Goal: Task Accomplishment & Management: Manage account settings

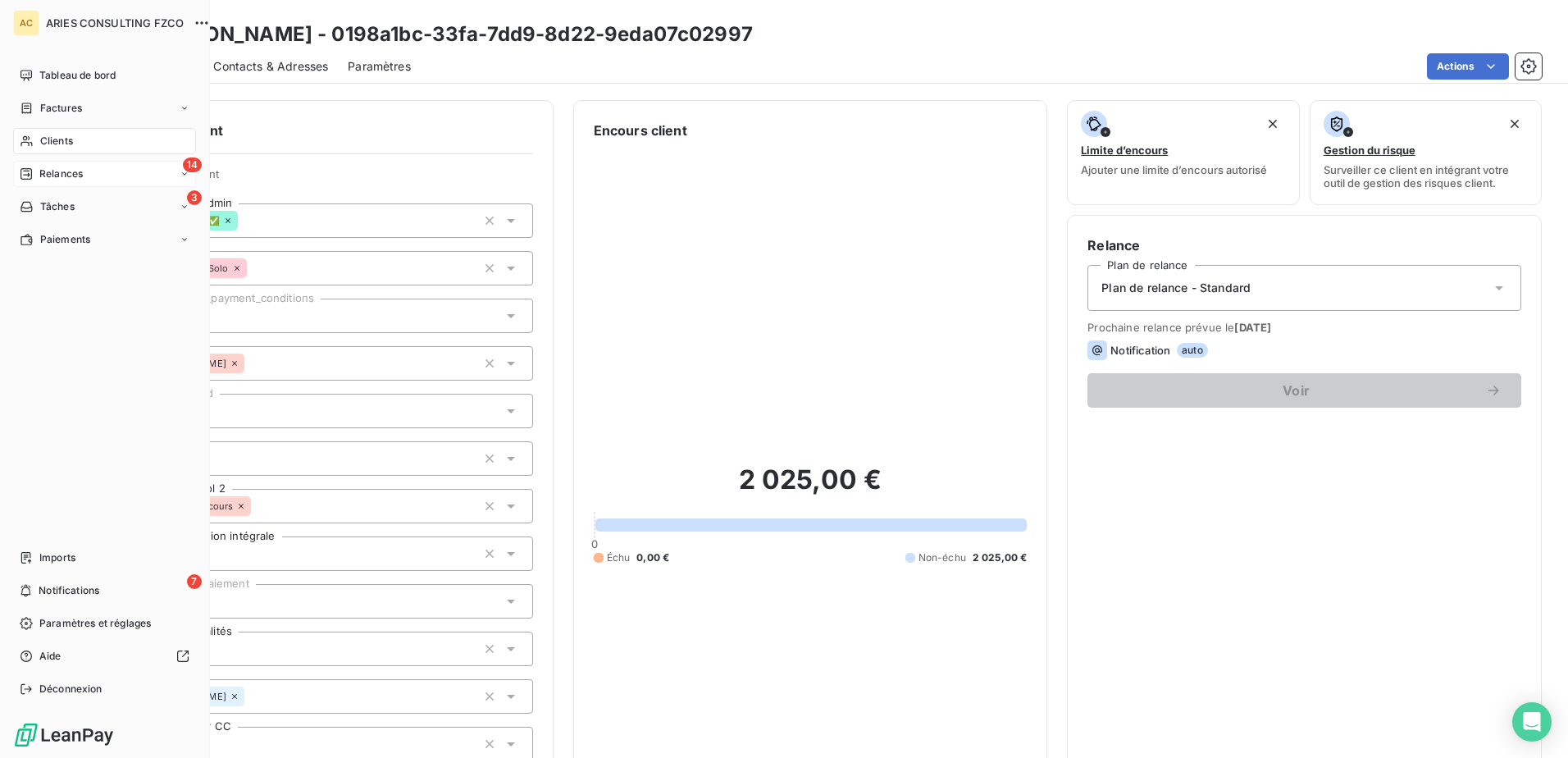
scroll to position [164, 0]
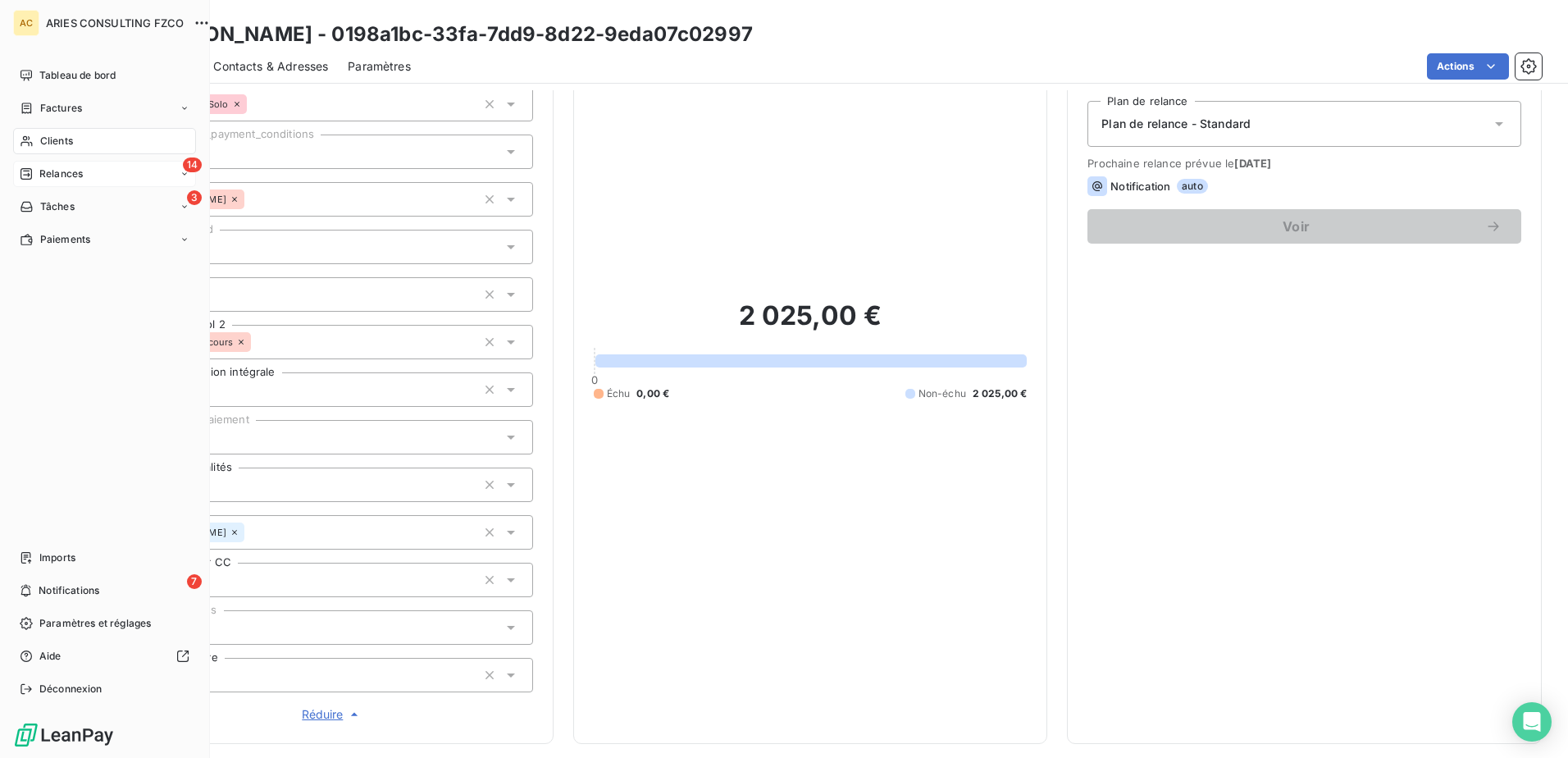
click at [32, 165] on div "14 Relances" at bounding box center [105, 173] width 183 height 26
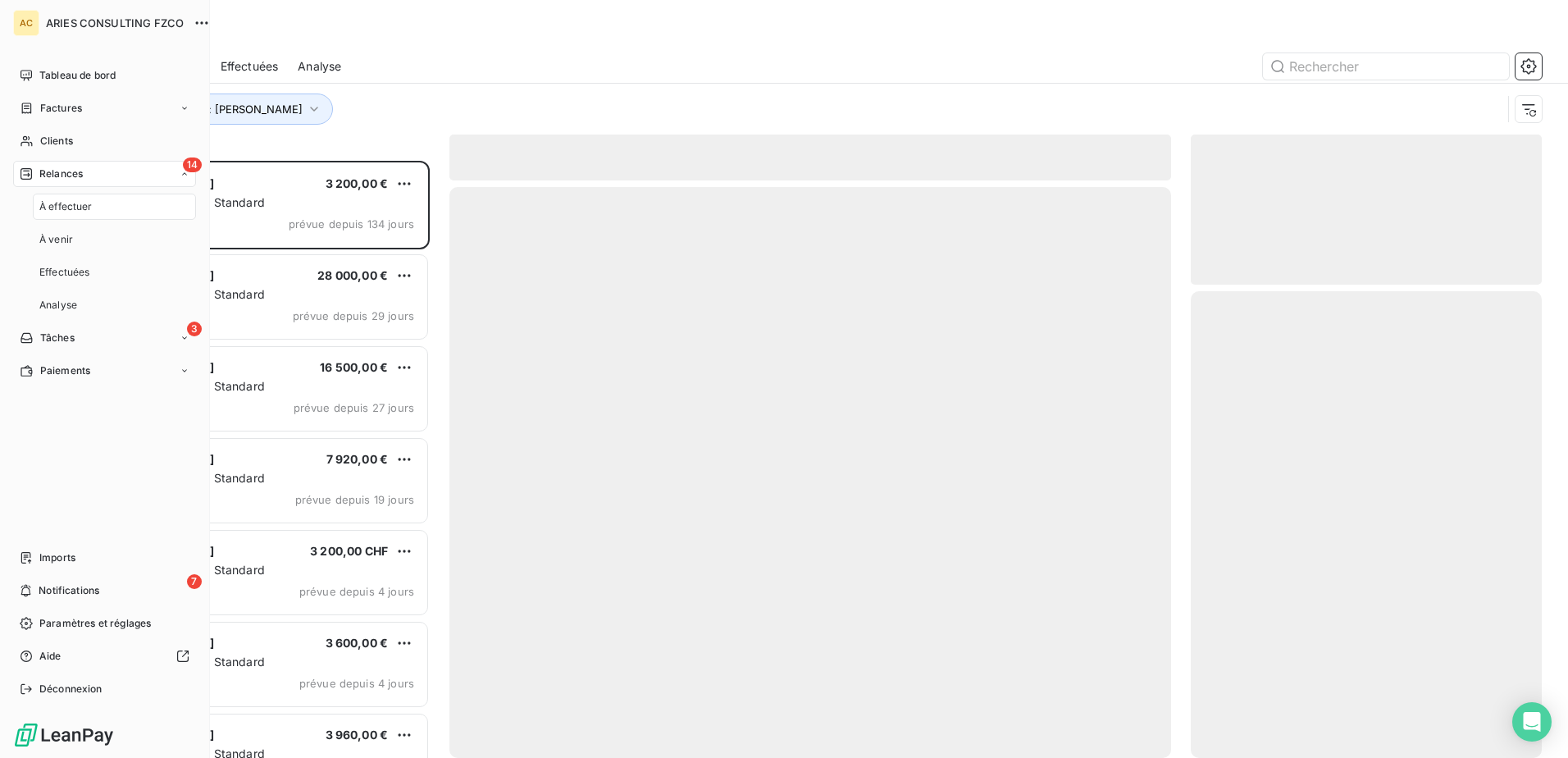
scroll to position [584, 339]
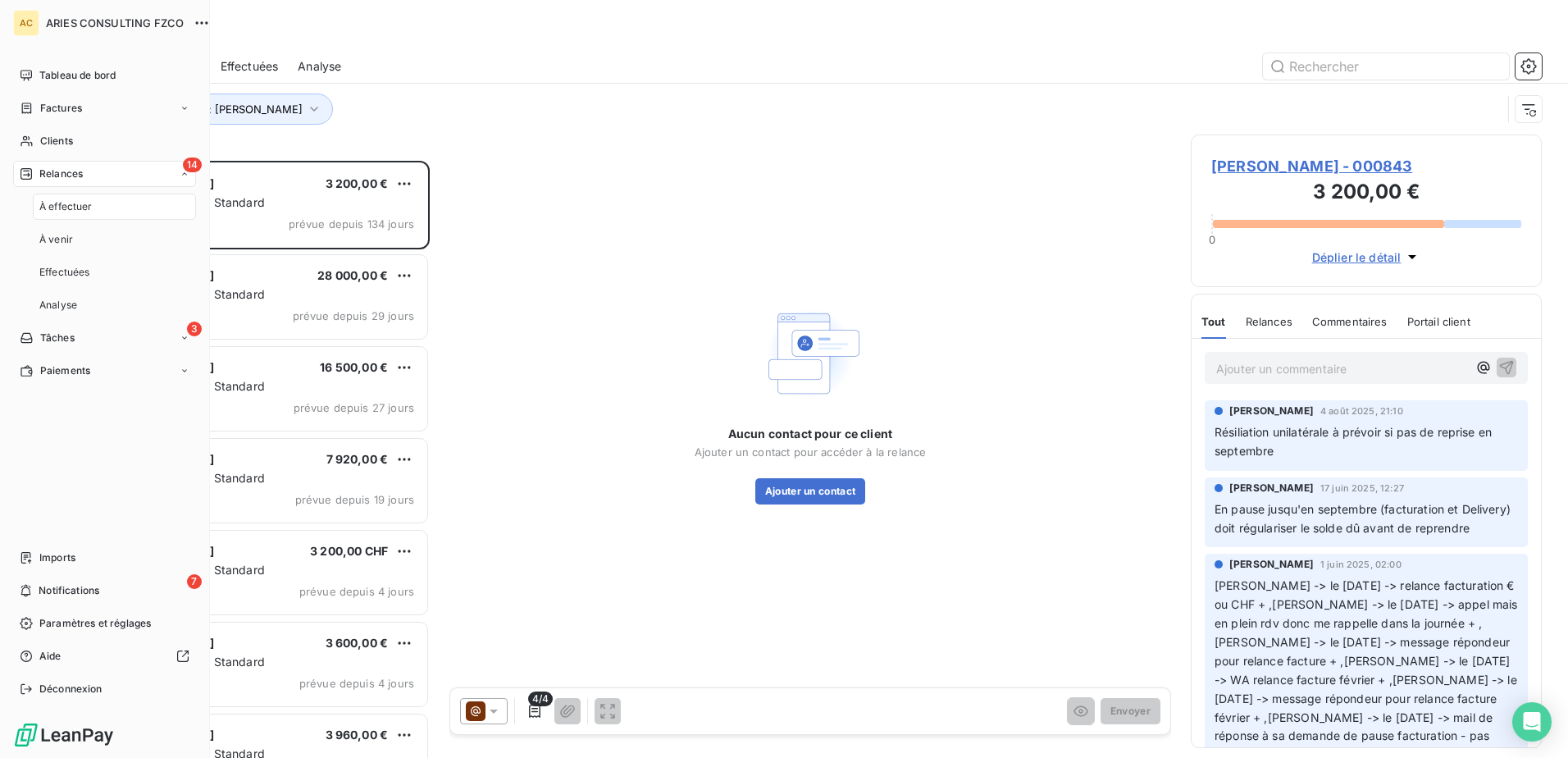
click at [108, 210] on div "À effectuer" at bounding box center [114, 206] width 163 height 26
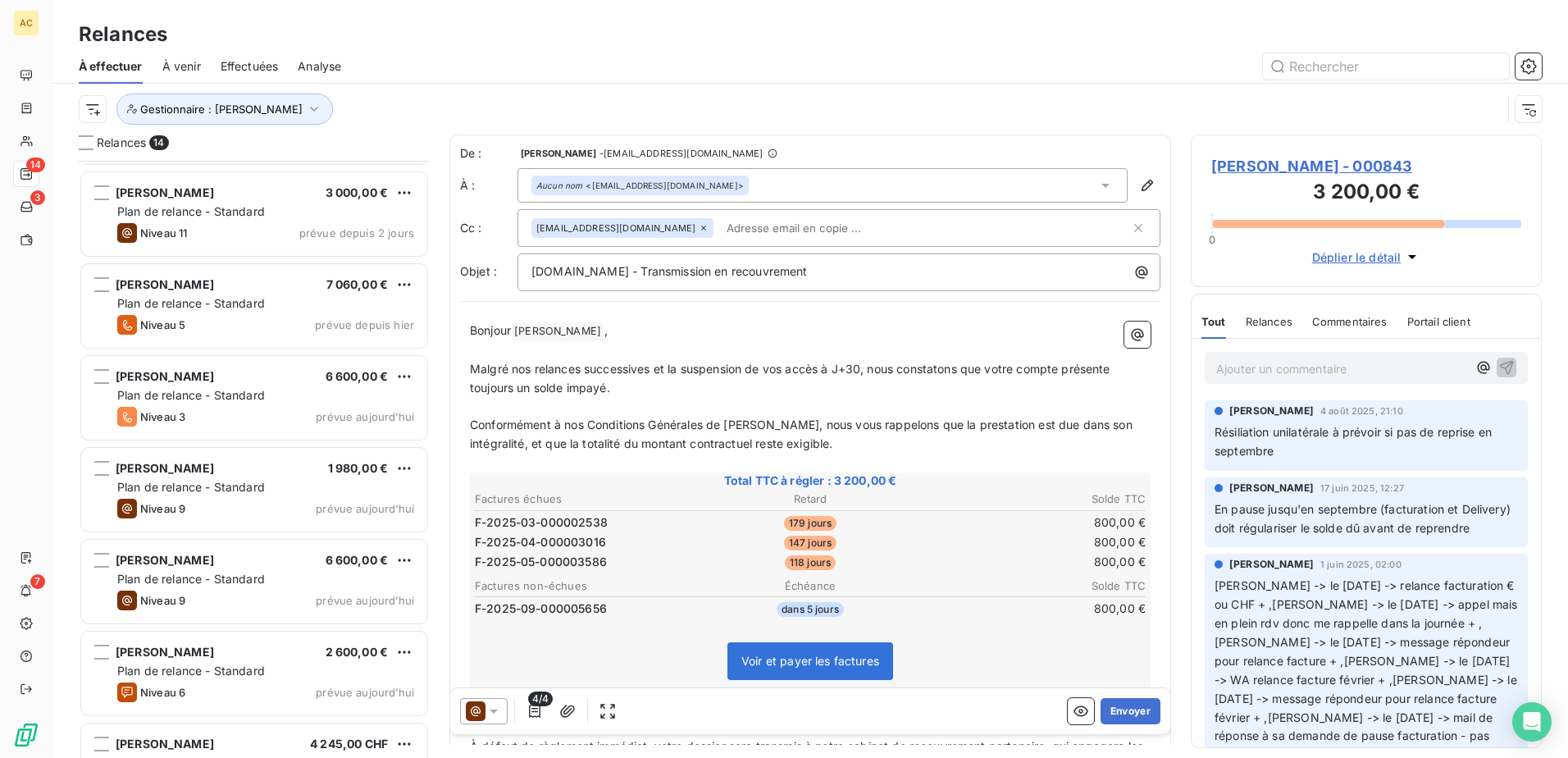
scroll to position [689, 0]
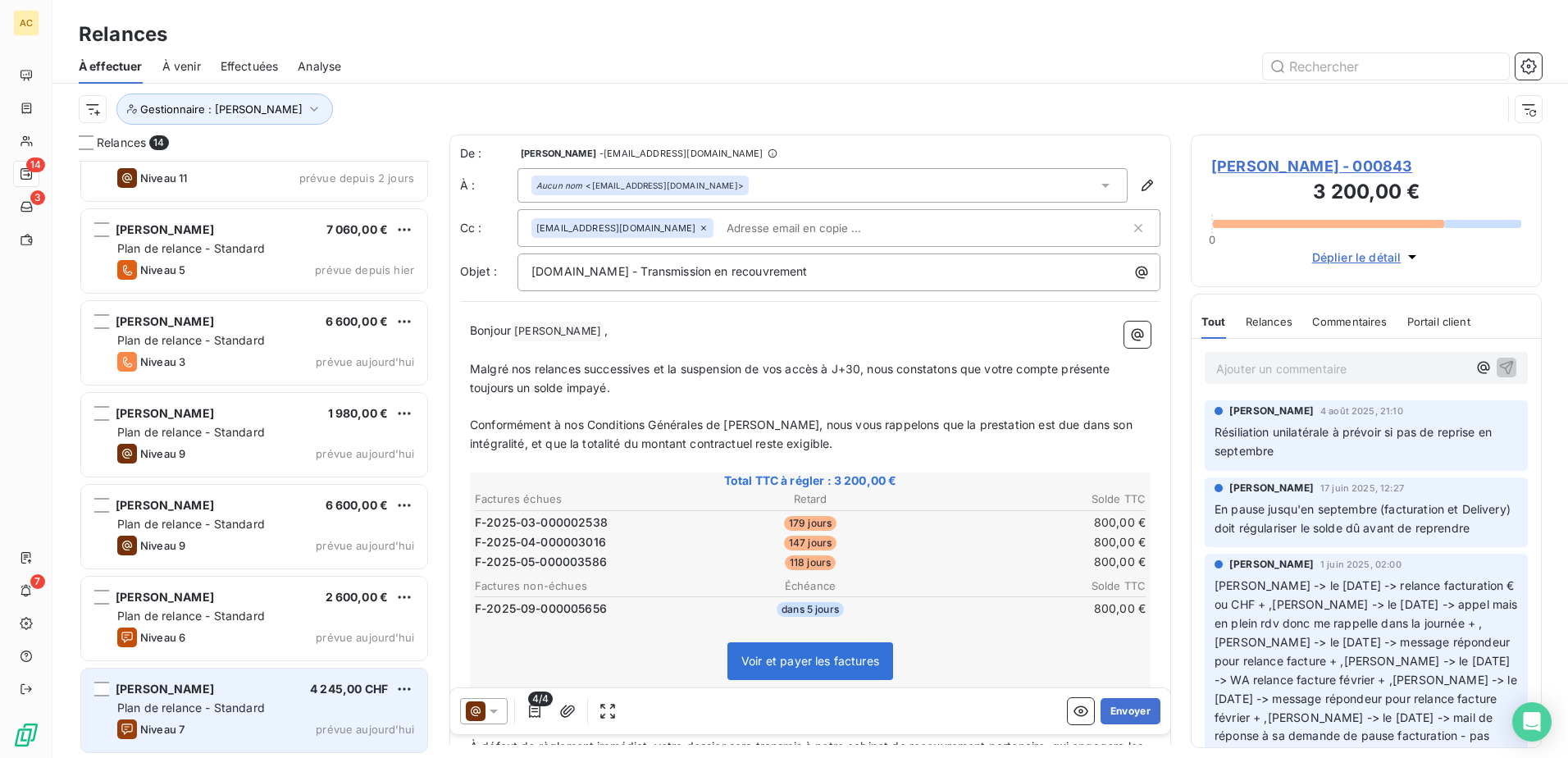
click at [222, 708] on span "Plan de relance - Standard" at bounding box center [191, 706] width 148 height 14
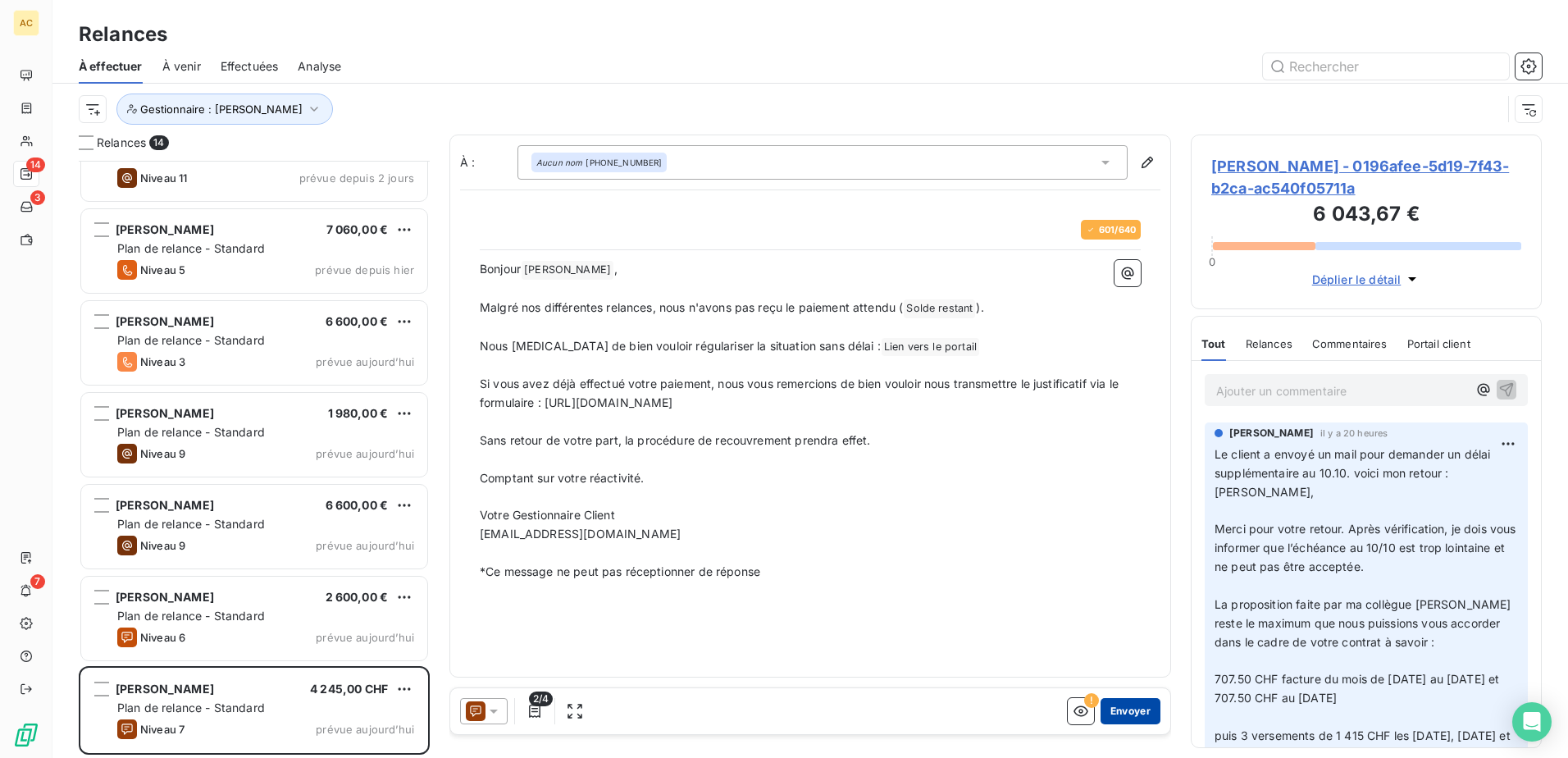
click at [1147, 720] on button "Envoyer" at bounding box center [1131, 710] width 60 height 26
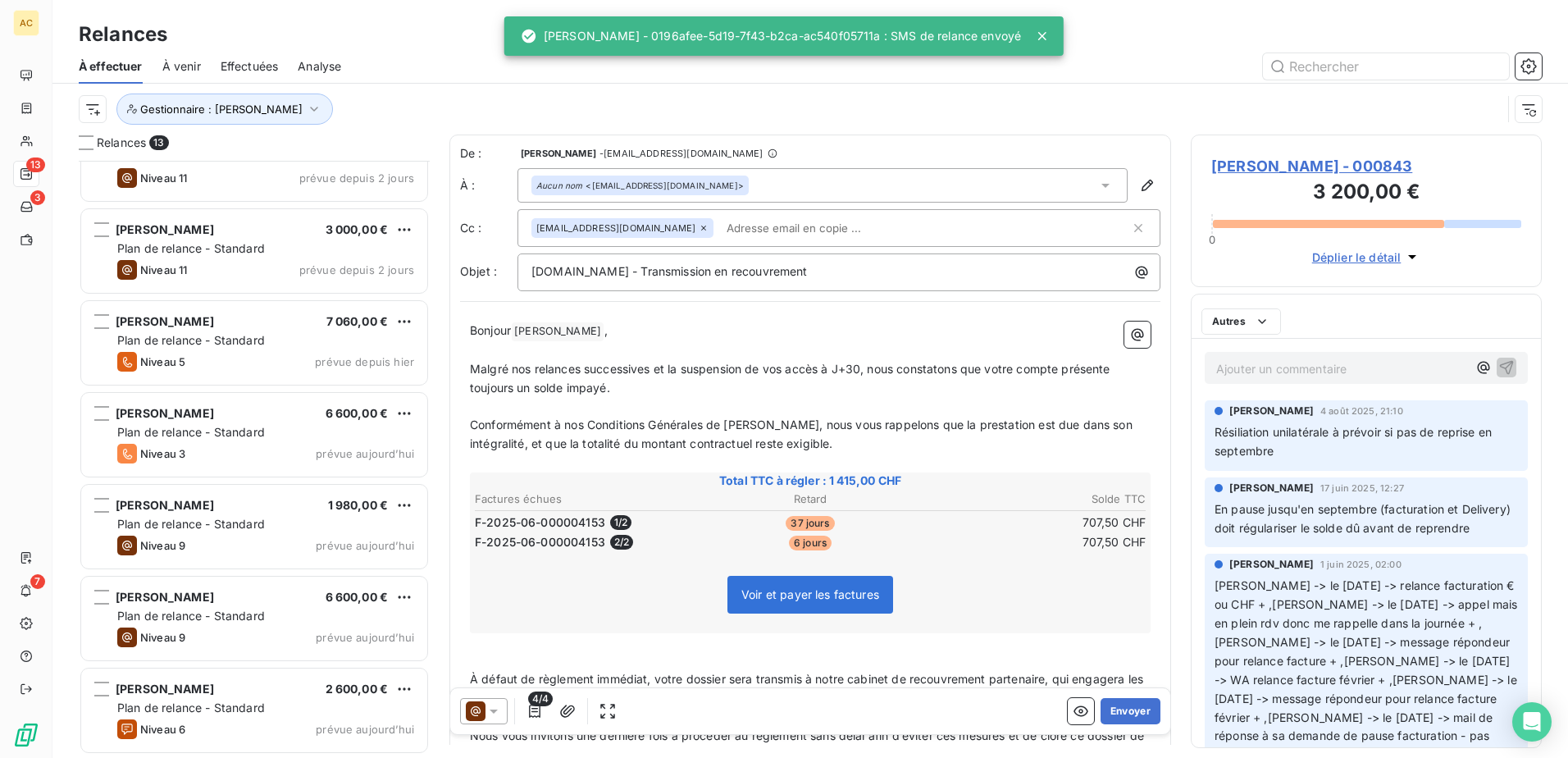
scroll to position [597, 0]
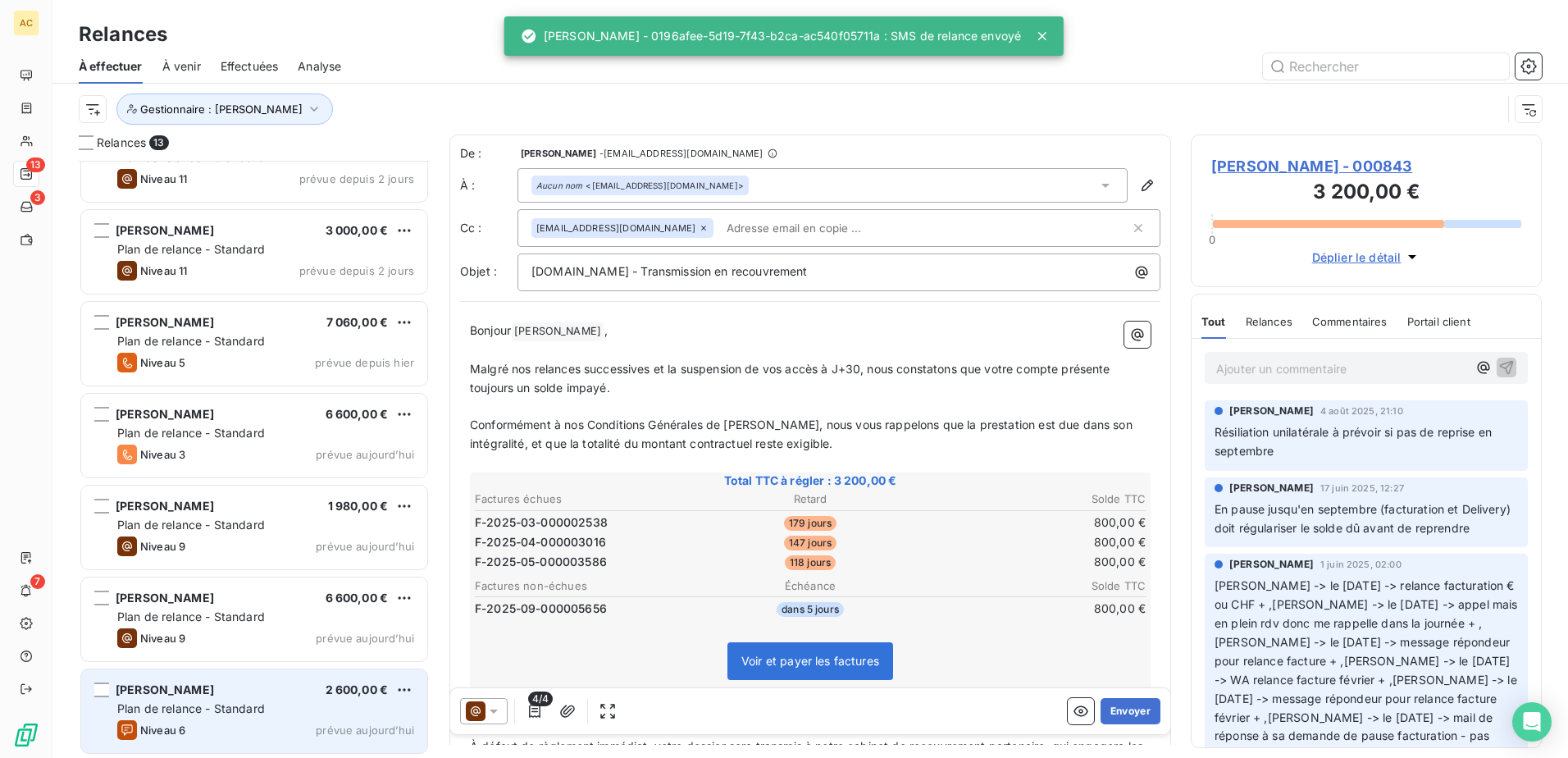
click at [173, 713] on span "Plan de relance - Standard" at bounding box center [191, 707] width 148 height 14
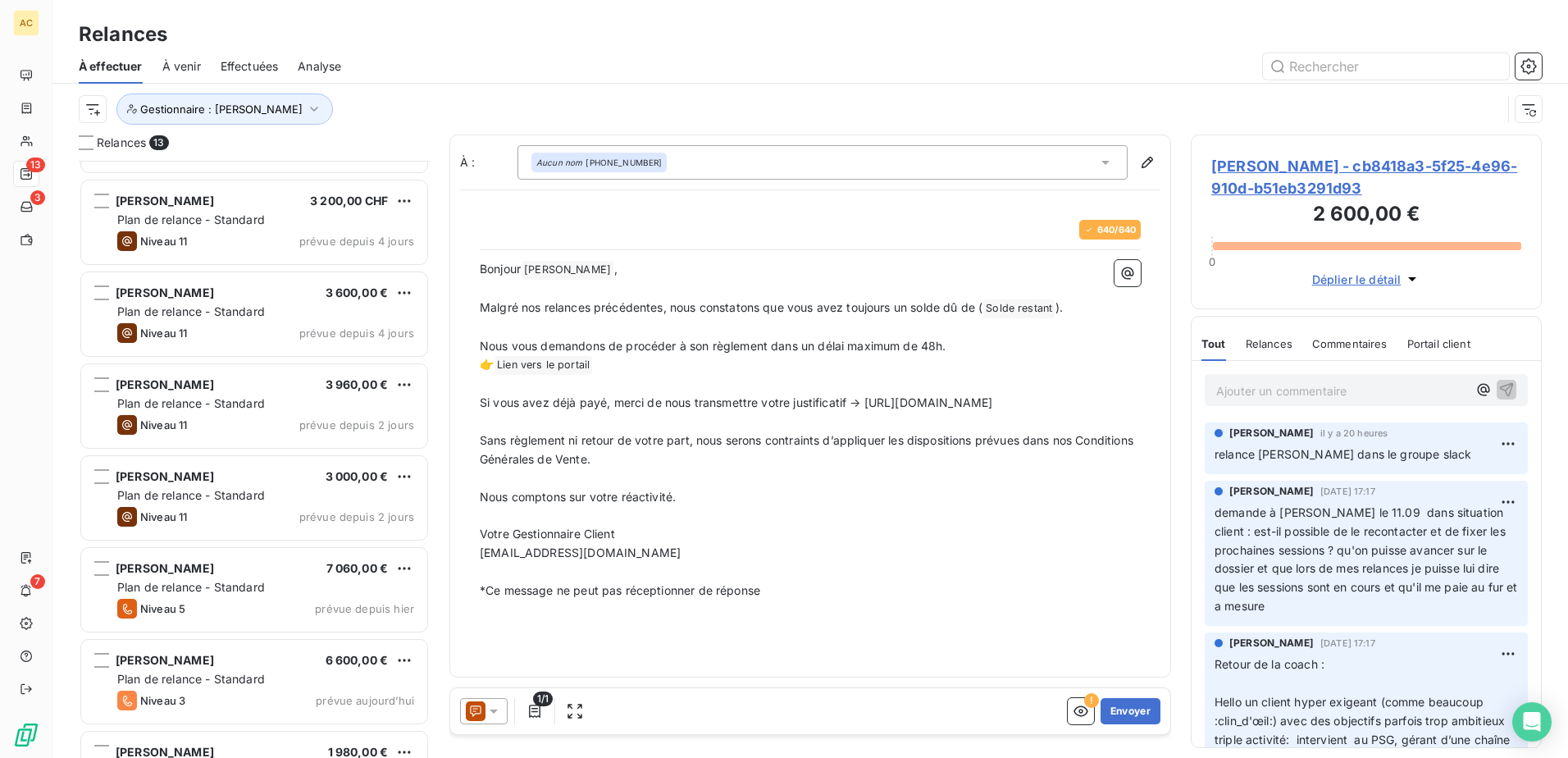
scroll to position [269, 0]
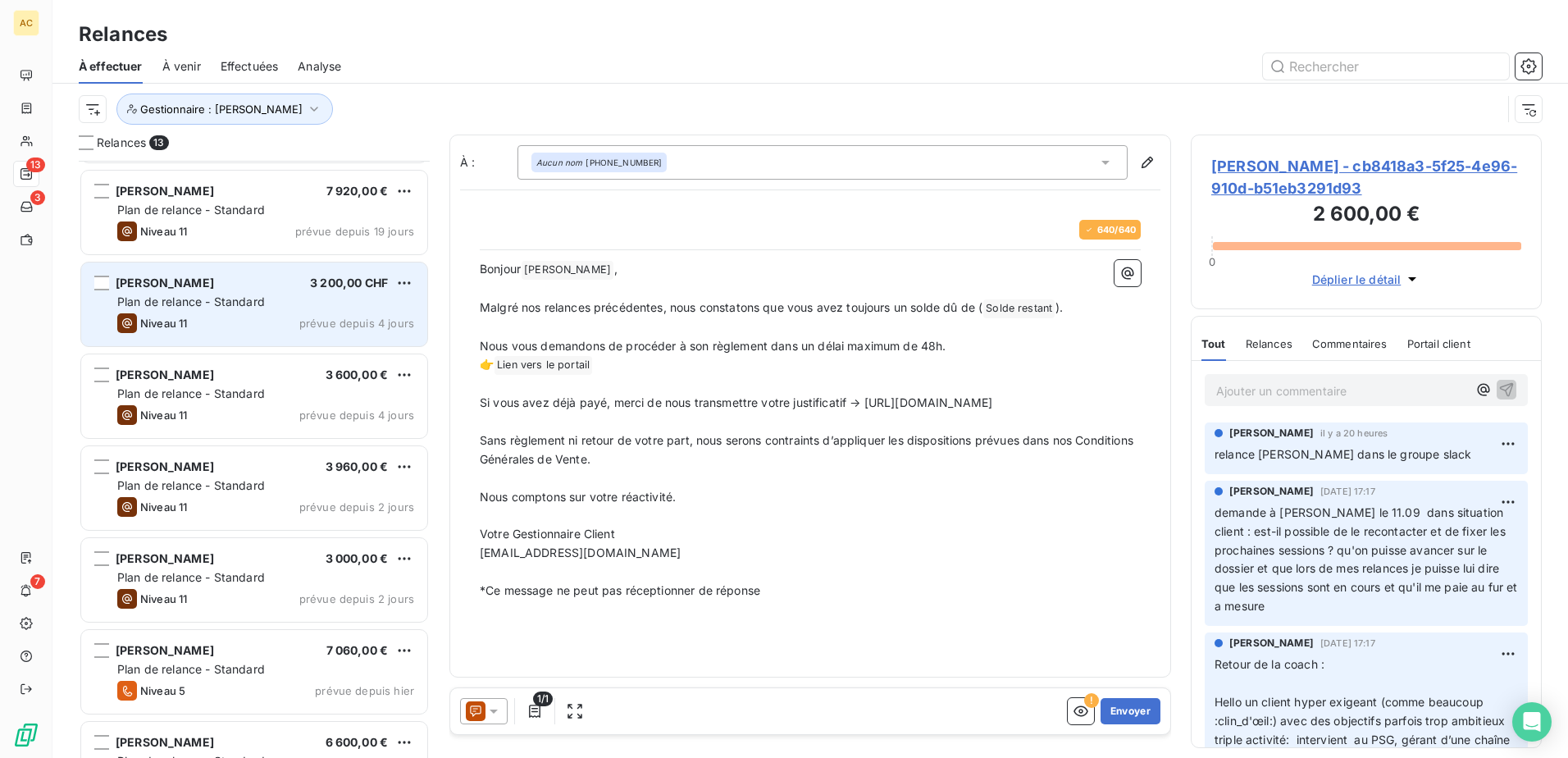
click at [198, 300] on span "Plan de relance - Standard" at bounding box center [191, 301] width 148 height 14
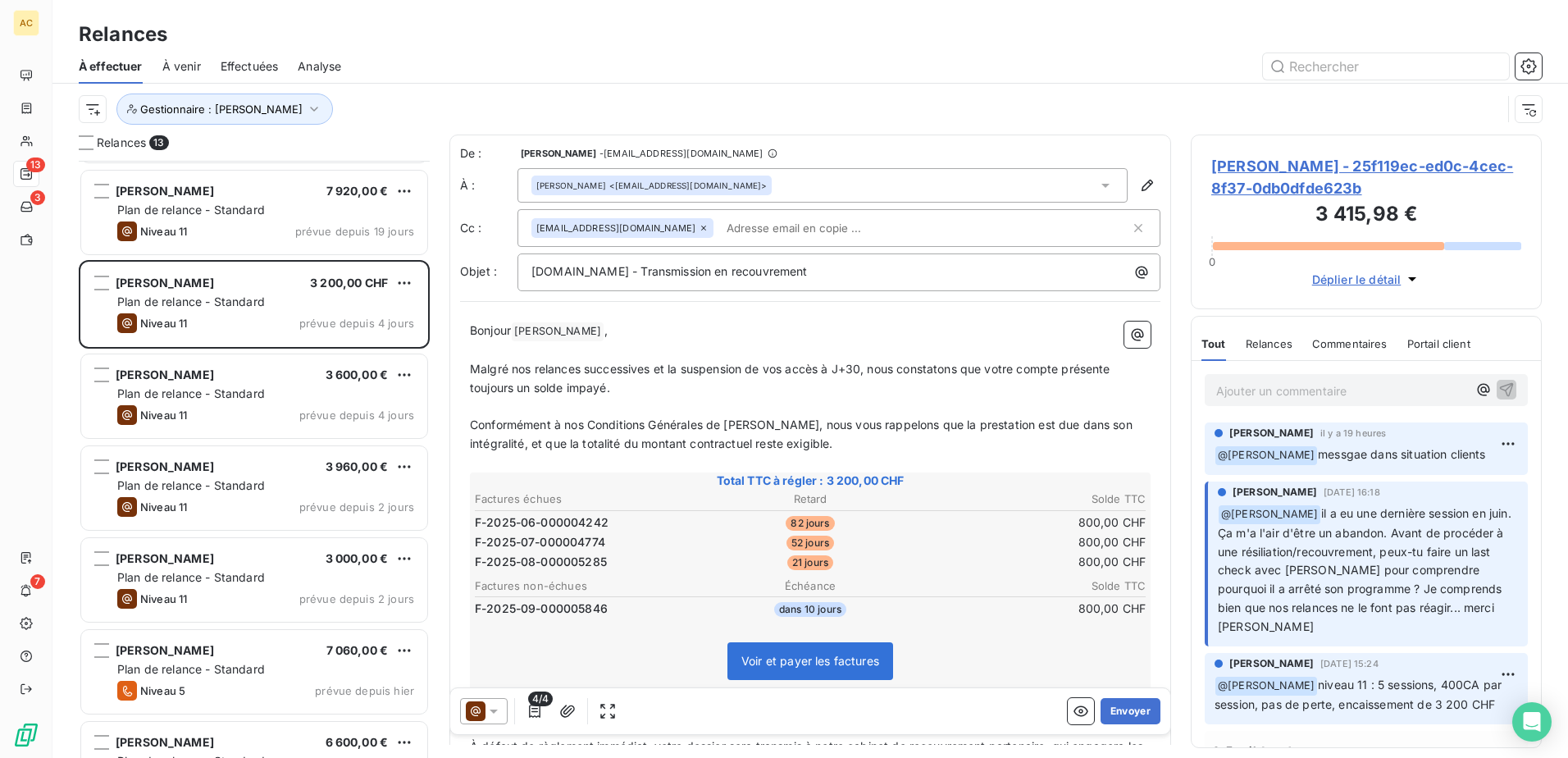
click at [1257, 389] on p "Ajouter un commentaire ﻿" at bounding box center [1342, 390] width 251 height 20
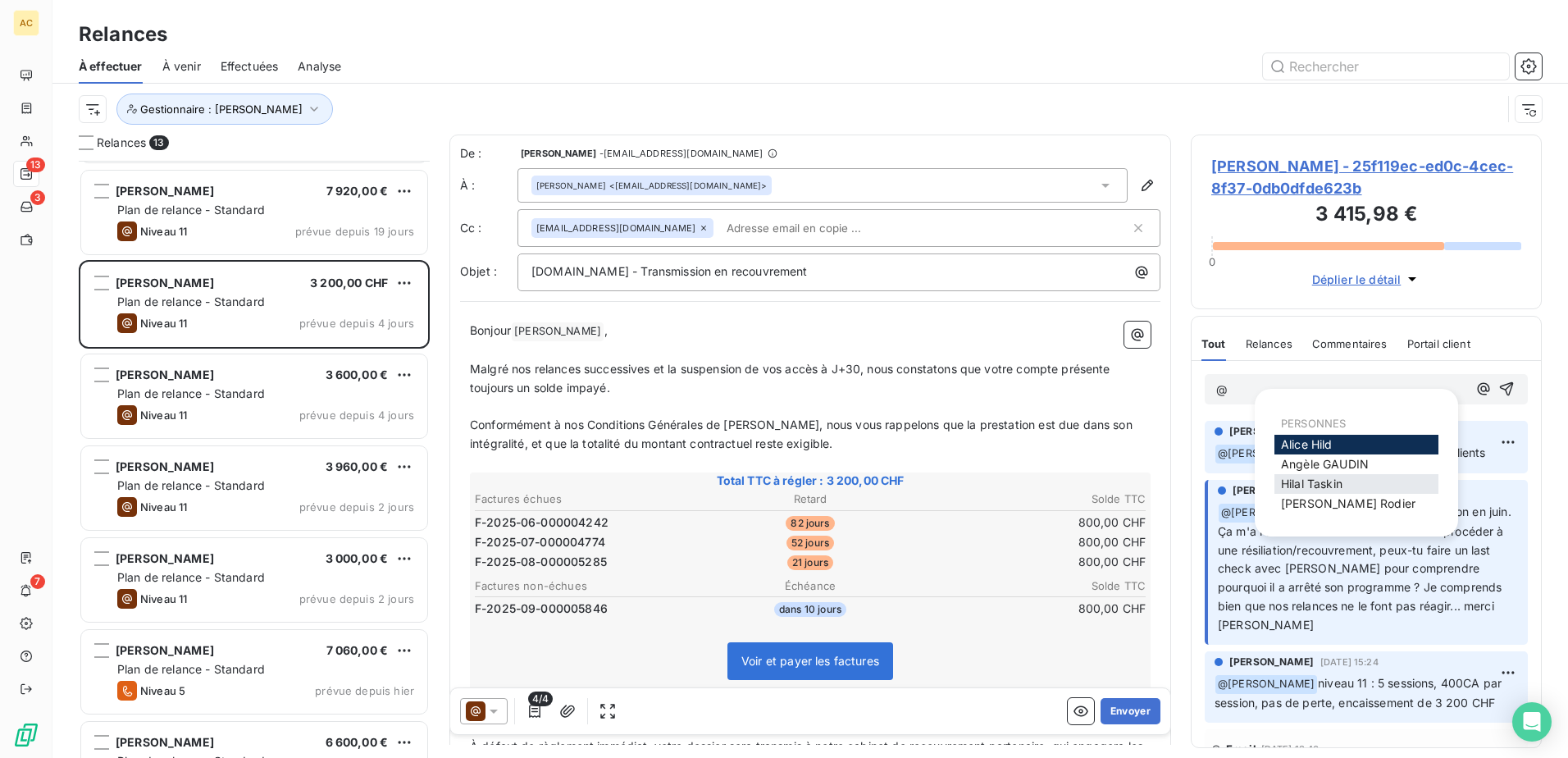
click at [1316, 485] on span "[PERSON_NAME]" at bounding box center [1312, 483] width 61 height 14
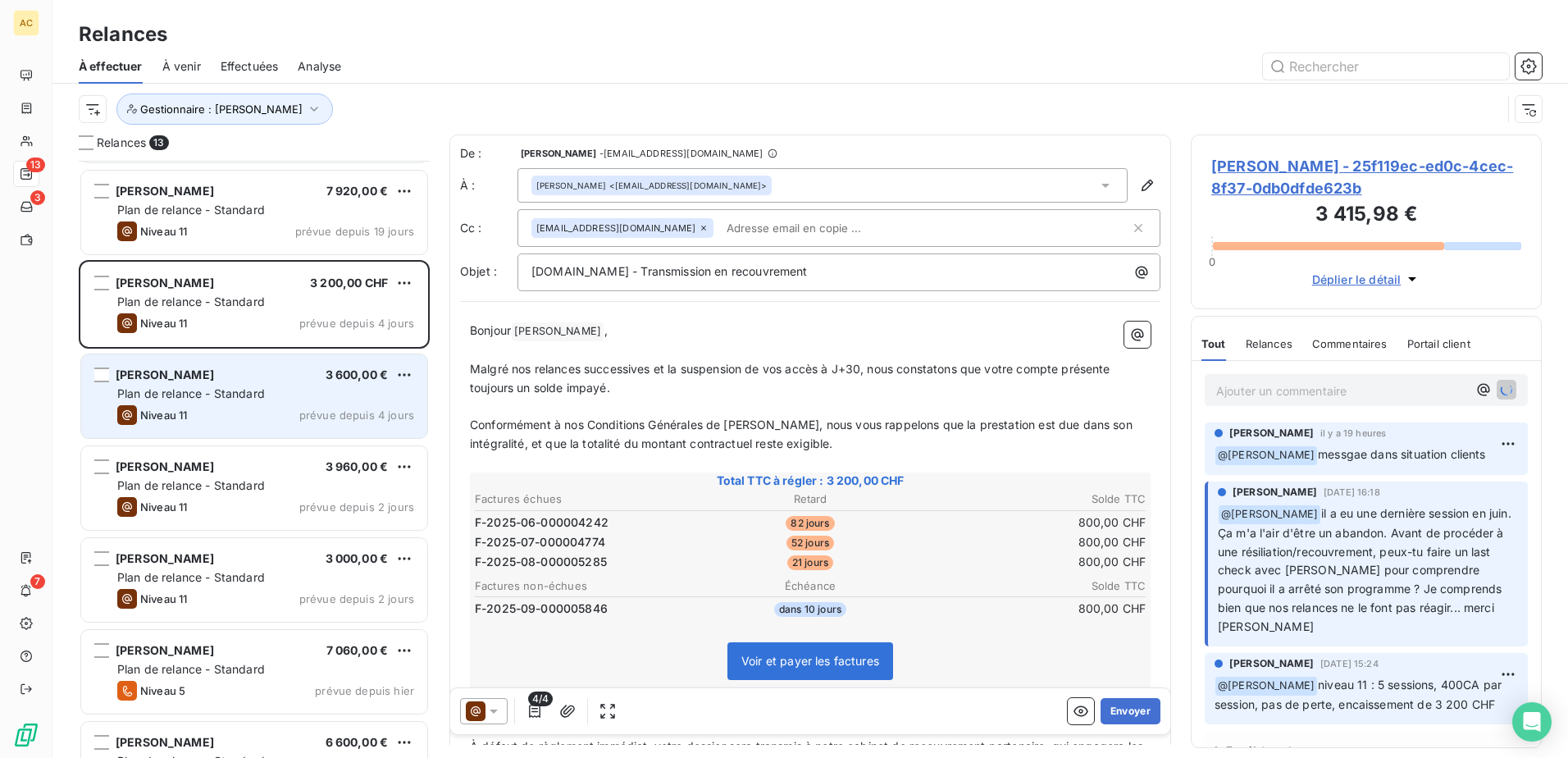
click at [189, 394] on span "Plan de relance - Standard" at bounding box center [191, 393] width 148 height 14
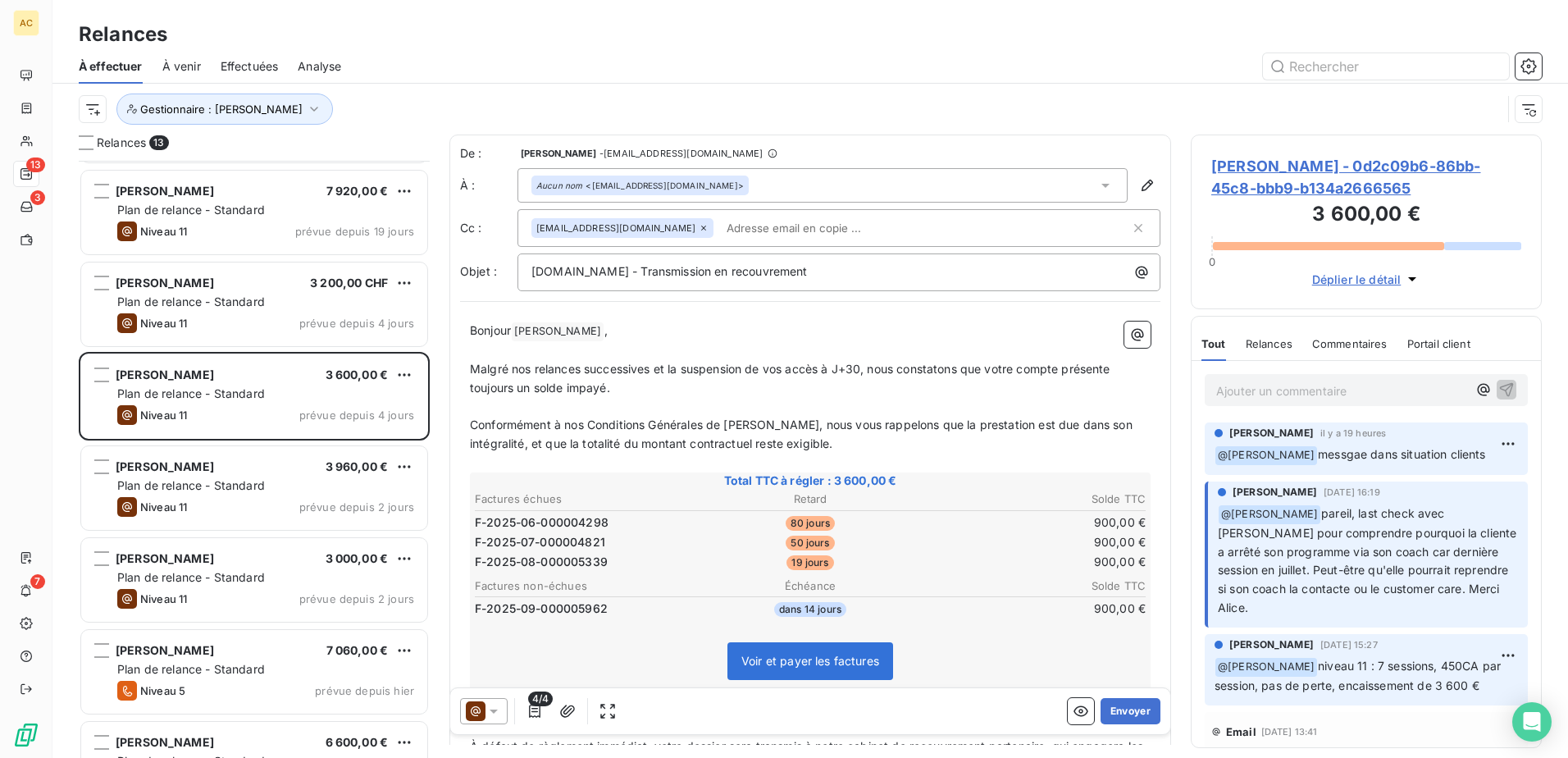
click at [1383, 390] on p "Ajouter un commentaire ﻿" at bounding box center [1342, 390] width 251 height 20
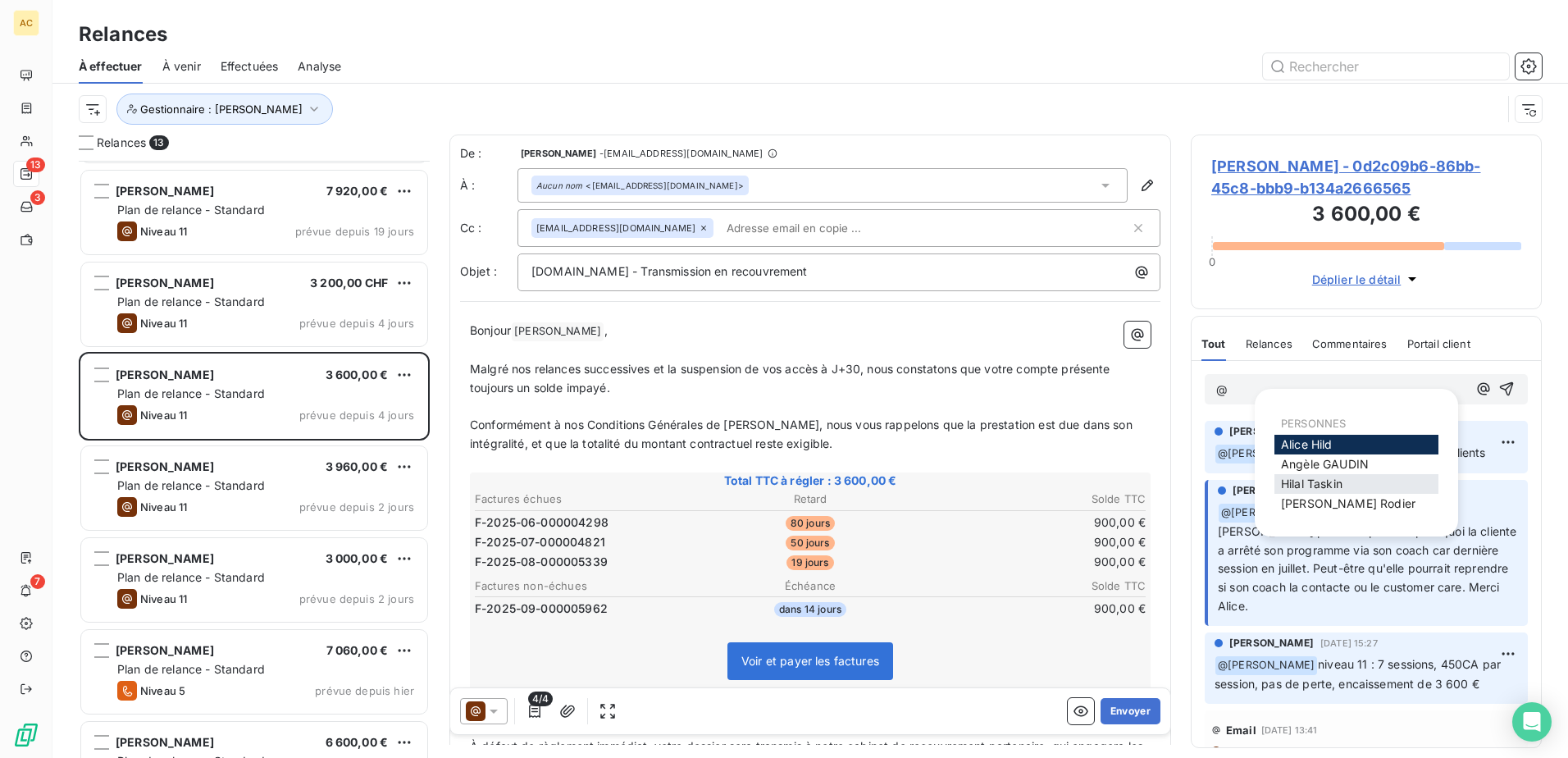
click at [1317, 481] on span "[PERSON_NAME]" at bounding box center [1312, 483] width 61 height 14
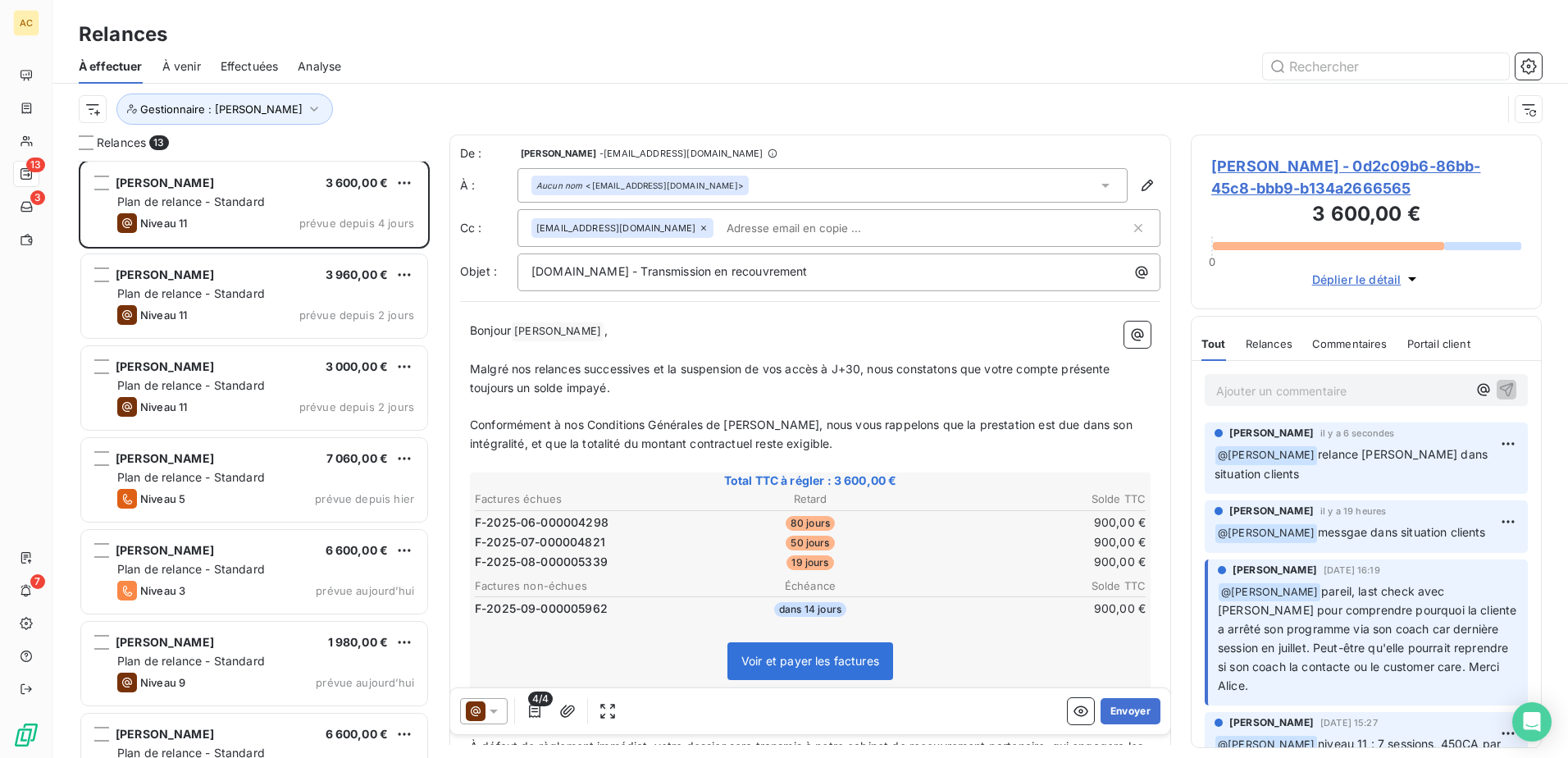
scroll to position [598, 0]
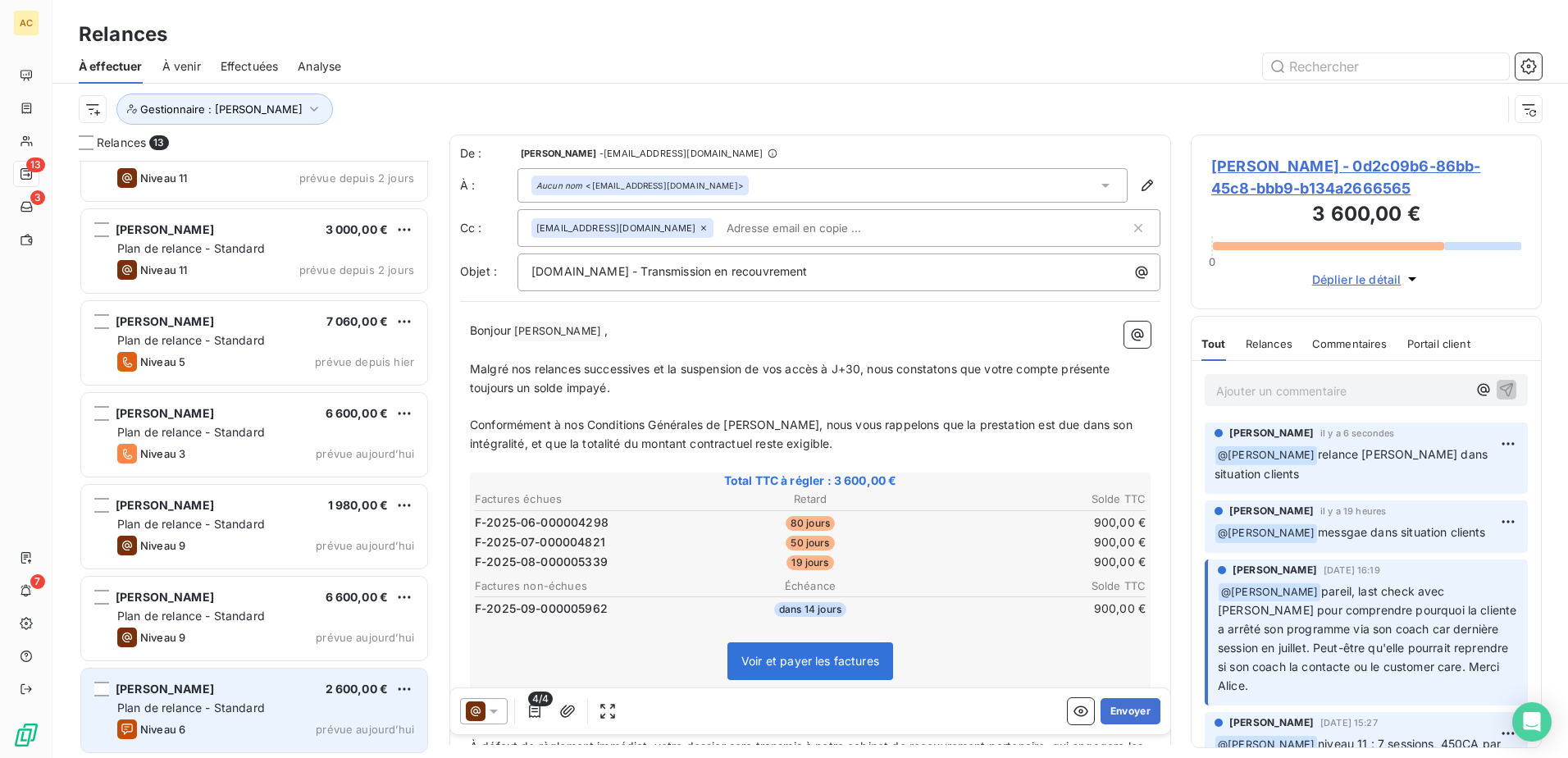
click at [231, 726] on div "Niveau 6 prévue aujourd’hui" at bounding box center [265, 728] width 297 height 20
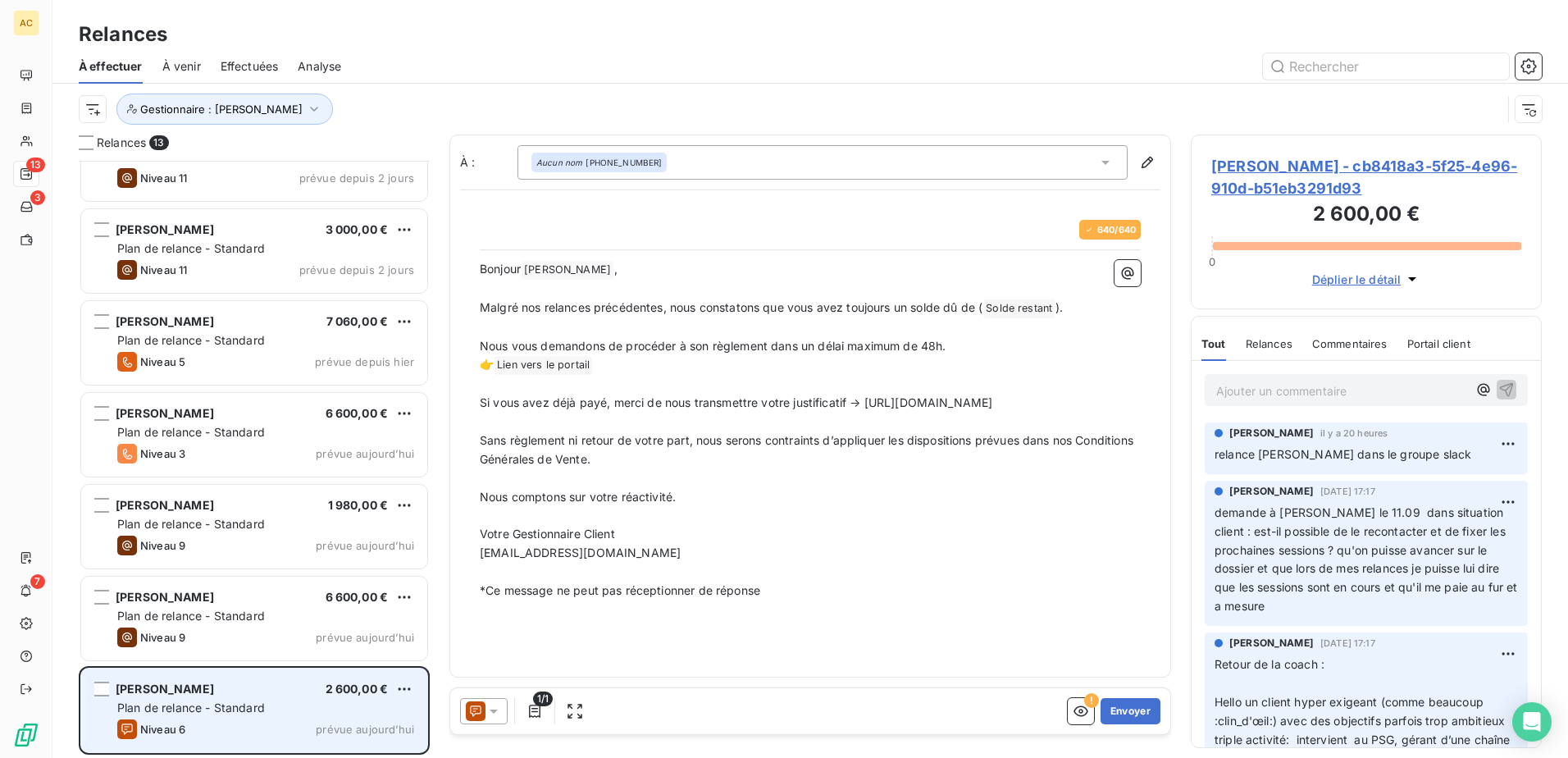
click at [244, 697] on div "[PERSON_NAME] 2 600,00 € Plan de relance - Standard Niveau 6 prévue [DATE]" at bounding box center [254, 710] width 346 height 84
click at [222, 704] on span "Plan de relance - Standard" at bounding box center [191, 706] width 148 height 14
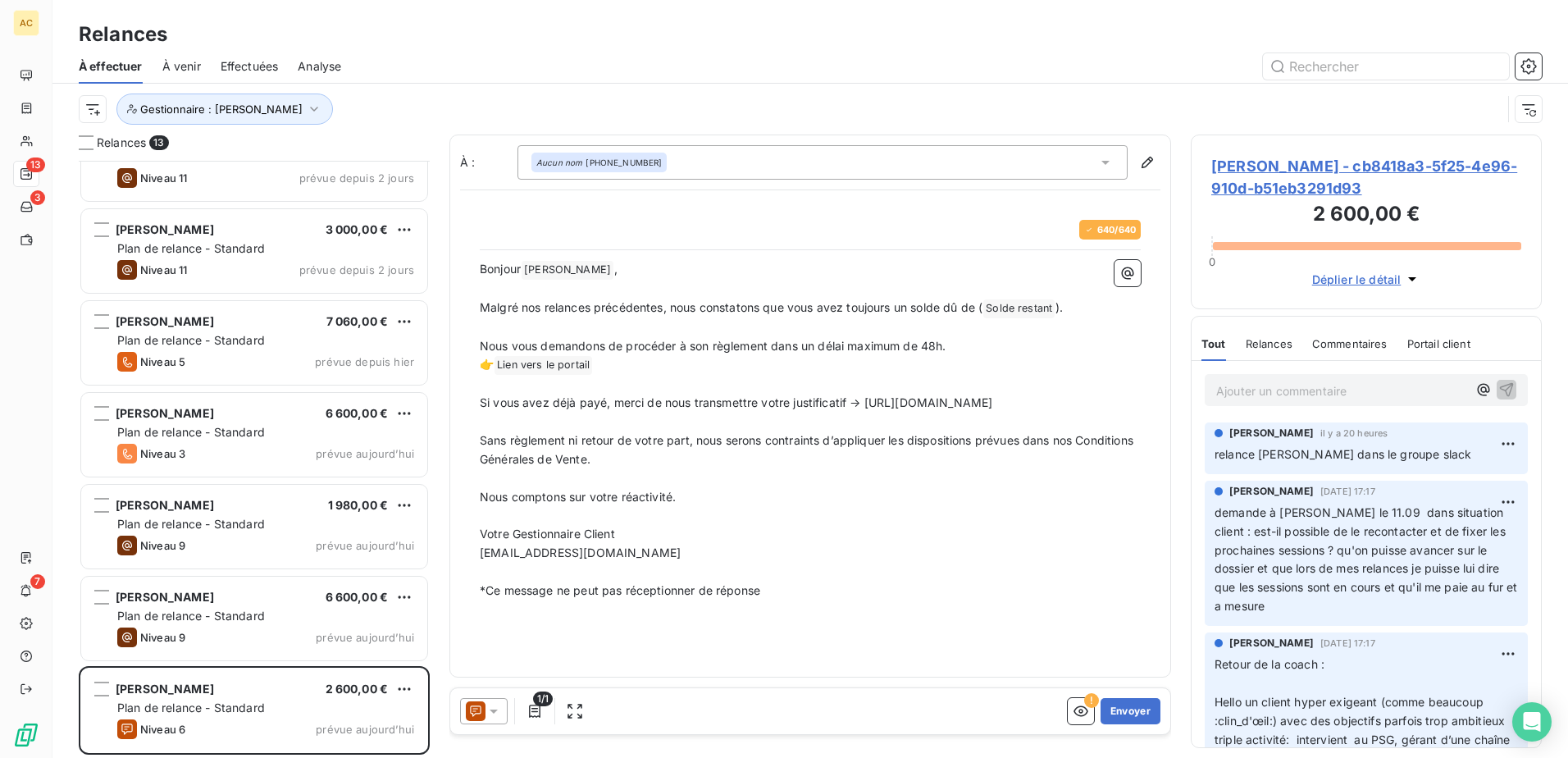
click at [1251, 387] on p "Ajouter un commentaire ﻿" at bounding box center [1342, 390] width 251 height 20
drag, startPoint x: 1418, startPoint y: 457, endPoint x: 1216, endPoint y: 459, distance: 202.0
click at [1216, 459] on span "relance [PERSON_NAME] dans le groupe slack" at bounding box center [1343, 453] width 257 height 14
copy span "relance [PERSON_NAME] dans le groupe slack"
click at [1259, 395] on p "Ajouter un commentaire ﻿" at bounding box center [1342, 390] width 251 height 20
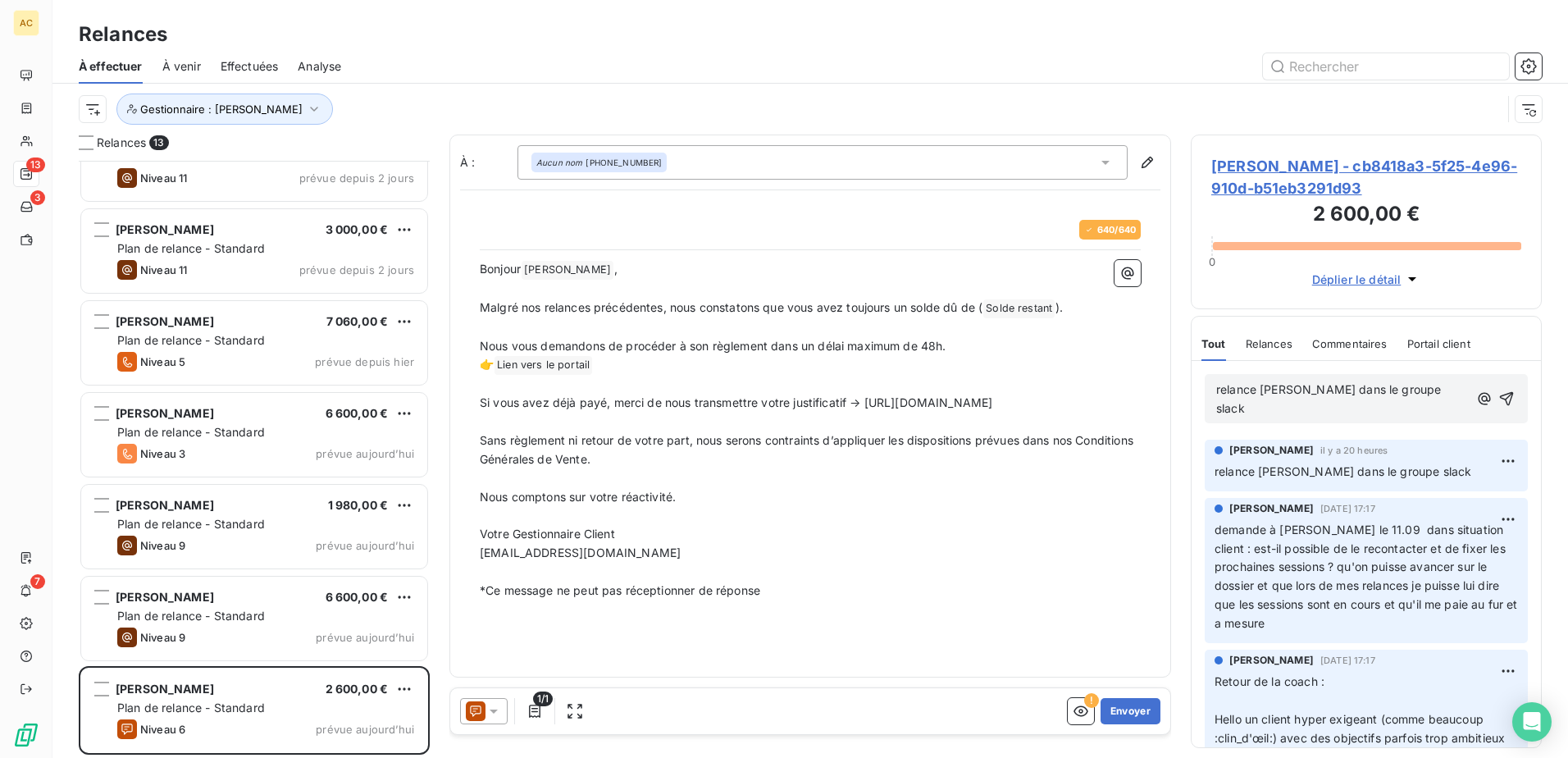
click at [1507, 386] on div "relance [PERSON_NAME] dans le groupe slack" at bounding box center [1367, 399] width 323 height 50
click at [1500, 390] on icon "button" at bounding box center [1506, 398] width 16 height 16
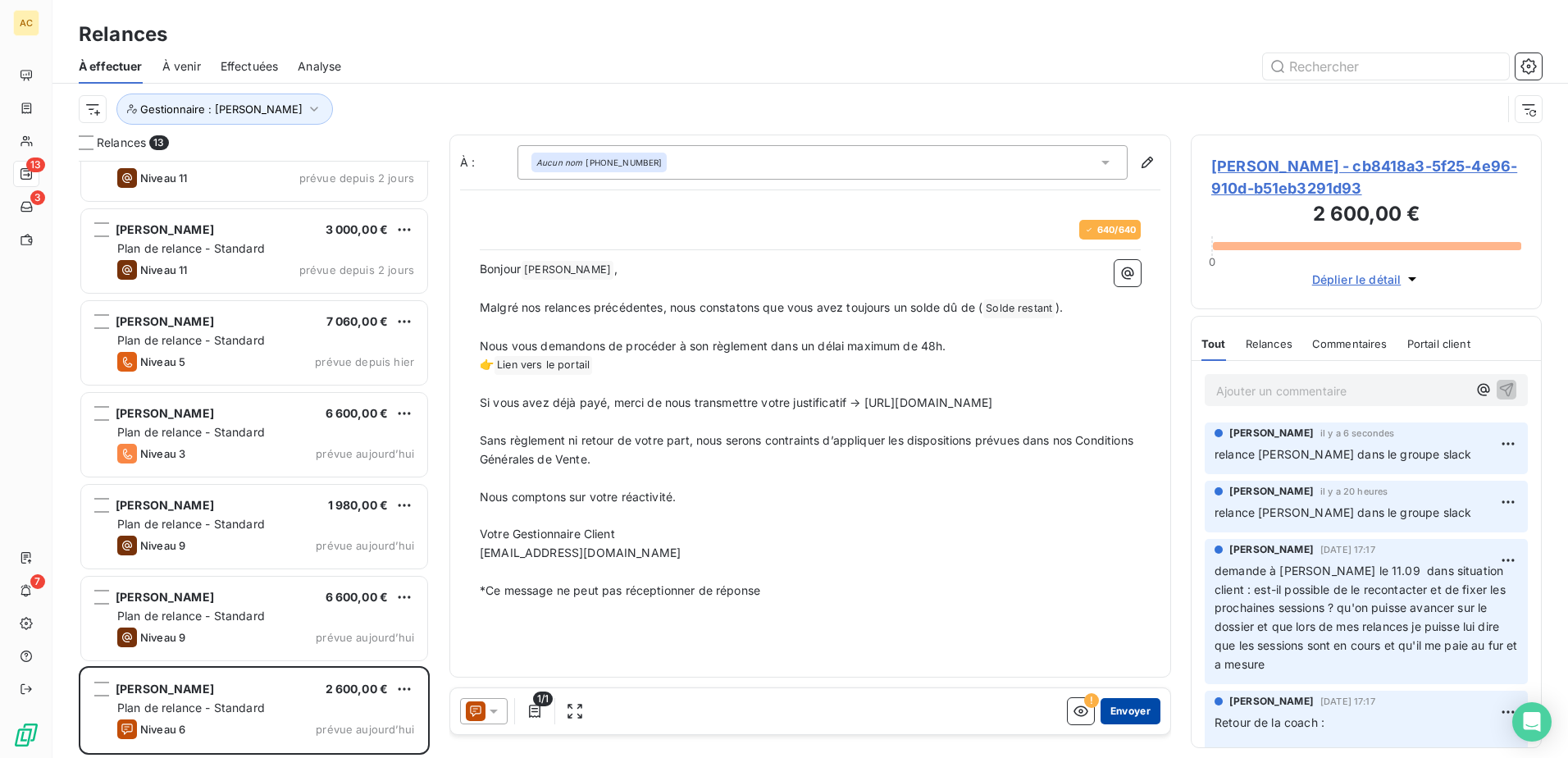
click at [1131, 715] on button "Envoyer" at bounding box center [1131, 710] width 60 height 26
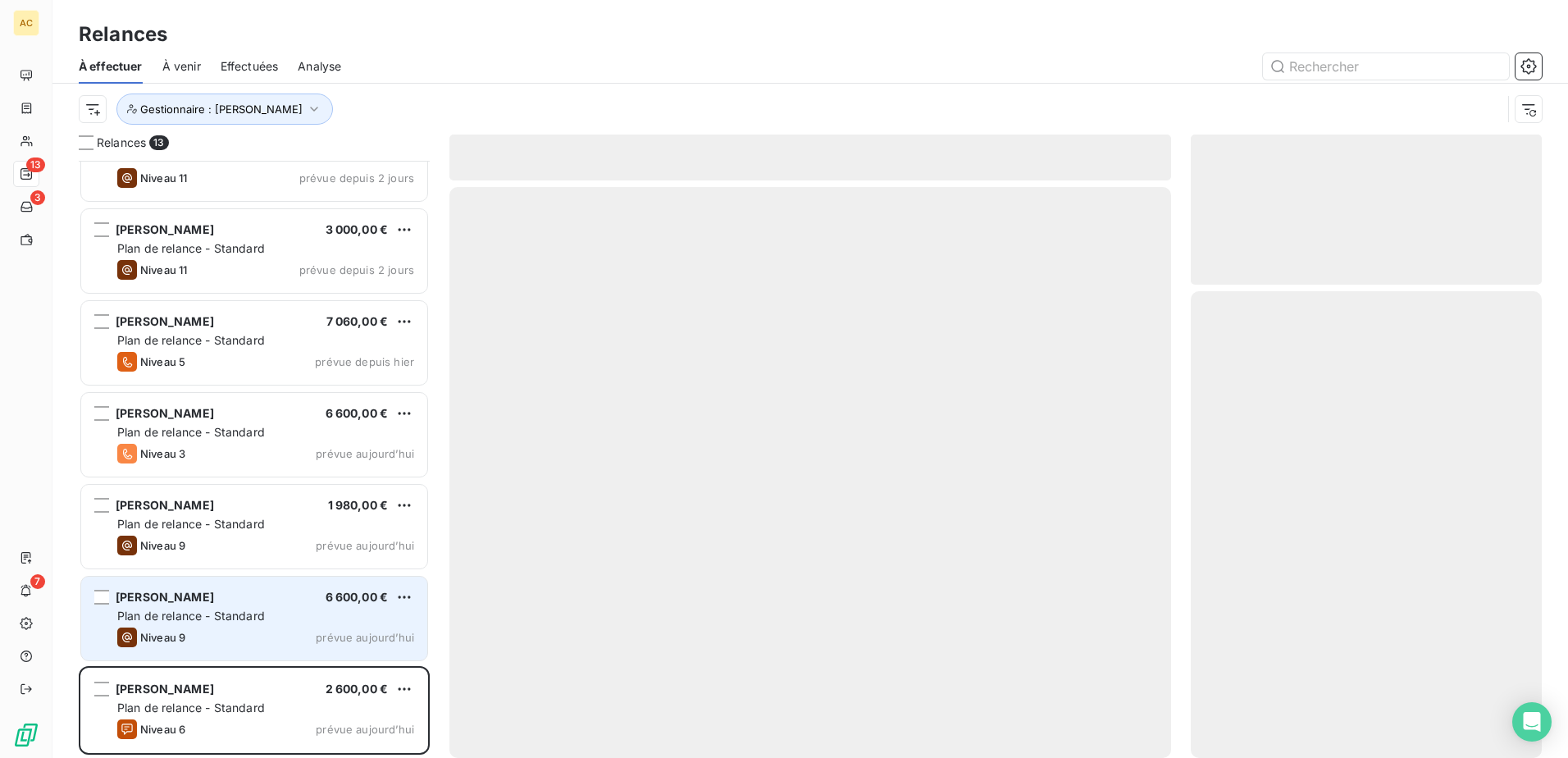
scroll to position [505, 0]
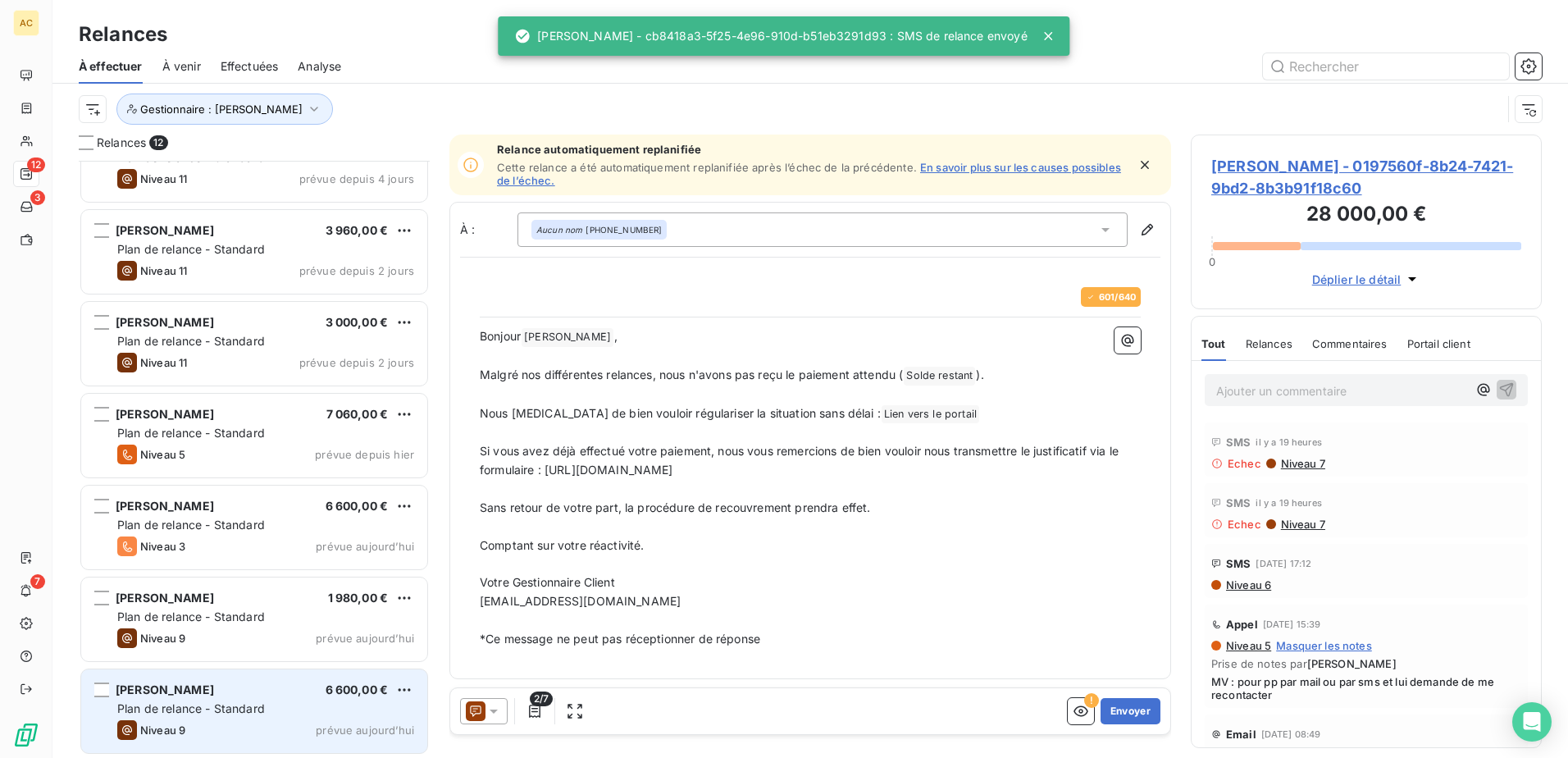
click at [201, 705] on span "Plan de relance - Standard" at bounding box center [191, 707] width 148 height 14
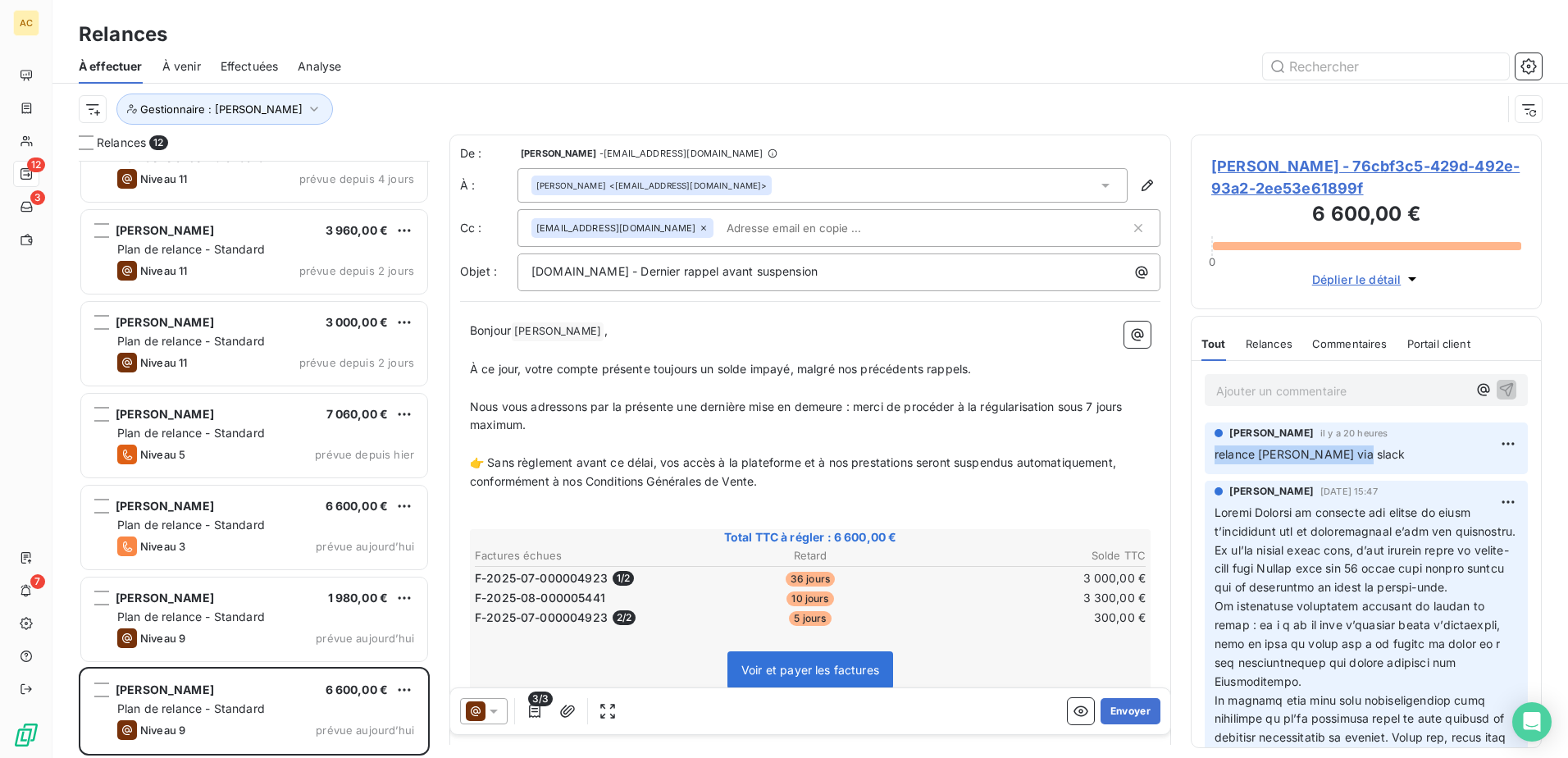
drag, startPoint x: 1321, startPoint y: 455, endPoint x: 1202, endPoint y: 463, distance: 119.3
click at [1202, 463] on div "[PERSON_NAME] il y a 20 heures relance [PERSON_NAME] via slack" at bounding box center [1367, 448] width 350 height 58
click at [1272, 392] on p "Ajouter un commentaire ﻿" at bounding box center [1342, 390] width 251 height 20
click at [1498, 388] on icon "button" at bounding box center [1506, 389] width 16 height 16
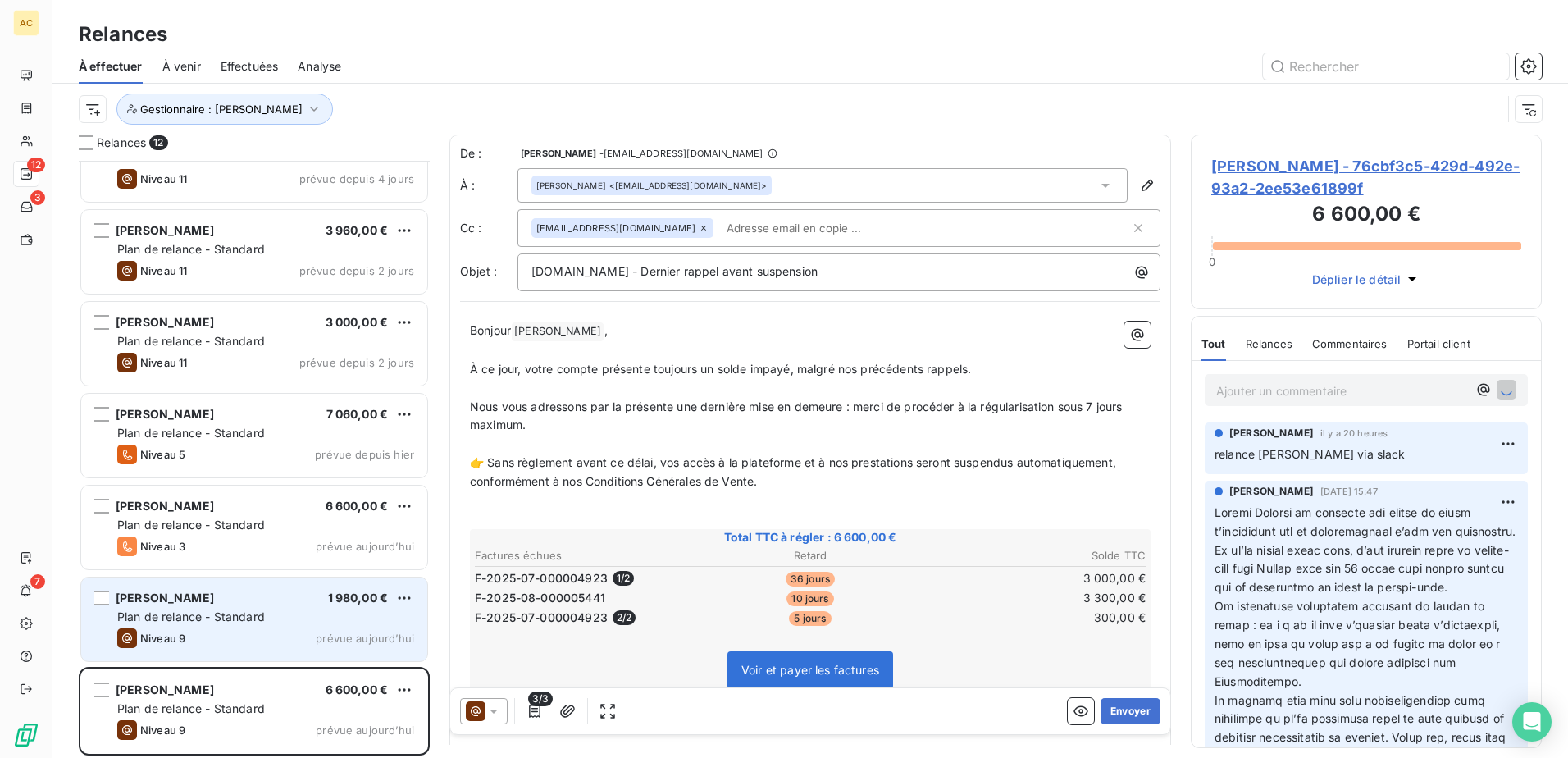
click at [220, 619] on span "Plan de relance - Standard" at bounding box center [191, 616] width 148 height 14
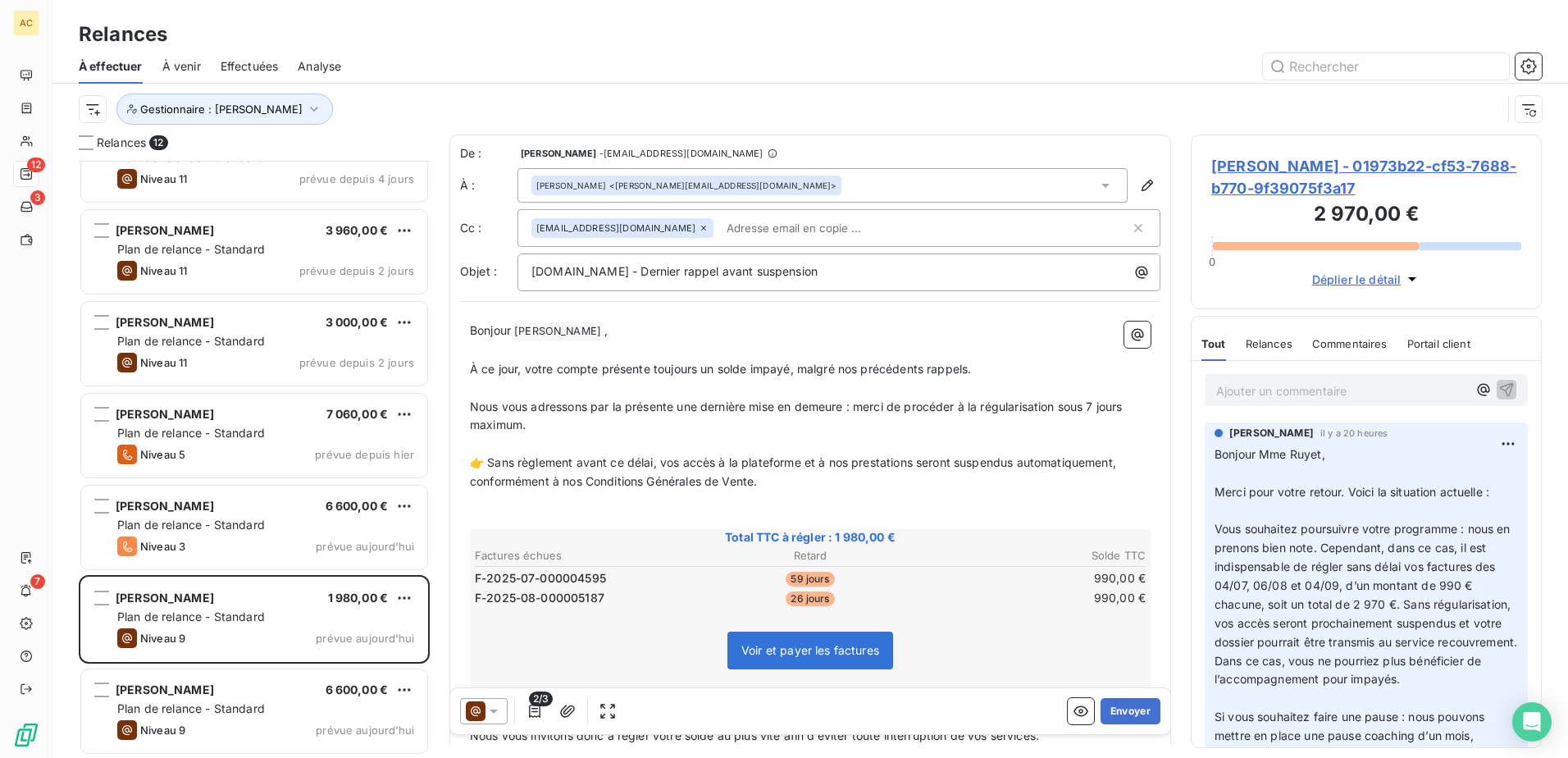
scroll to position [82, 0]
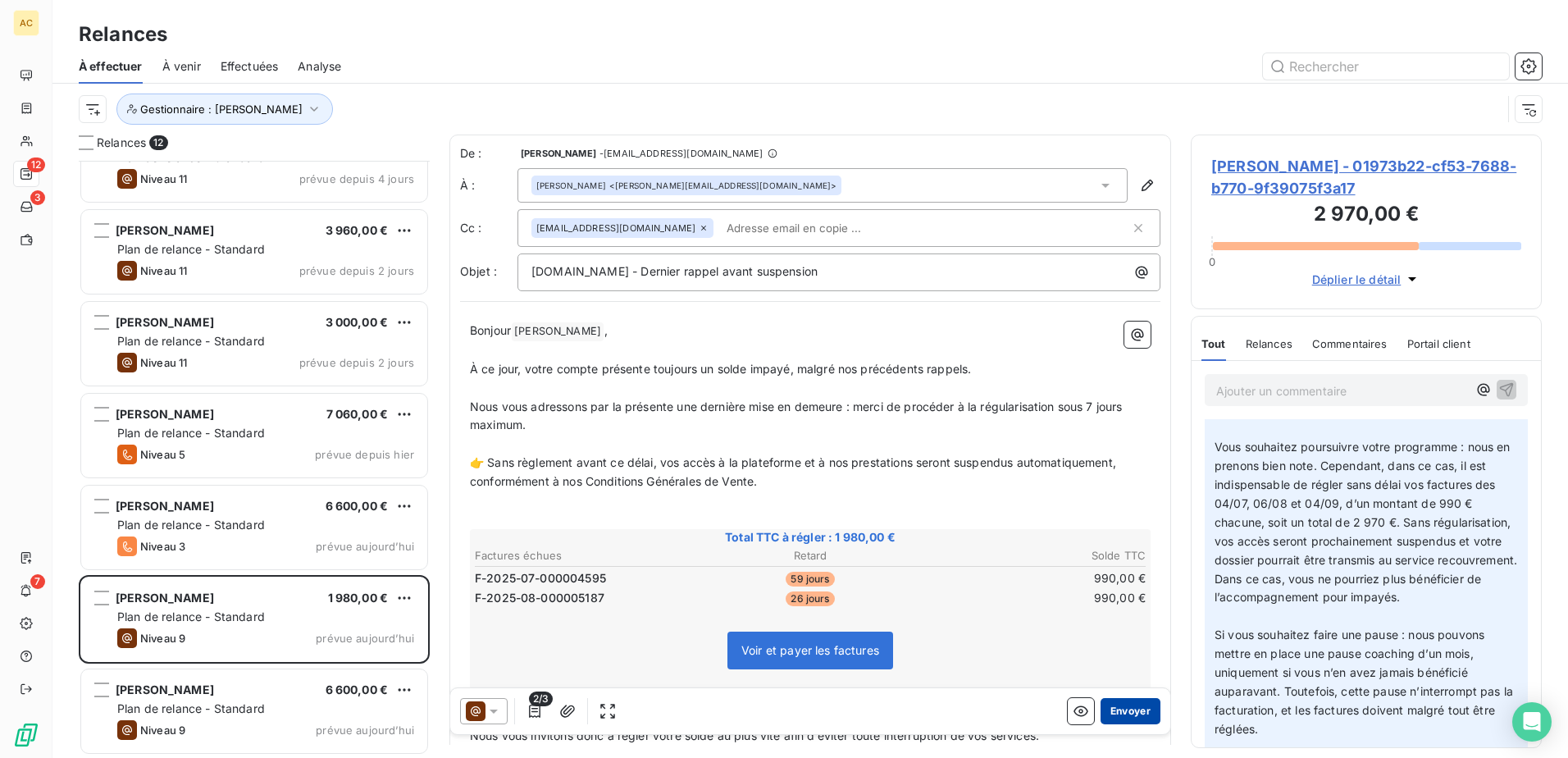
click at [1118, 717] on button "Envoyer" at bounding box center [1131, 710] width 60 height 26
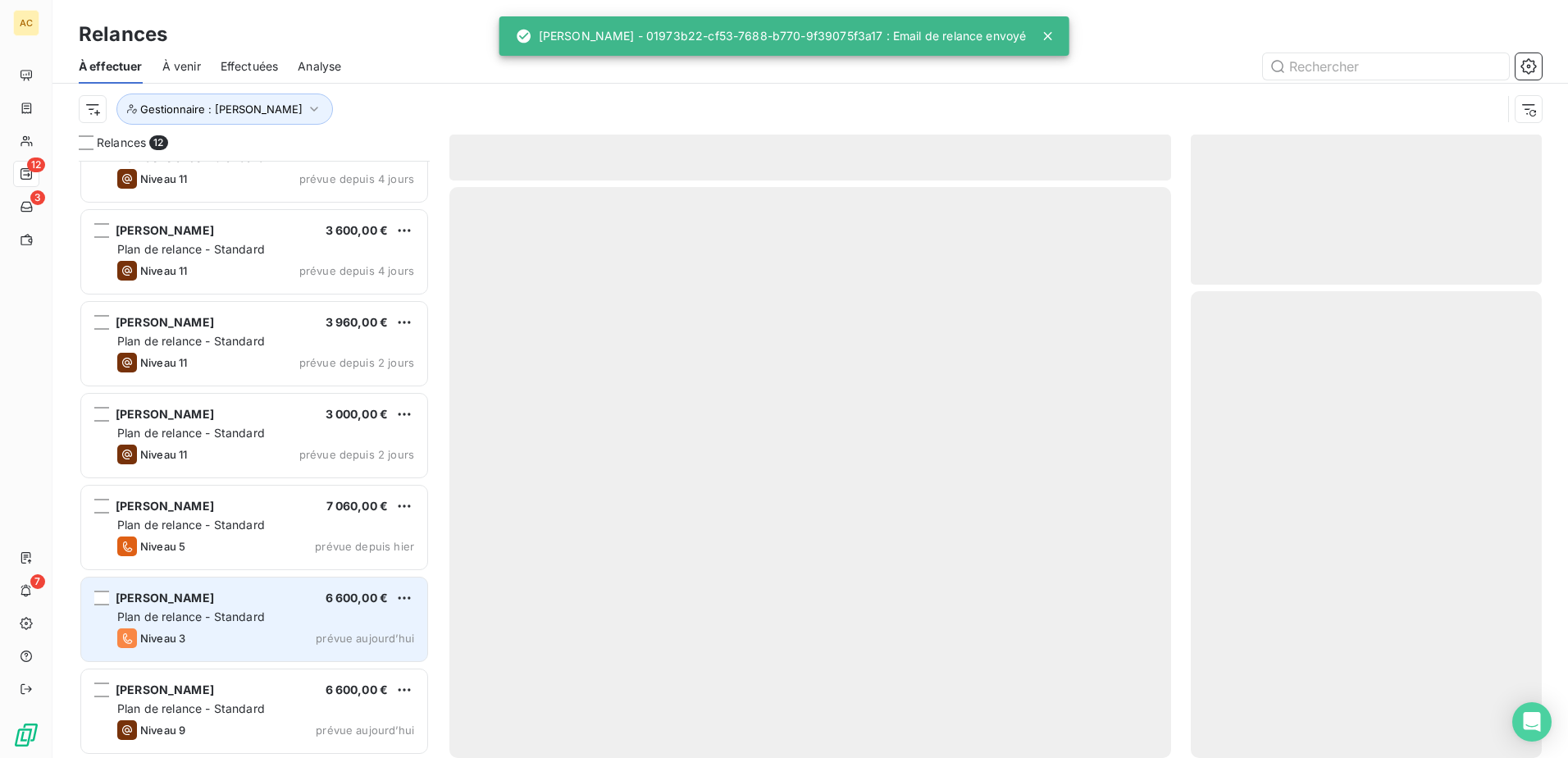
click at [227, 614] on span "Plan de relance - Standard" at bounding box center [191, 616] width 148 height 14
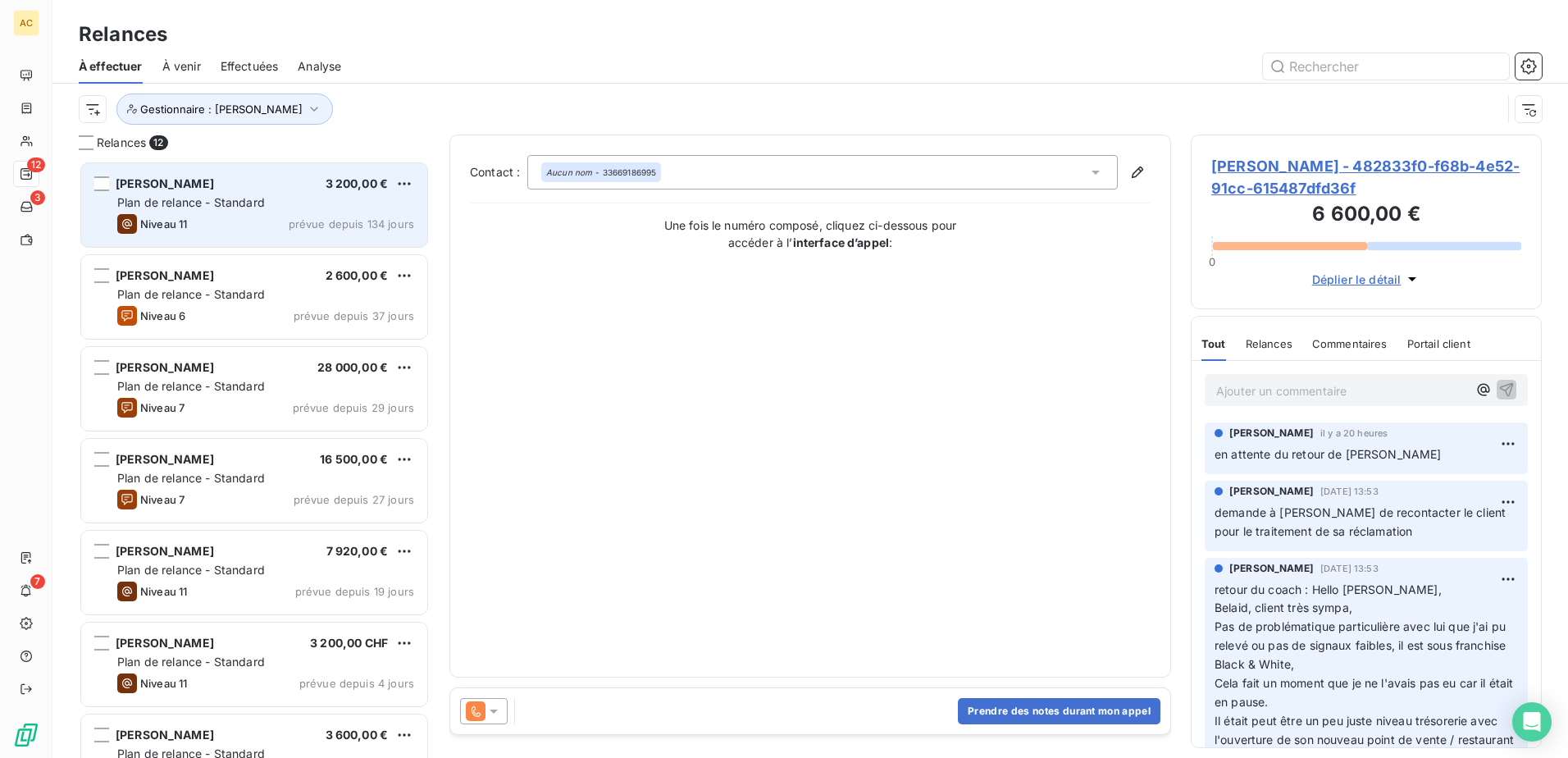
click at [263, 202] on span "Plan de relance - Standard" at bounding box center [191, 201] width 148 height 14
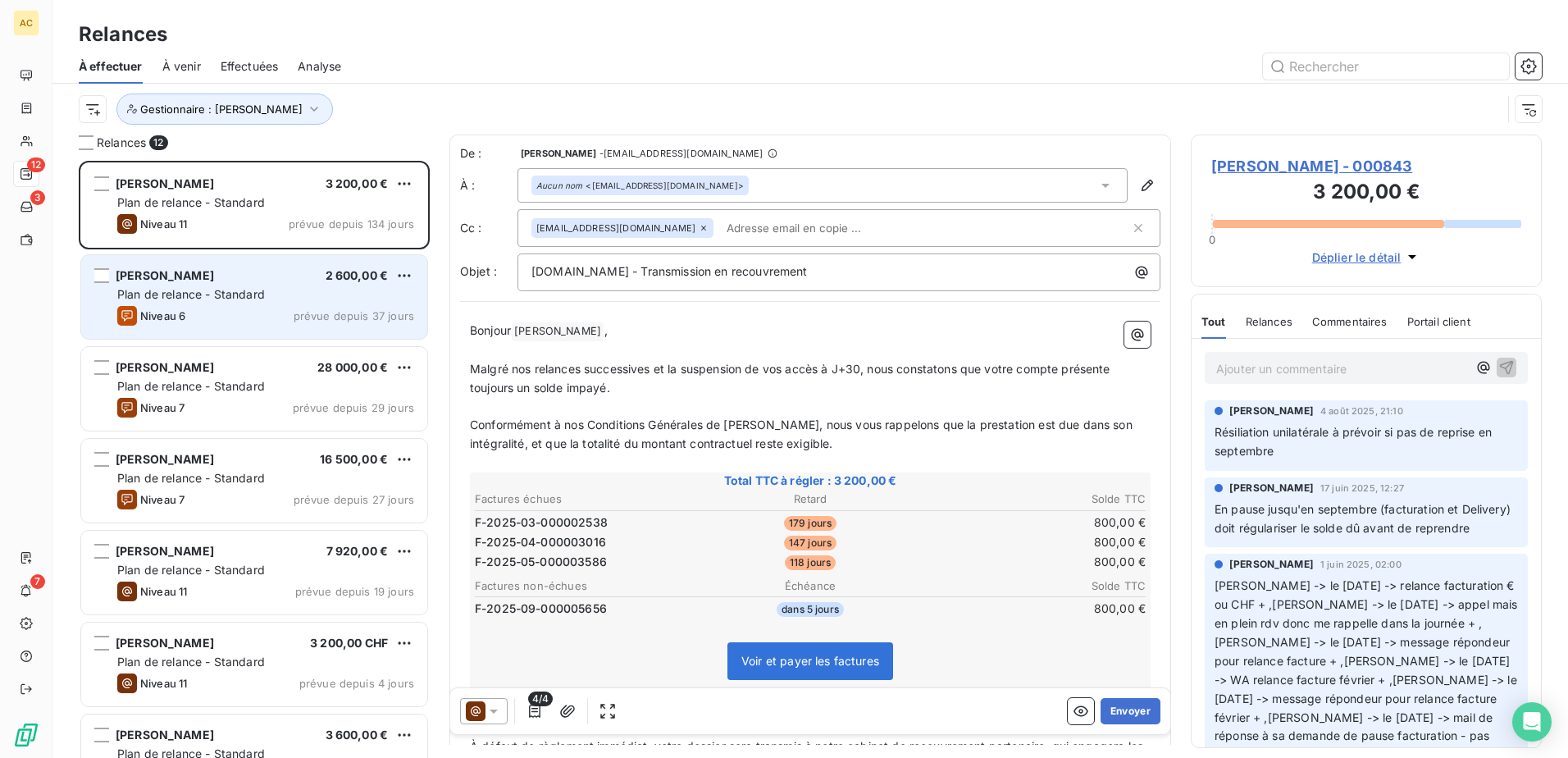
click at [245, 295] on span "Plan de relance - Standard" at bounding box center [191, 294] width 148 height 14
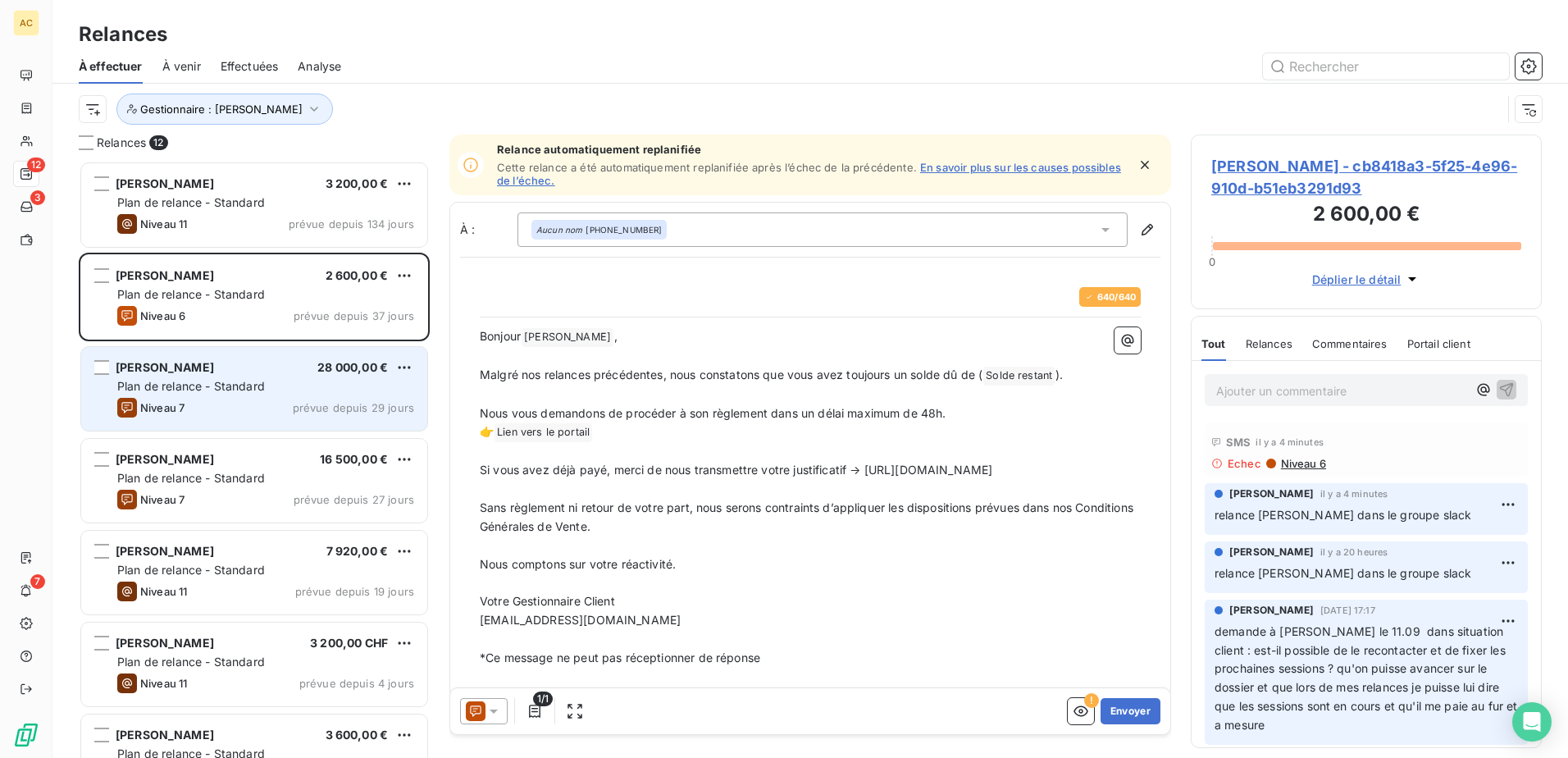
click at [216, 388] on span "Plan de relance - Standard" at bounding box center [191, 386] width 148 height 14
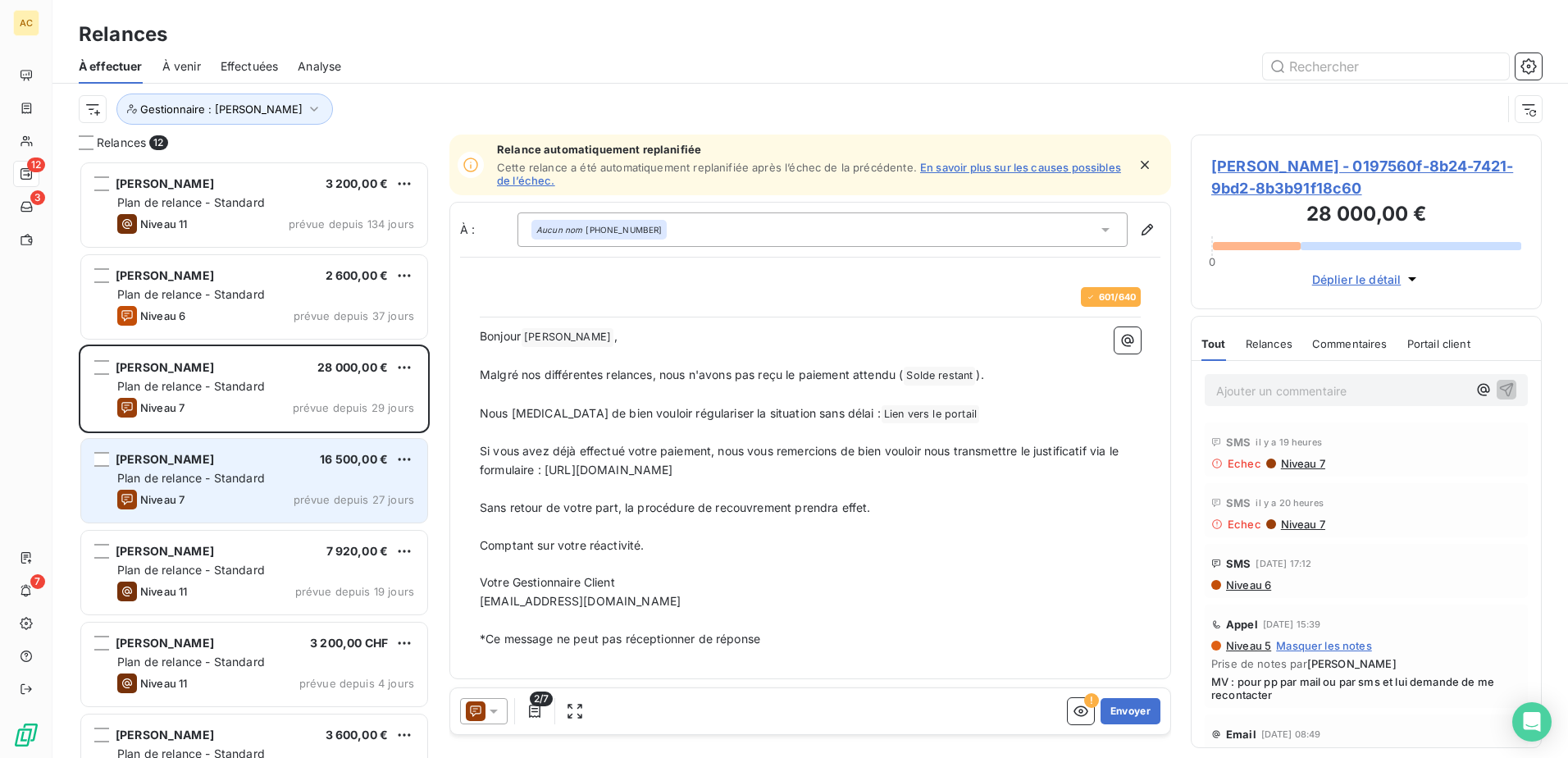
click at [213, 477] on span "Plan de relance - Standard" at bounding box center [191, 477] width 148 height 14
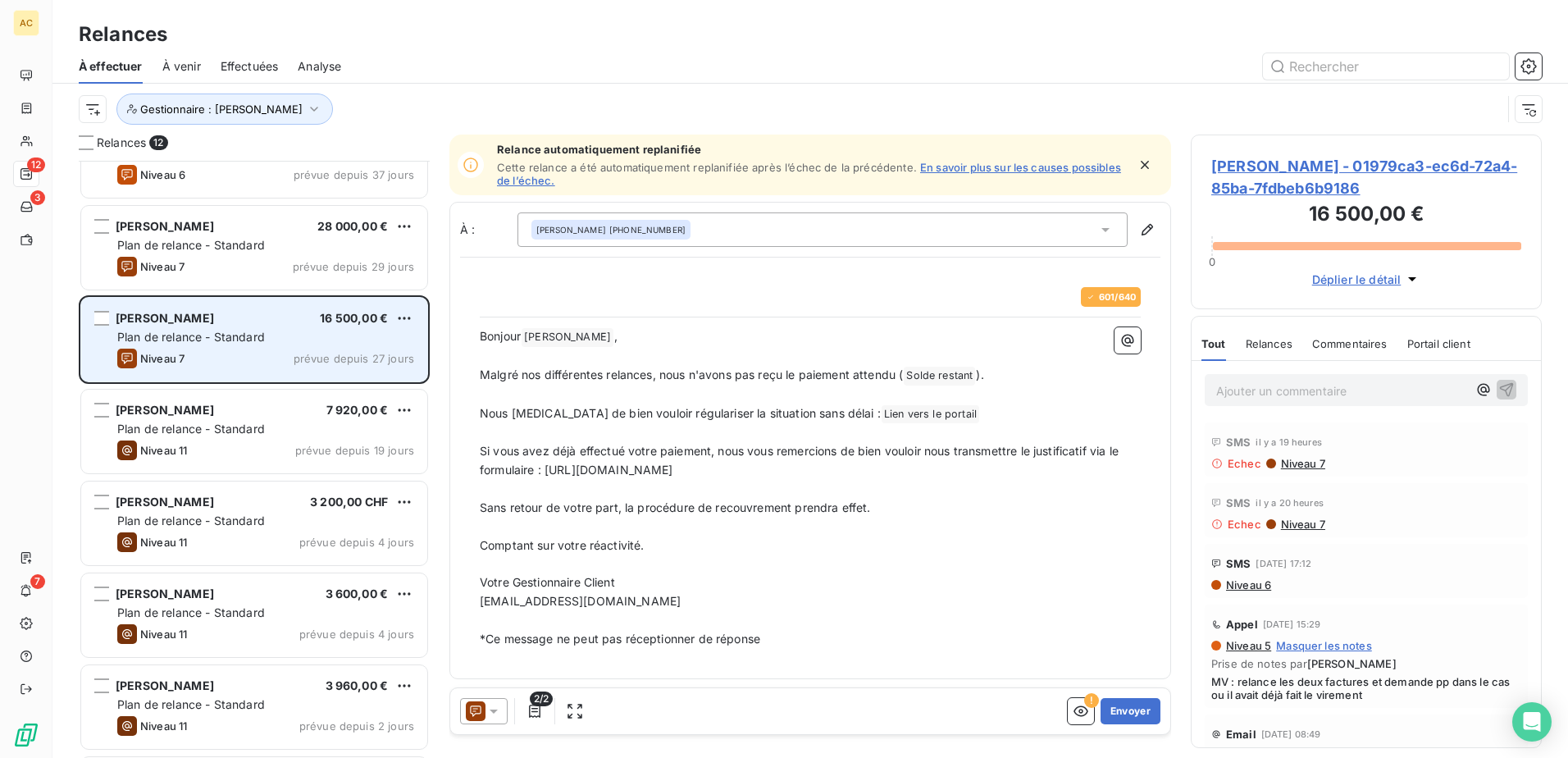
scroll to position [165, 0]
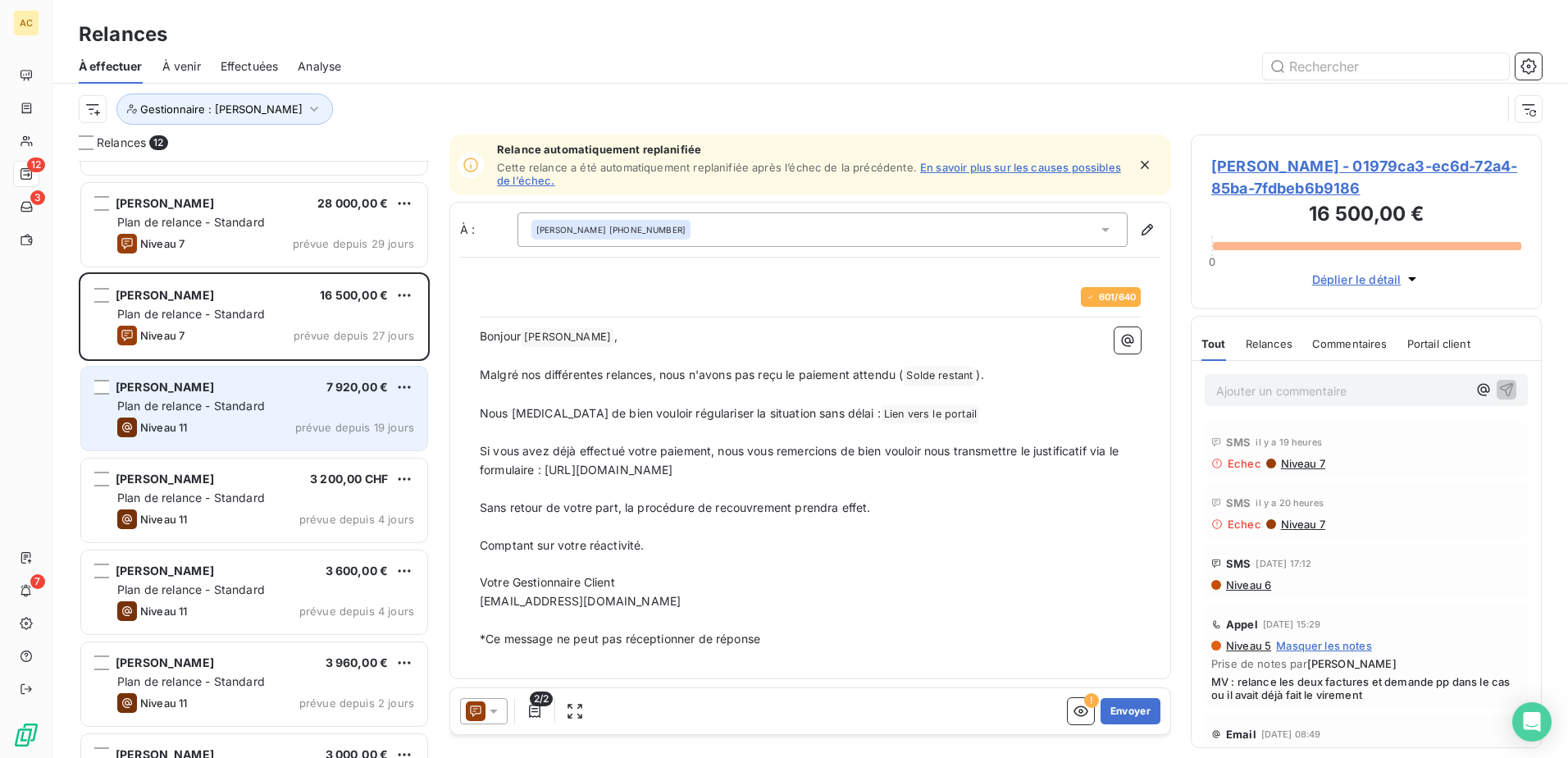
click at [215, 411] on span "Plan de relance - Standard" at bounding box center [191, 405] width 148 height 14
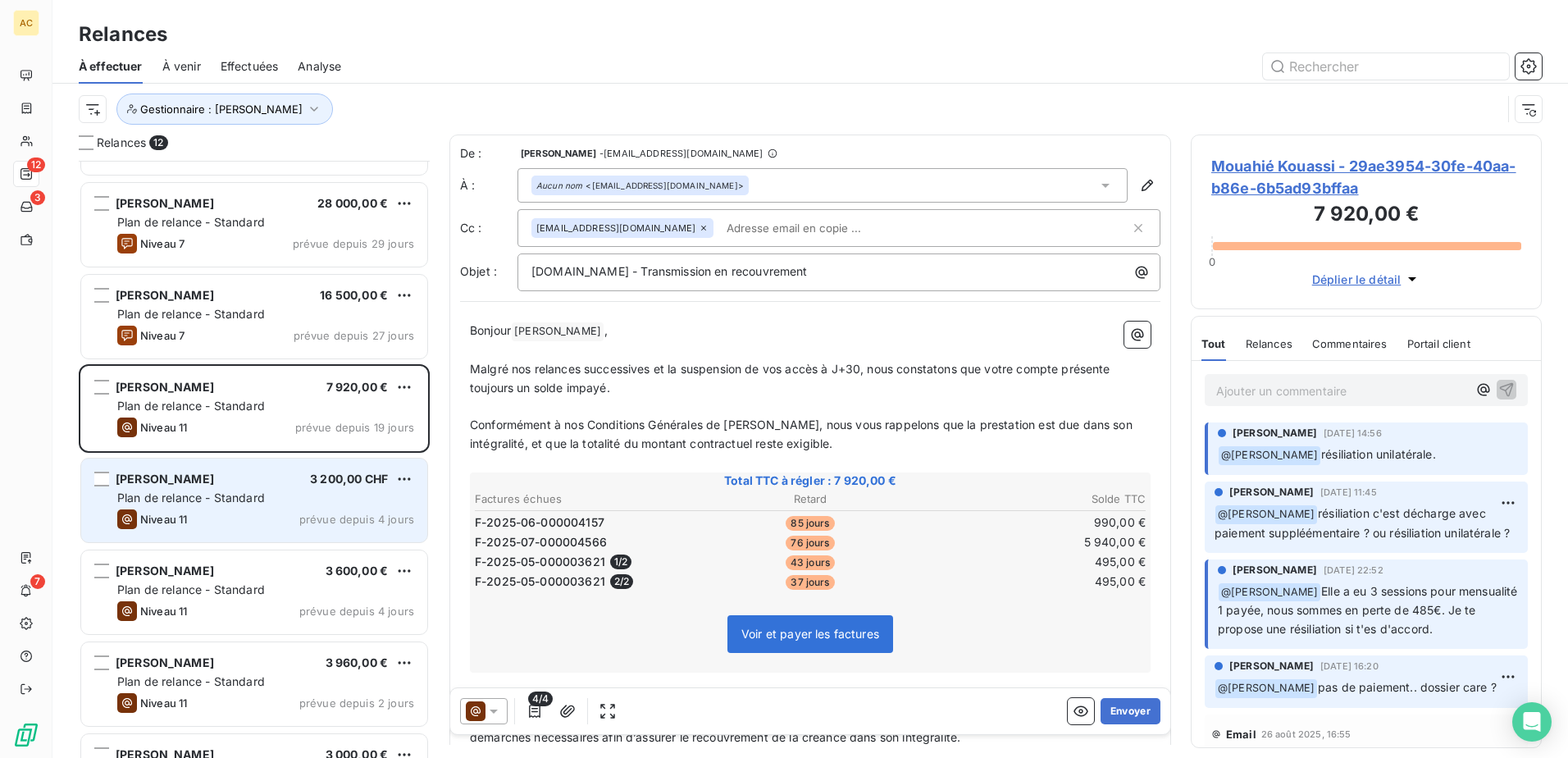
click at [212, 491] on span "Plan de relance - Standard" at bounding box center [191, 497] width 148 height 14
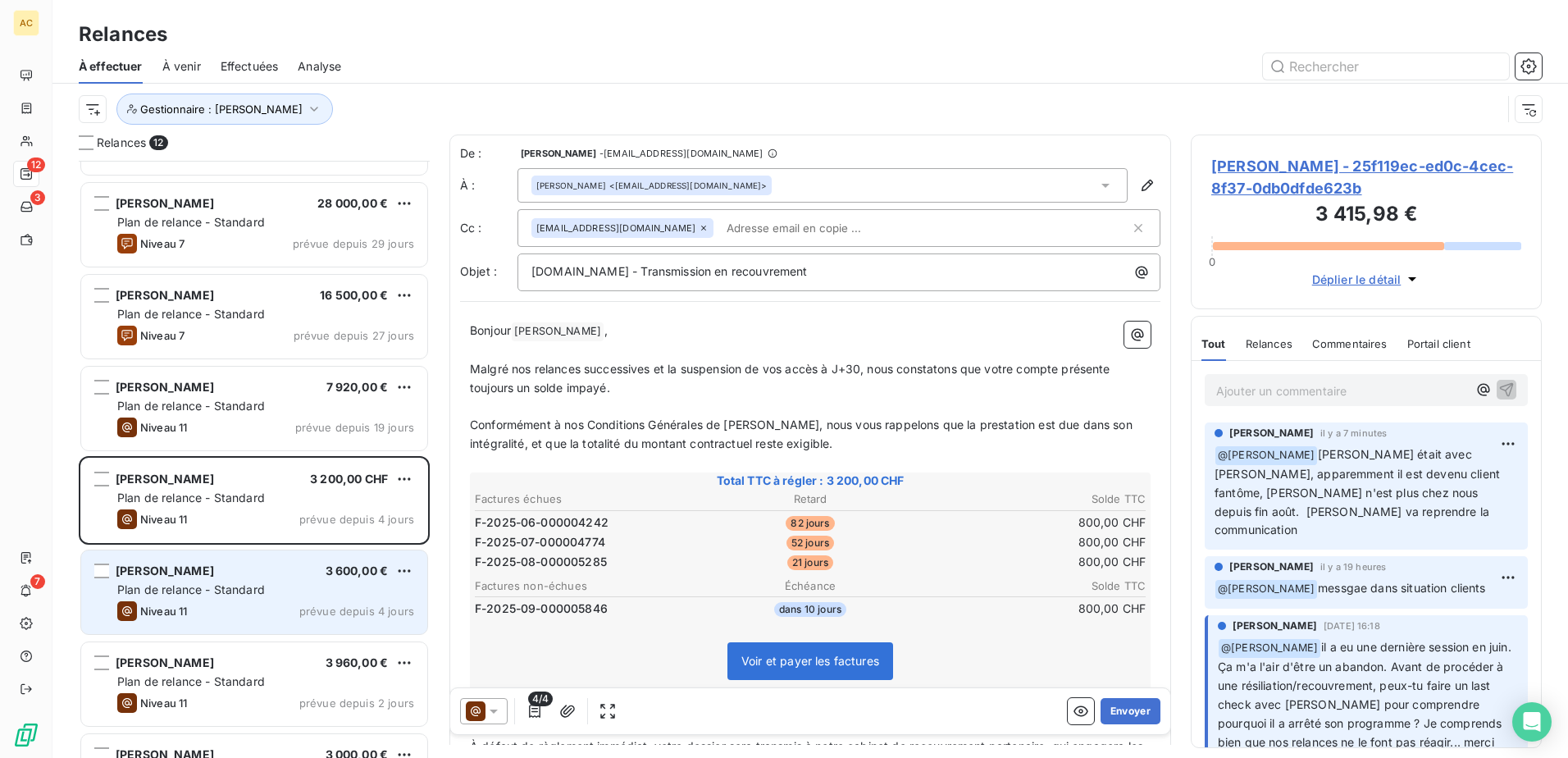
click at [201, 603] on div "Niveau 11 prévue depuis 4 jours" at bounding box center [265, 611] width 297 height 20
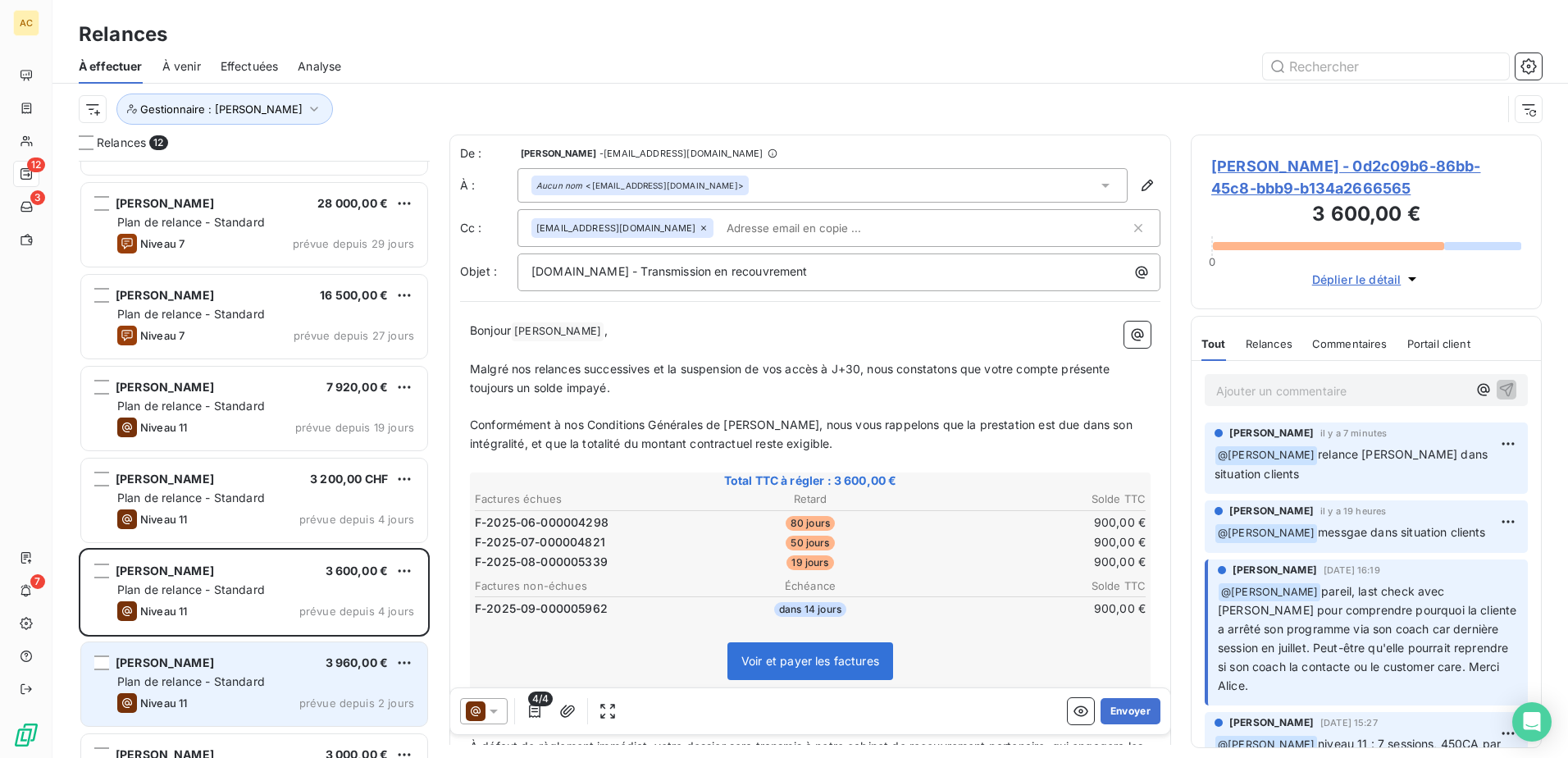
click at [263, 679] on span "Plan de relance - Standard" at bounding box center [191, 681] width 148 height 14
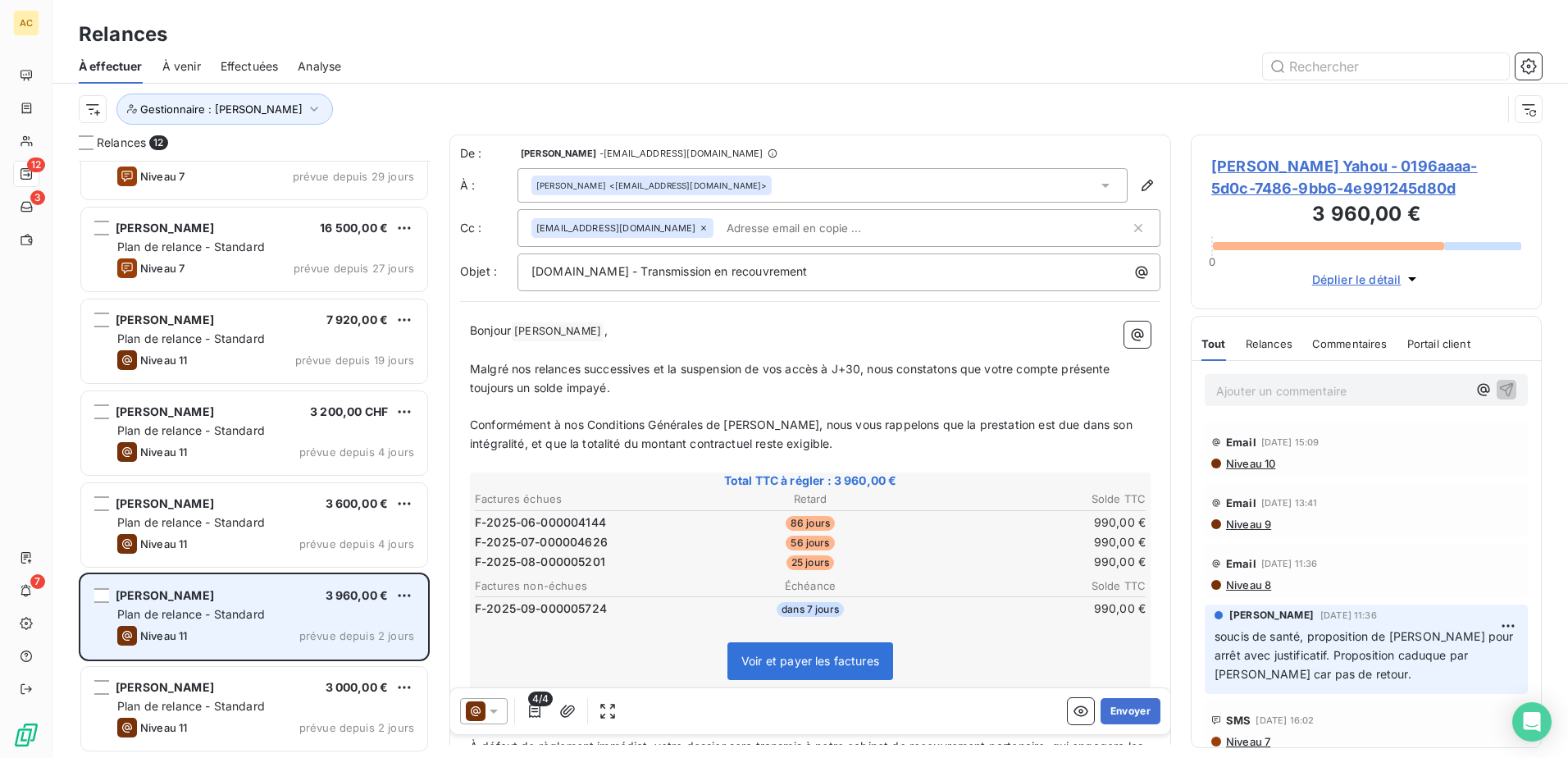
scroll to position [328, 0]
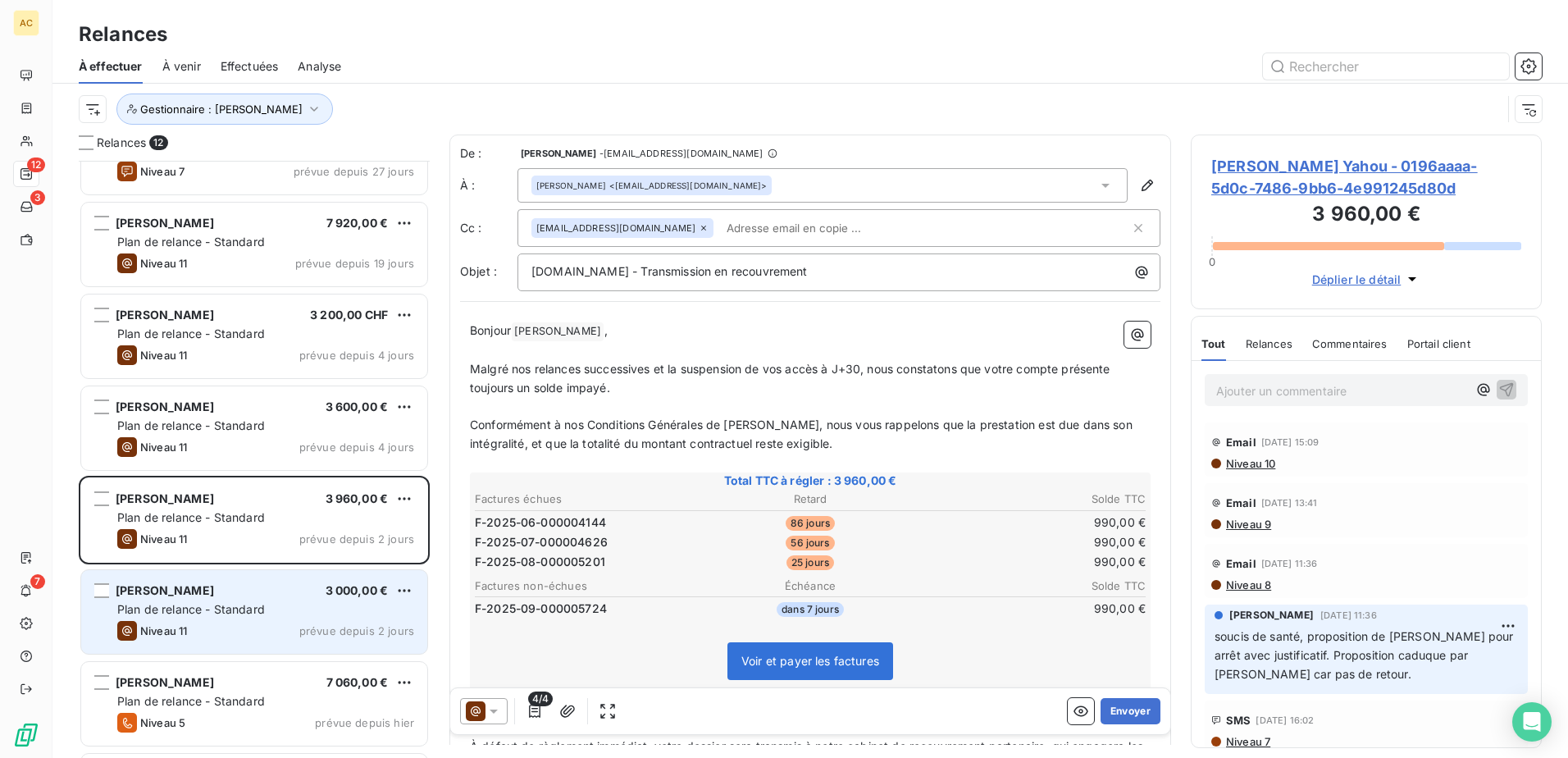
click at [260, 607] on span "Plan de relance - Standard" at bounding box center [191, 608] width 148 height 14
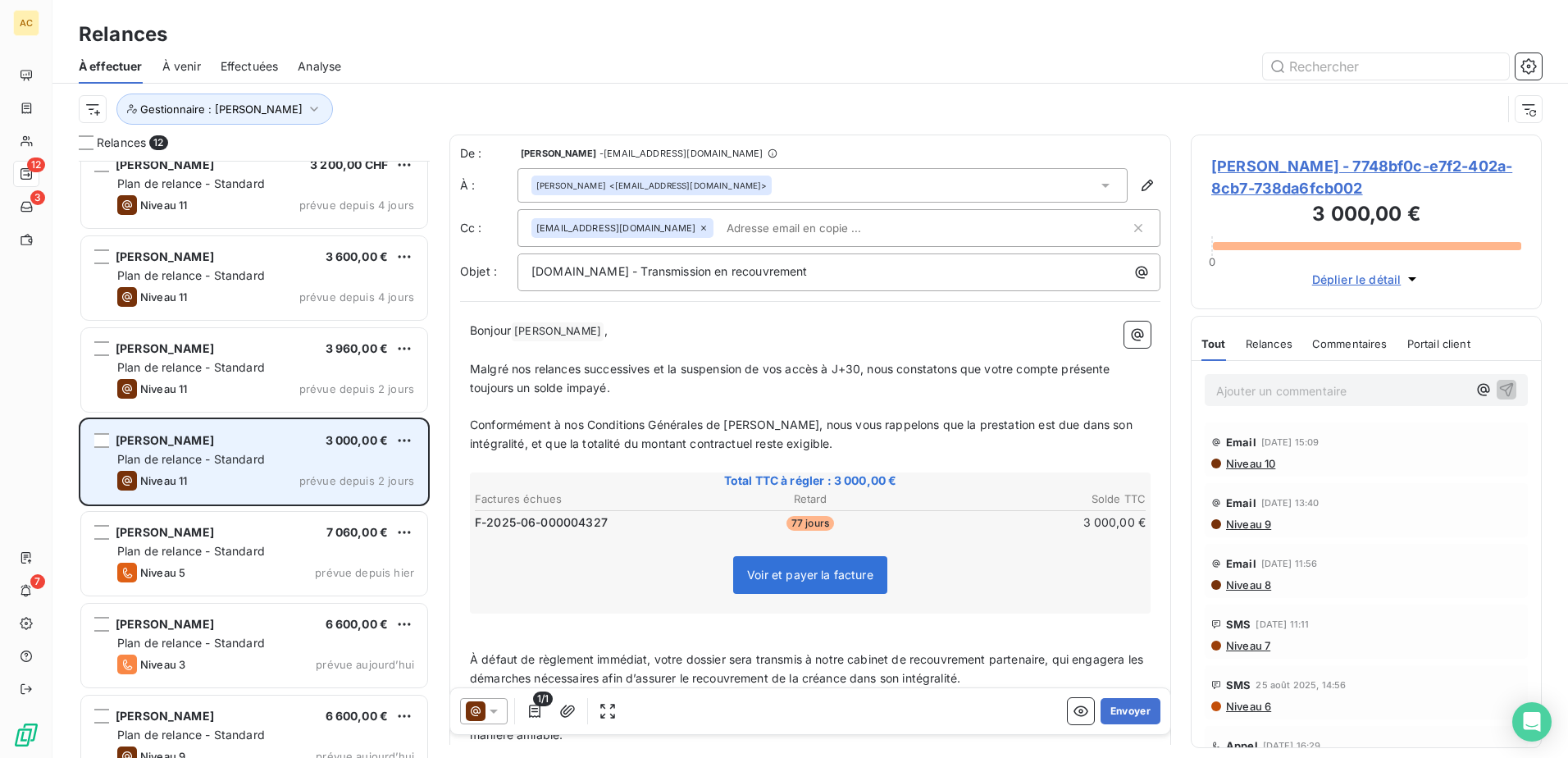
scroll to position [506, 0]
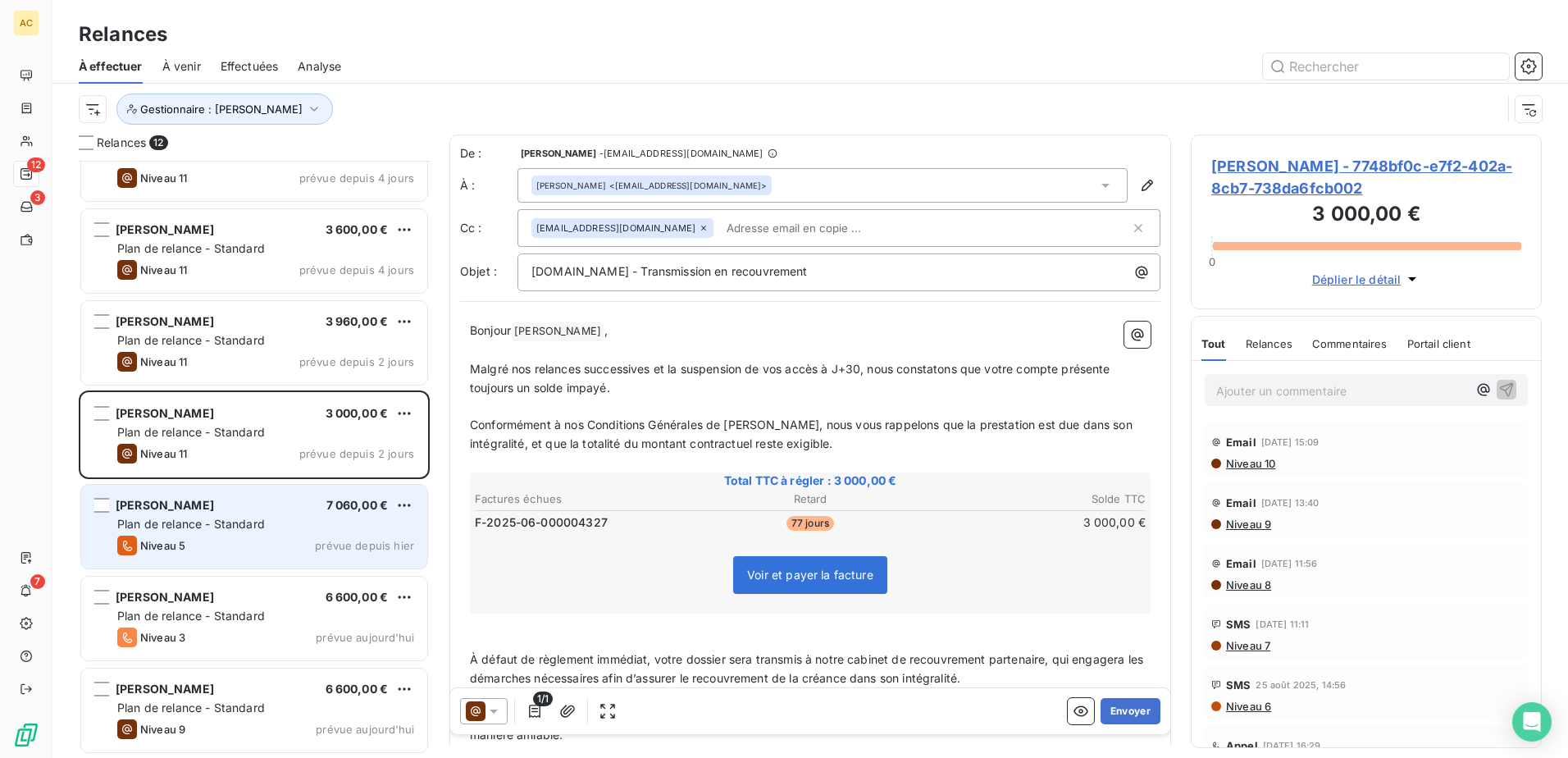
click at [257, 523] on span "Plan de relance - Standard" at bounding box center [191, 523] width 148 height 14
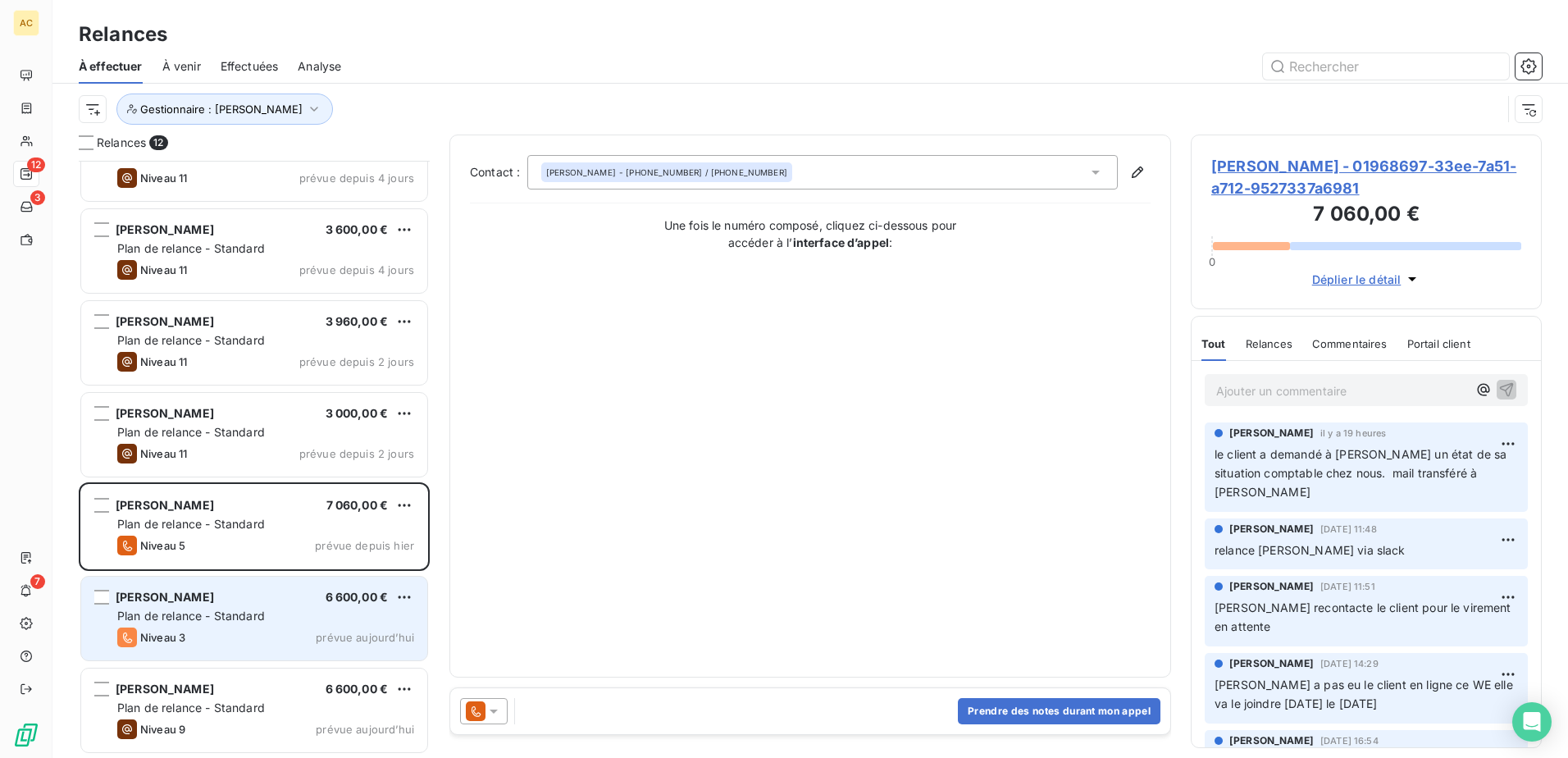
click at [247, 627] on div "Niveau 3 prévue aujourd’hui" at bounding box center [265, 637] width 297 height 20
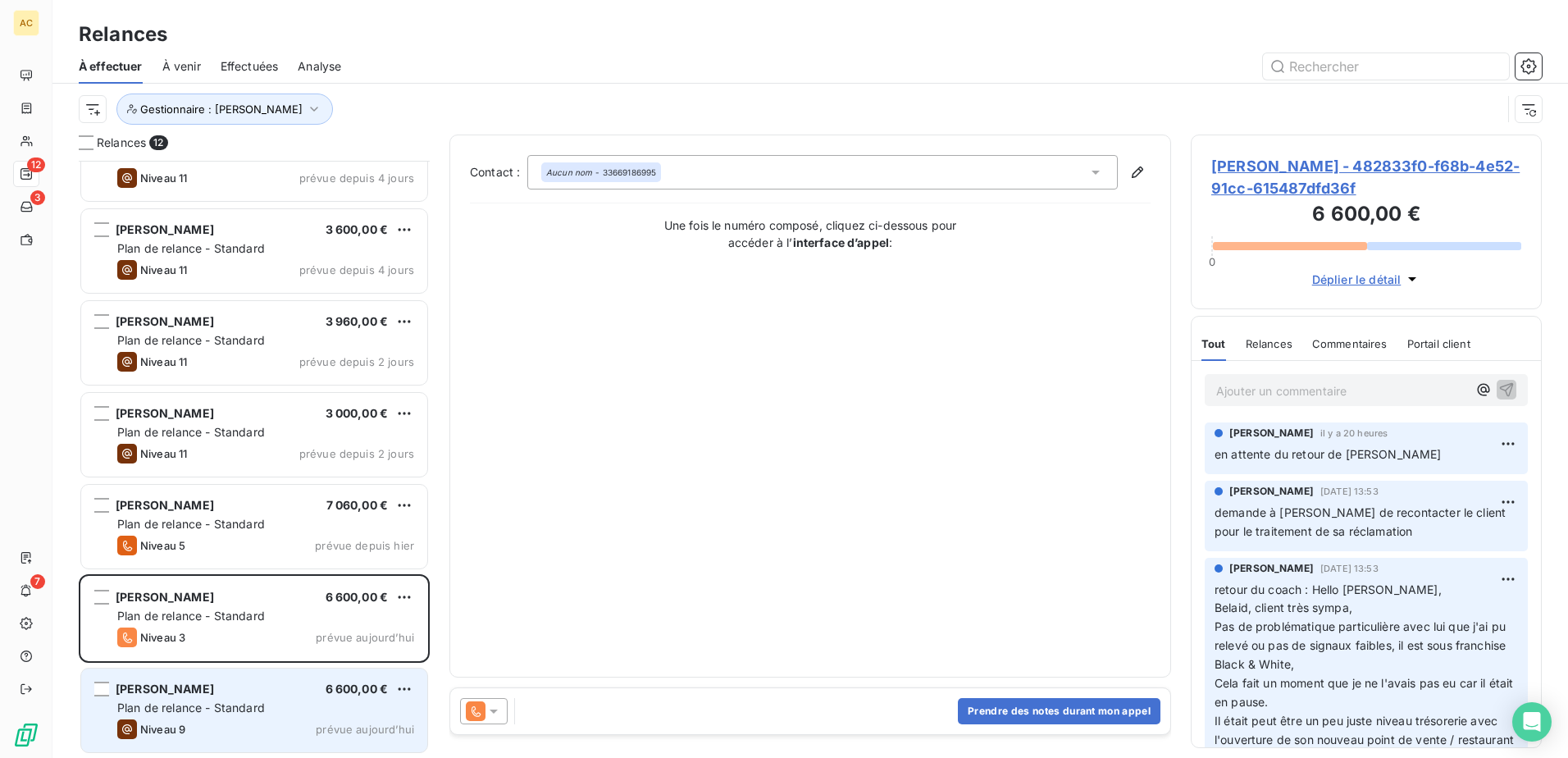
click at [241, 709] on span "Plan de relance - Standard" at bounding box center [191, 706] width 148 height 14
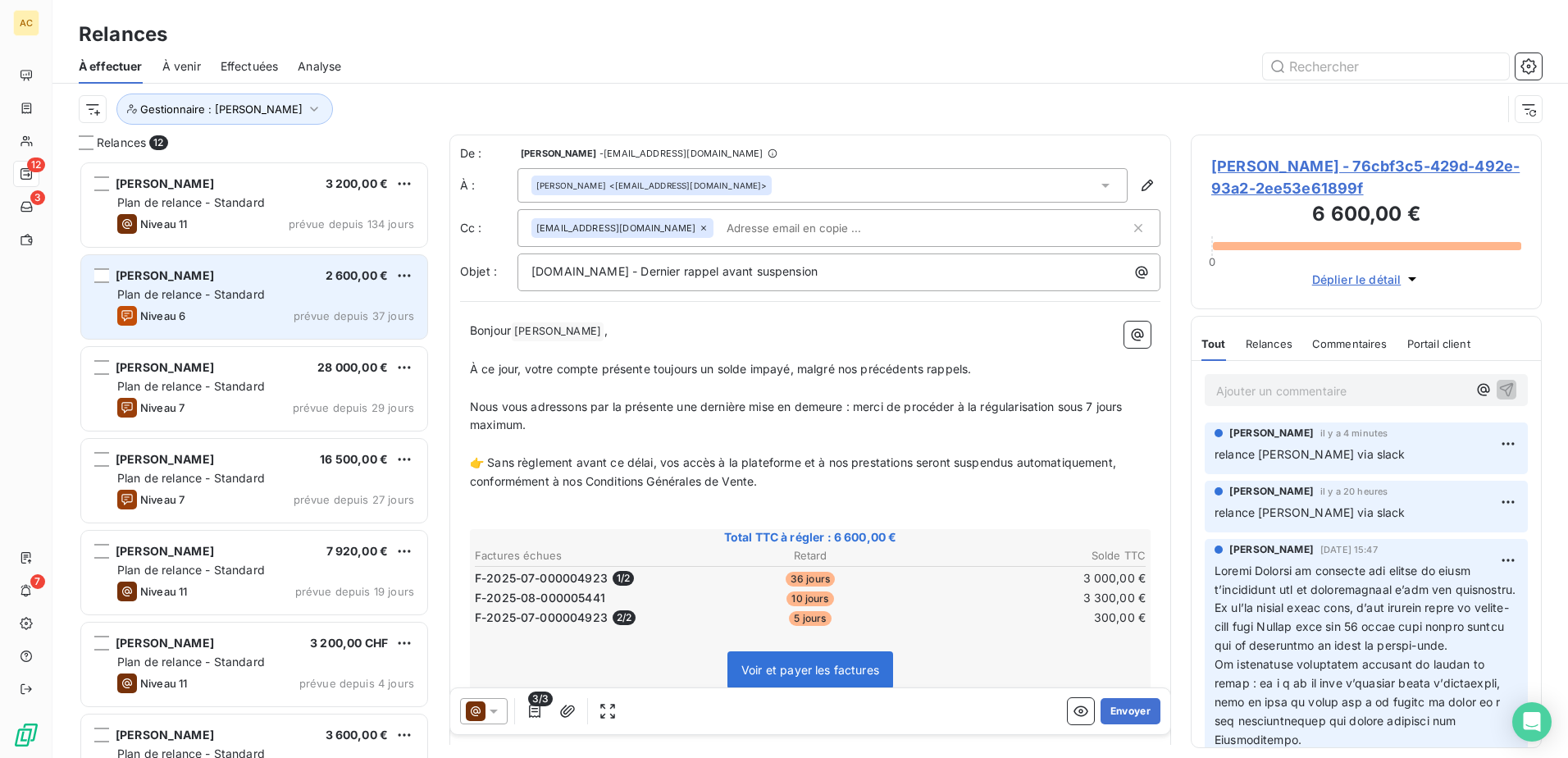
click at [265, 295] on div "Plan de relance - Standard" at bounding box center [265, 294] width 297 height 16
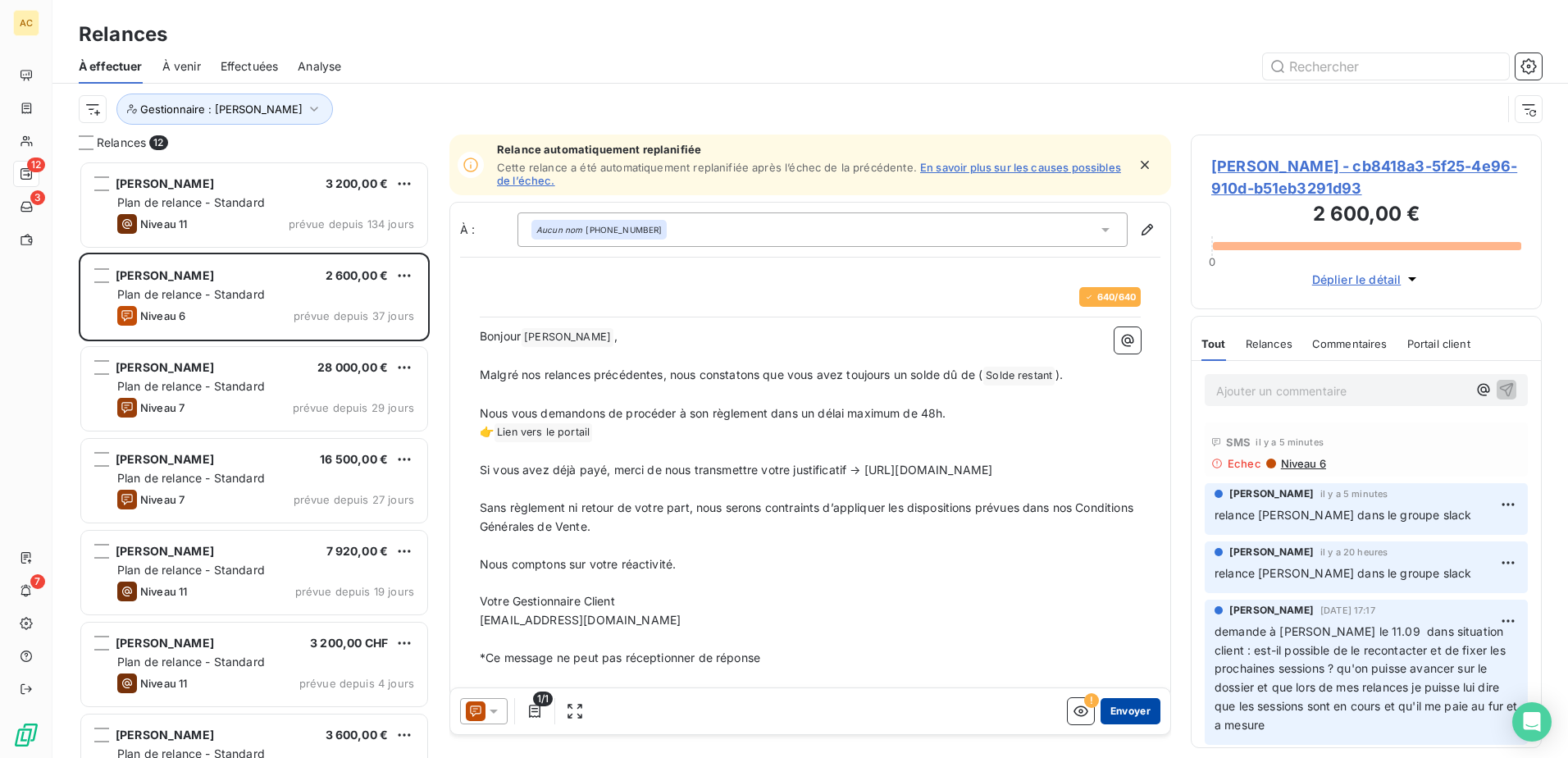
click at [1116, 706] on button "Envoyer" at bounding box center [1131, 710] width 60 height 26
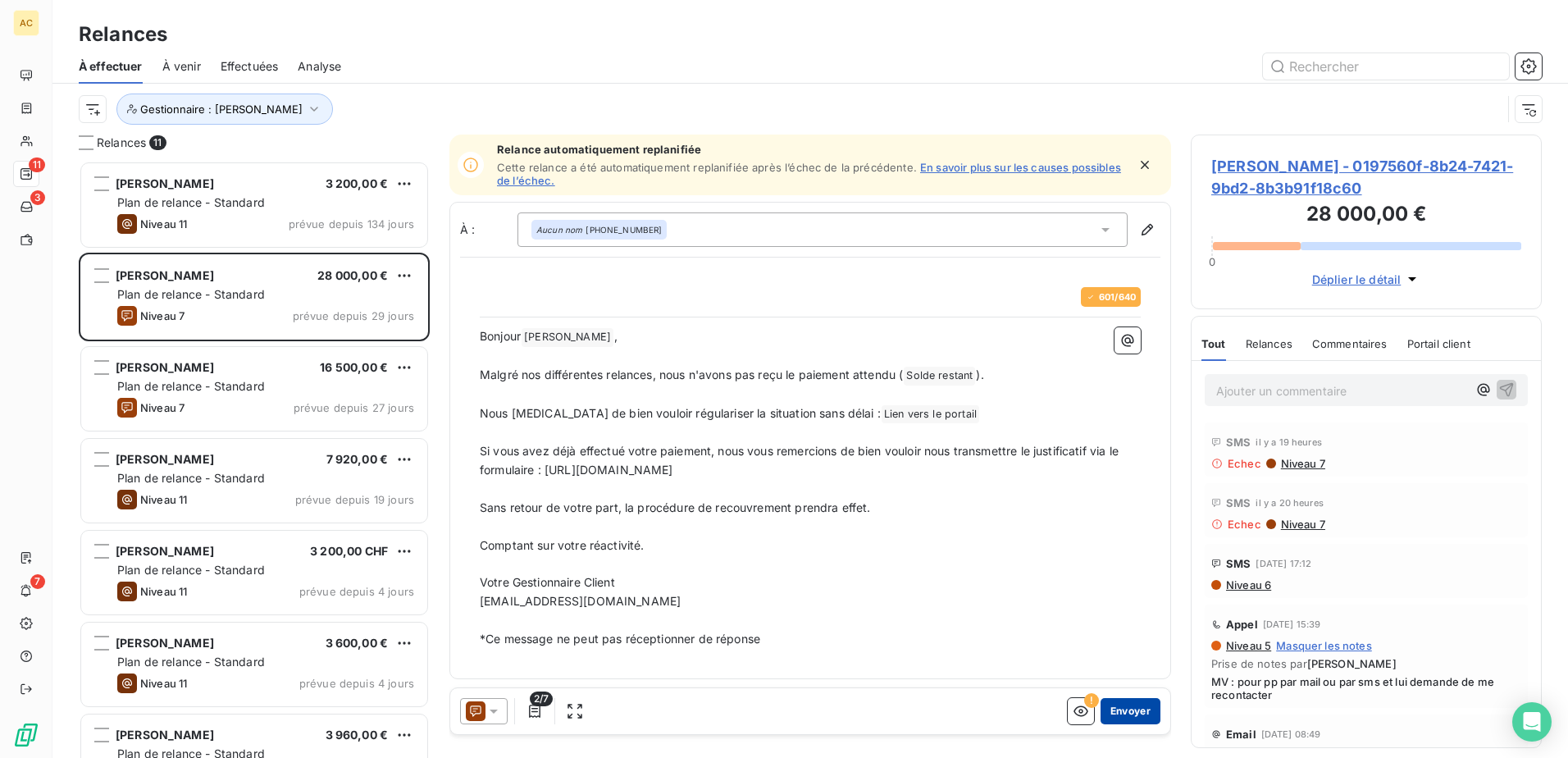
click at [1112, 713] on button "Envoyer" at bounding box center [1131, 710] width 60 height 26
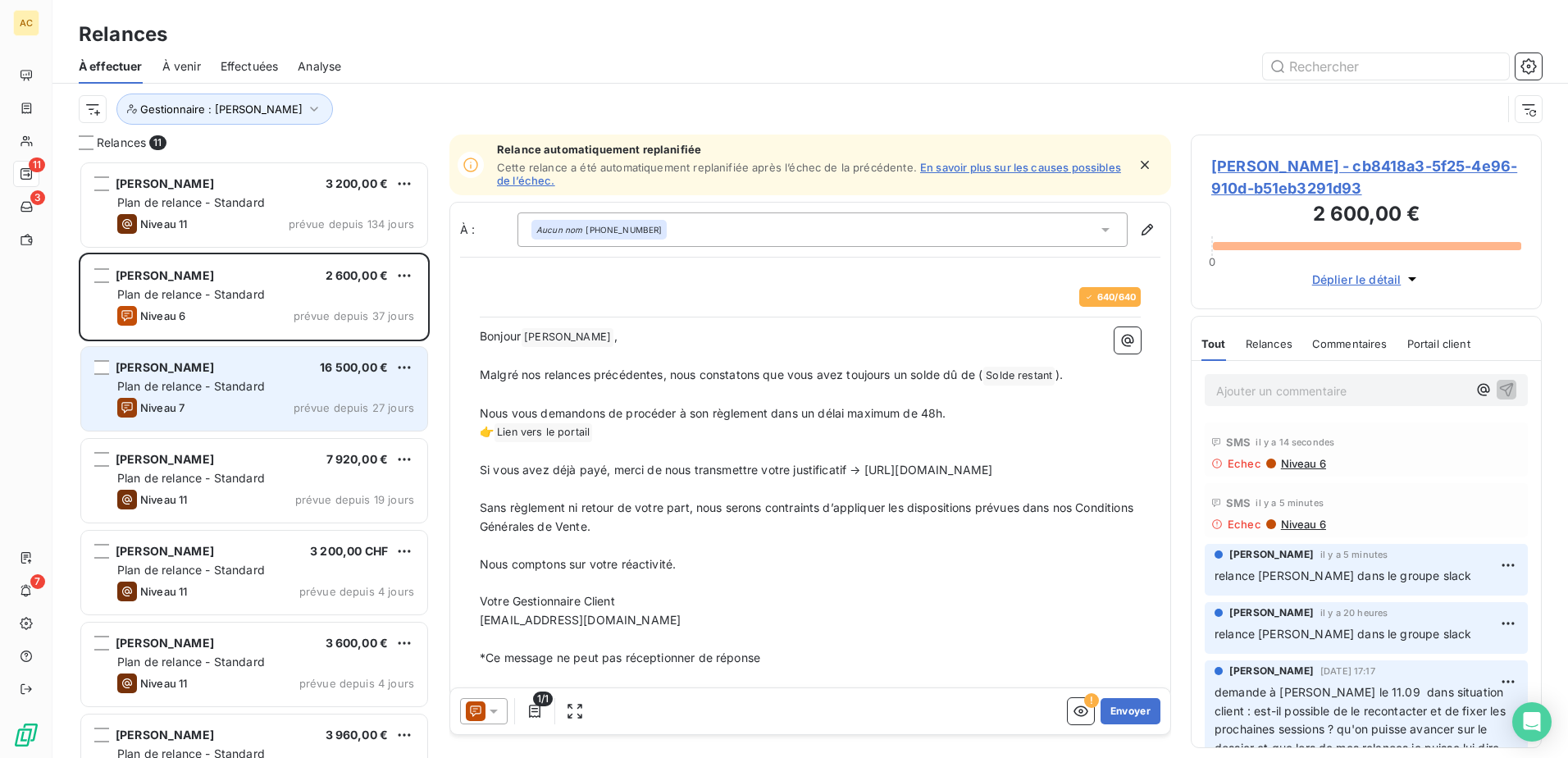
click at [215, 379] on div "Plan de relance - Standard" at bounding box center [265, 386] width 297 height 16
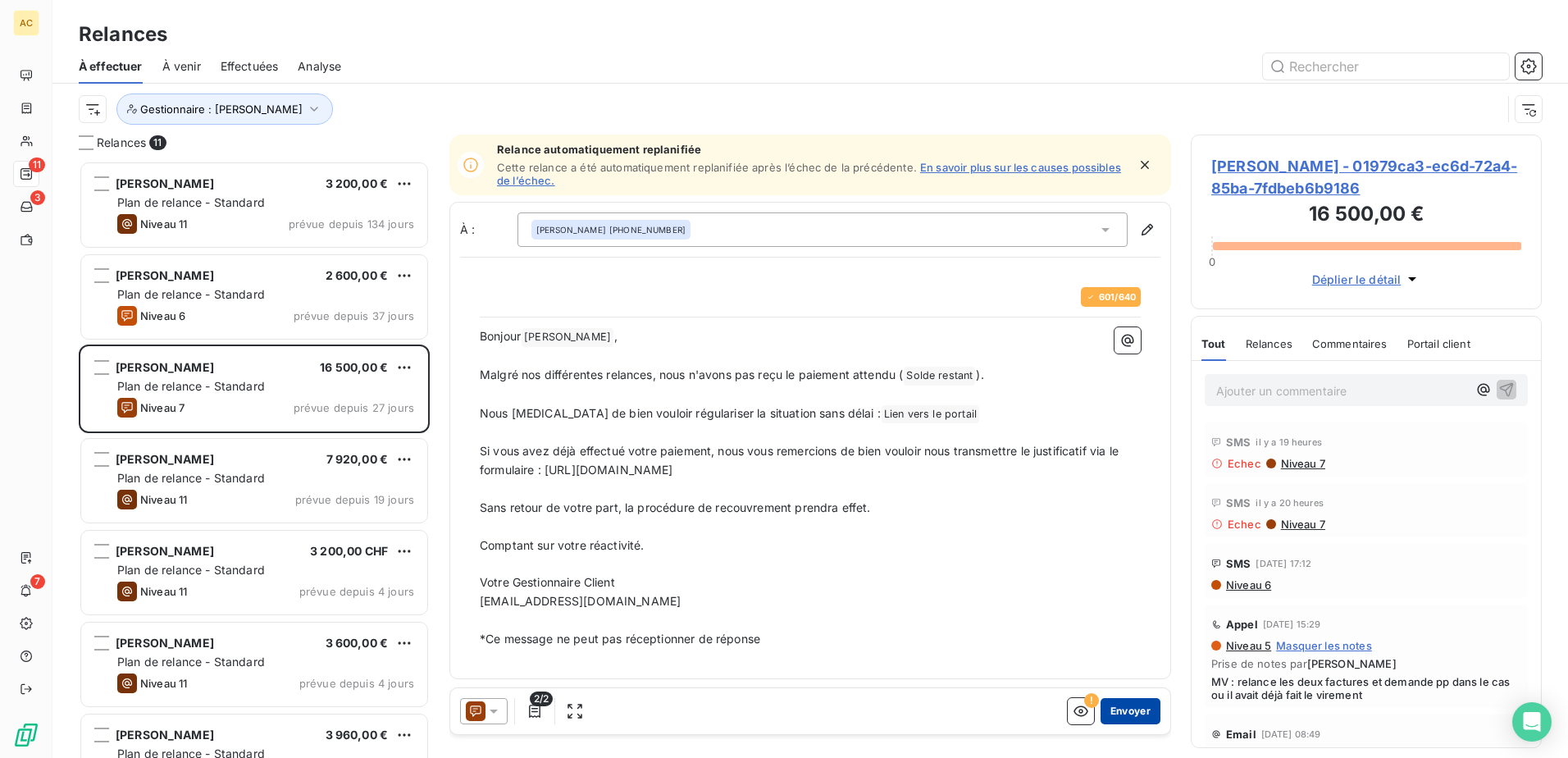
click at [1136, 706] on button "Envoyer" at bounding box center [1131, 710] width 60 height 26
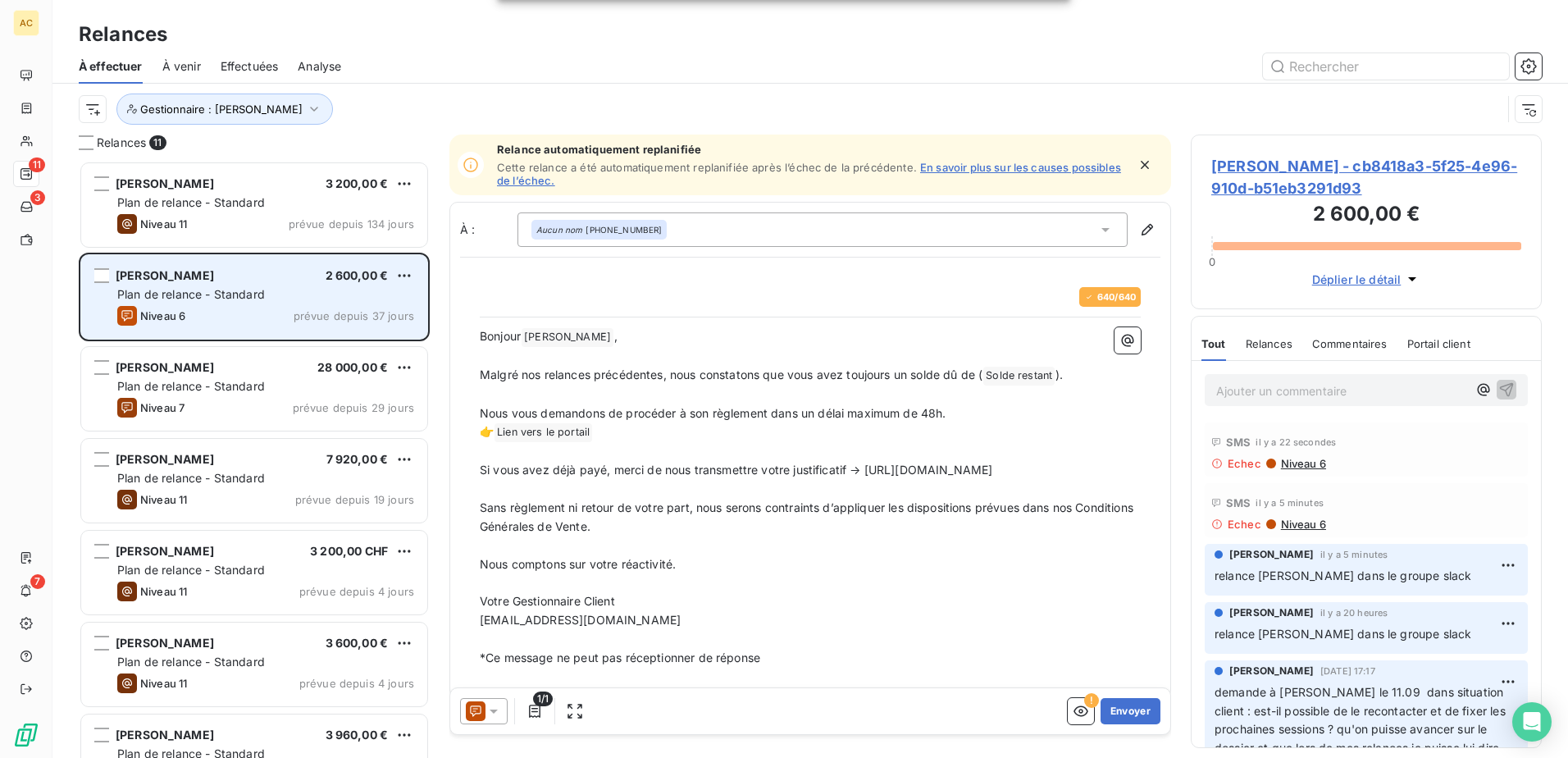
click at [289, 292] on div "Plan de relance - Standard" at bounding box center [265, 294] width 297 height 16
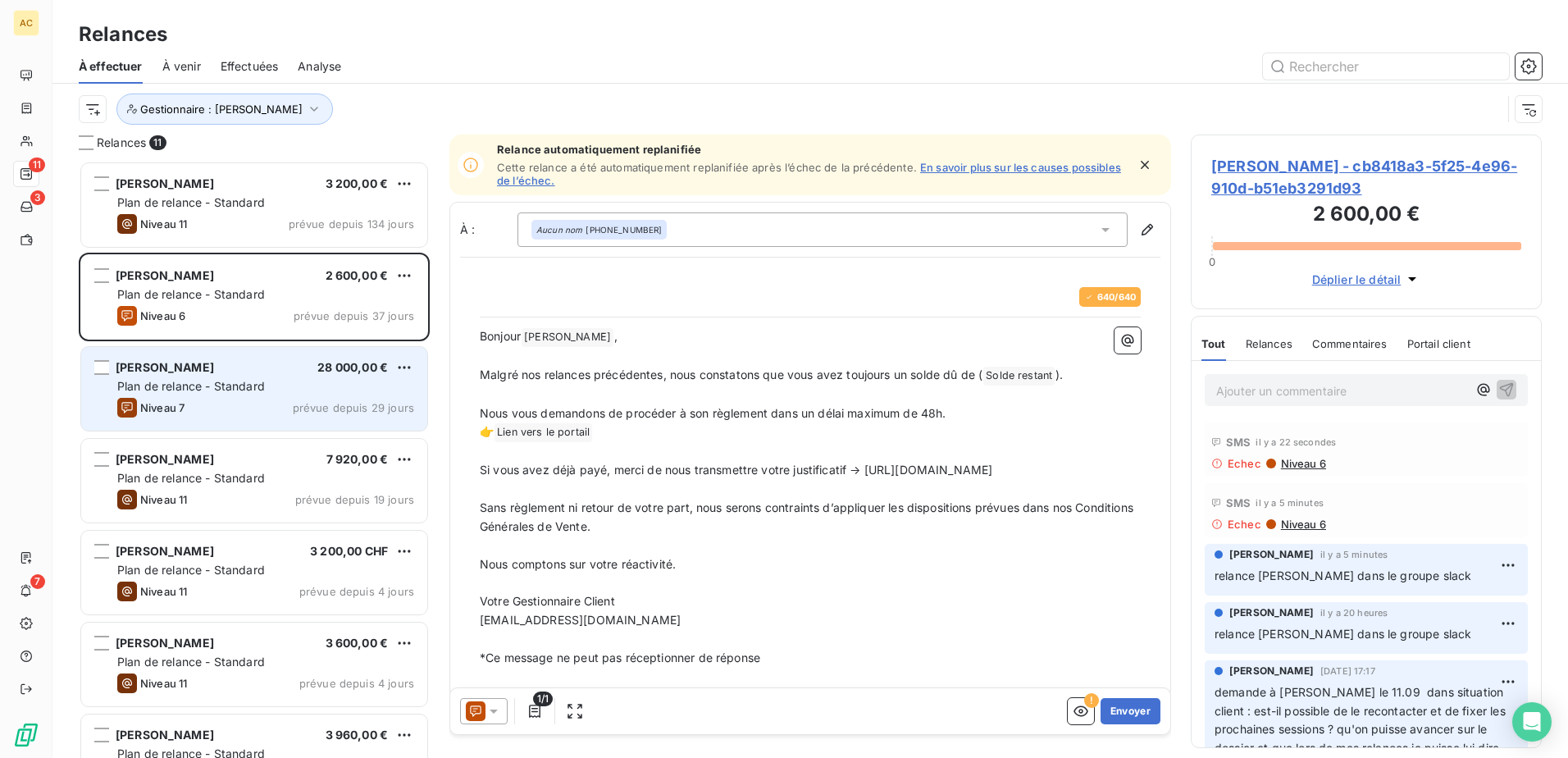
click at [270, 397] on div "[PERSON_NAME] 28 000,00 € Plan de relance - Standard Niveau 7 prévue depuis 29 …" at bounding box center [254, 389] width 346 height 84
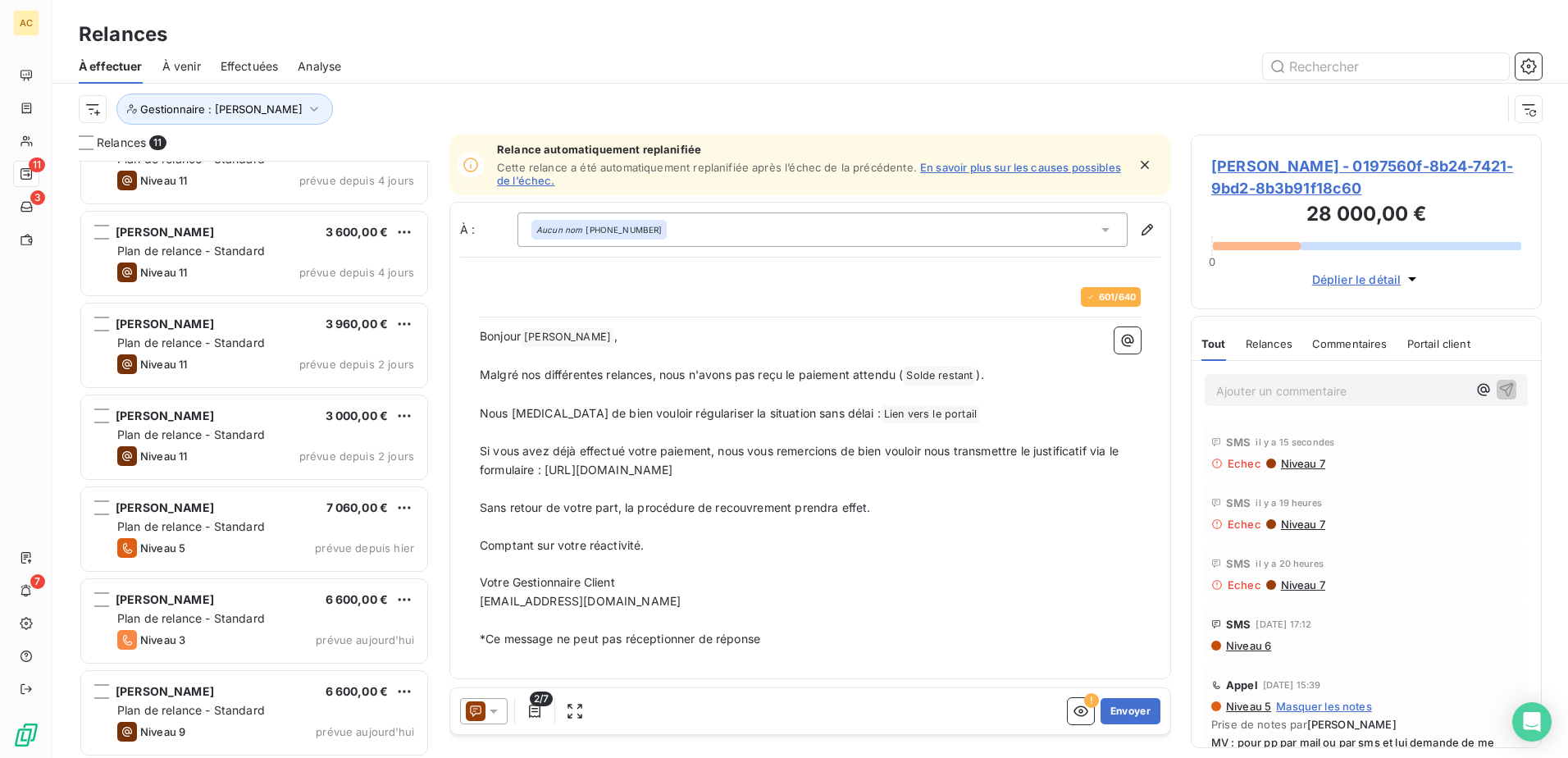
scroll to position [414, 0]
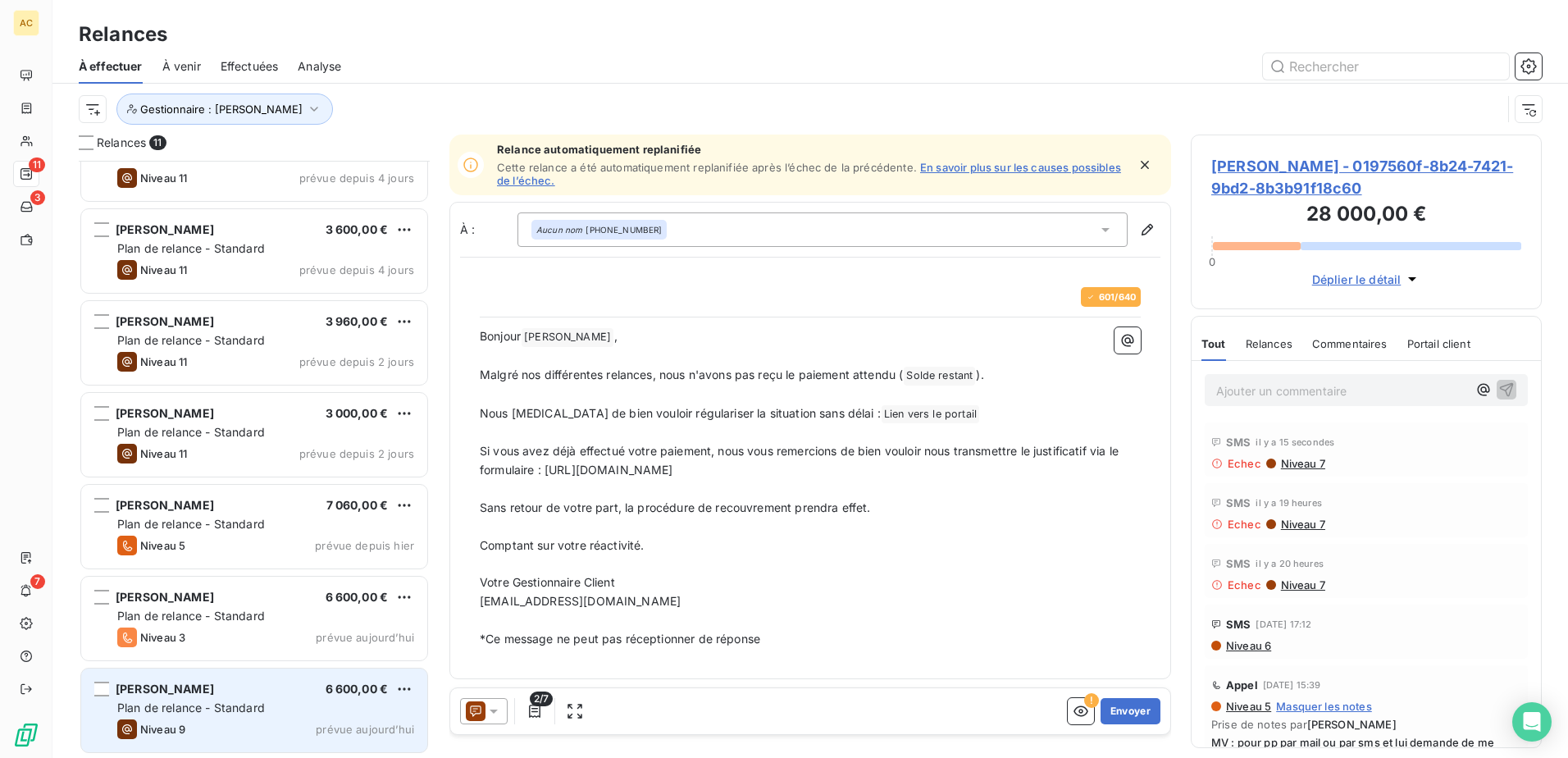
click at [214, 714] on div "Plan de relance - Standard" at bounding box center [265, 707] width 297 height 16
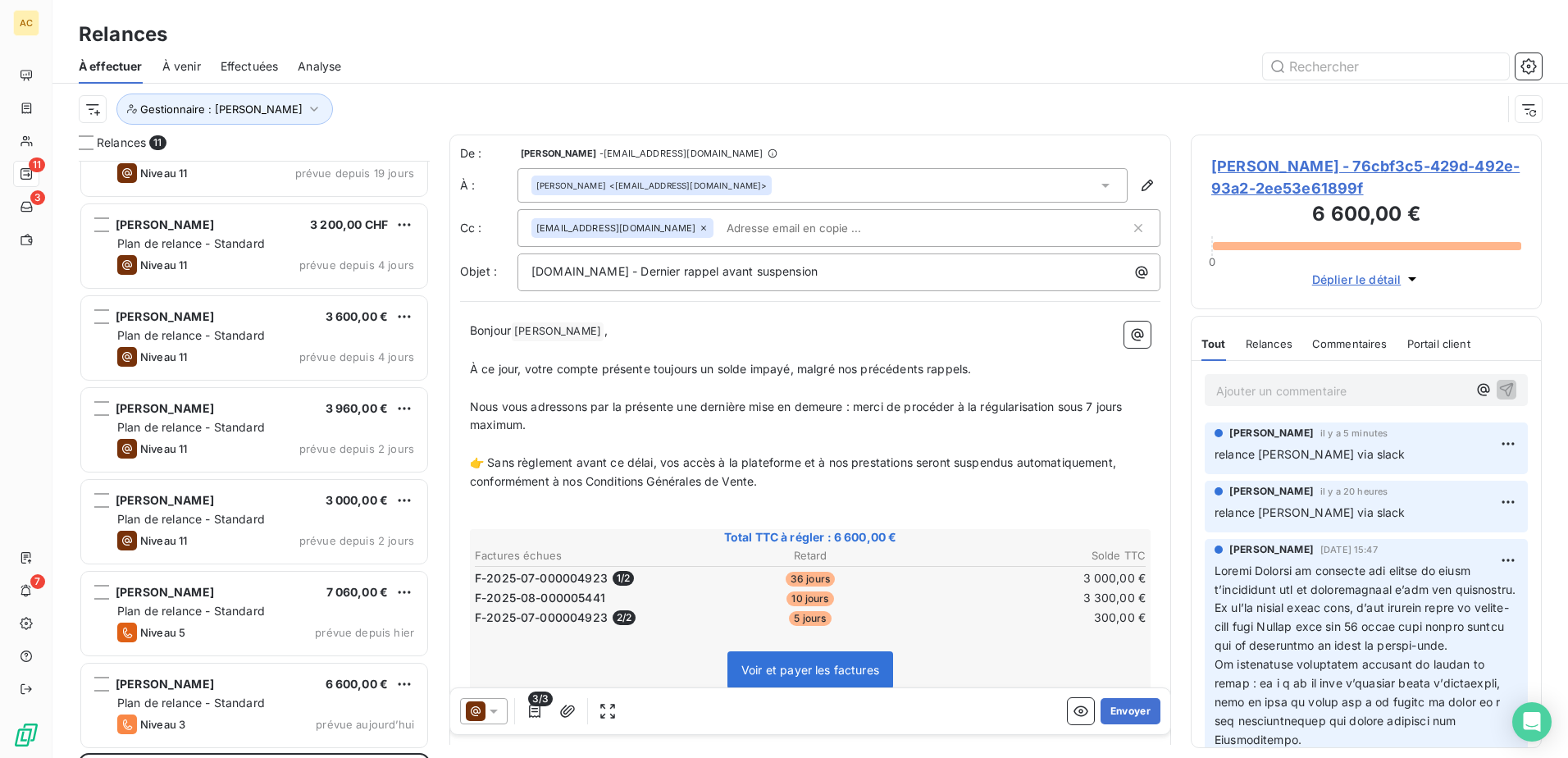
scroll to position [414, 0]
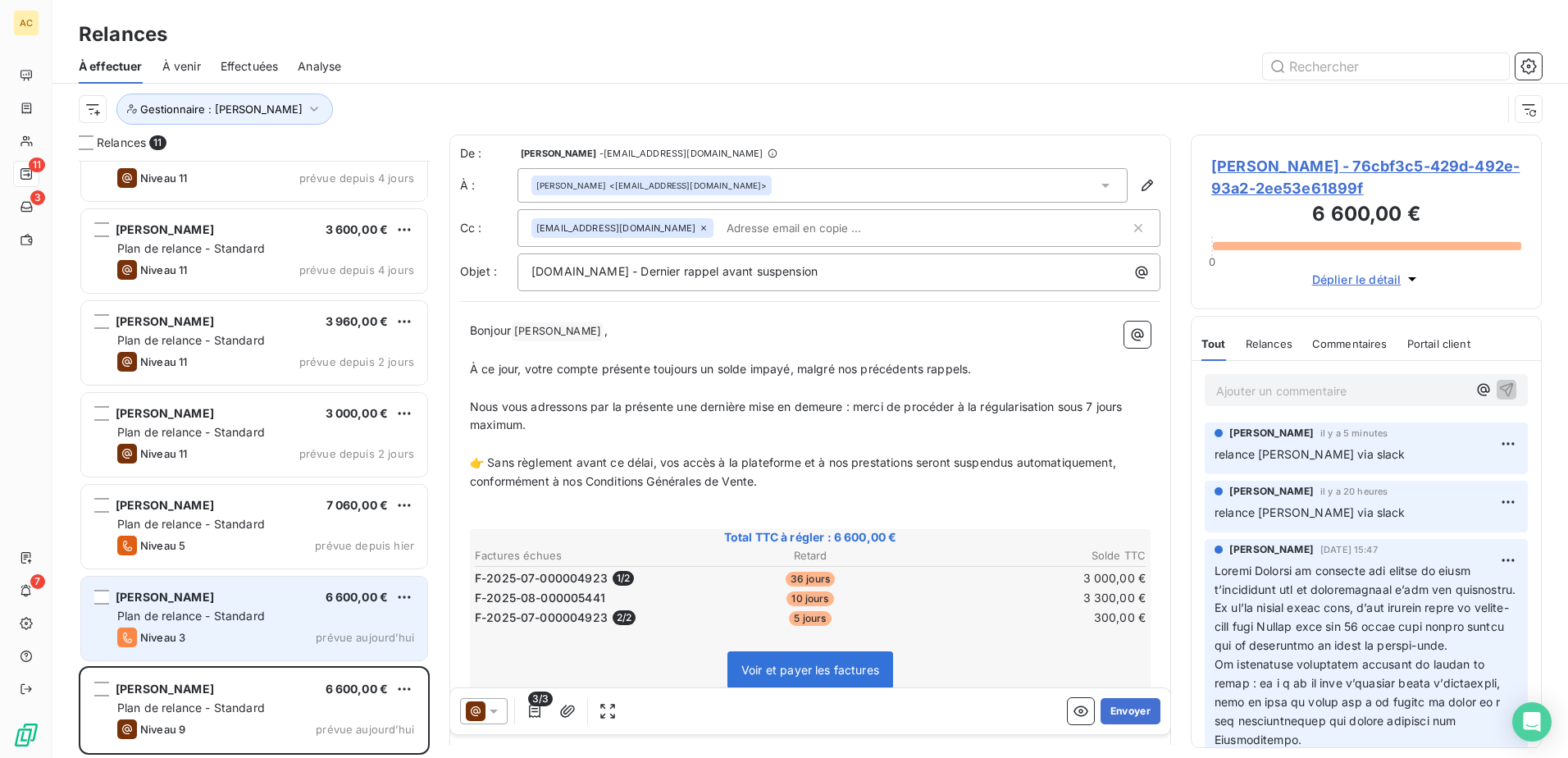
drag, startPoint x: 259, startPoint y: 642, endPoint x: 229, endPoint y: 555, distance: 92.0
click at [259, 642] on div "Niveau 3 prévue aujourd’hui" at bounding box center [265, 637] width 297 height 20
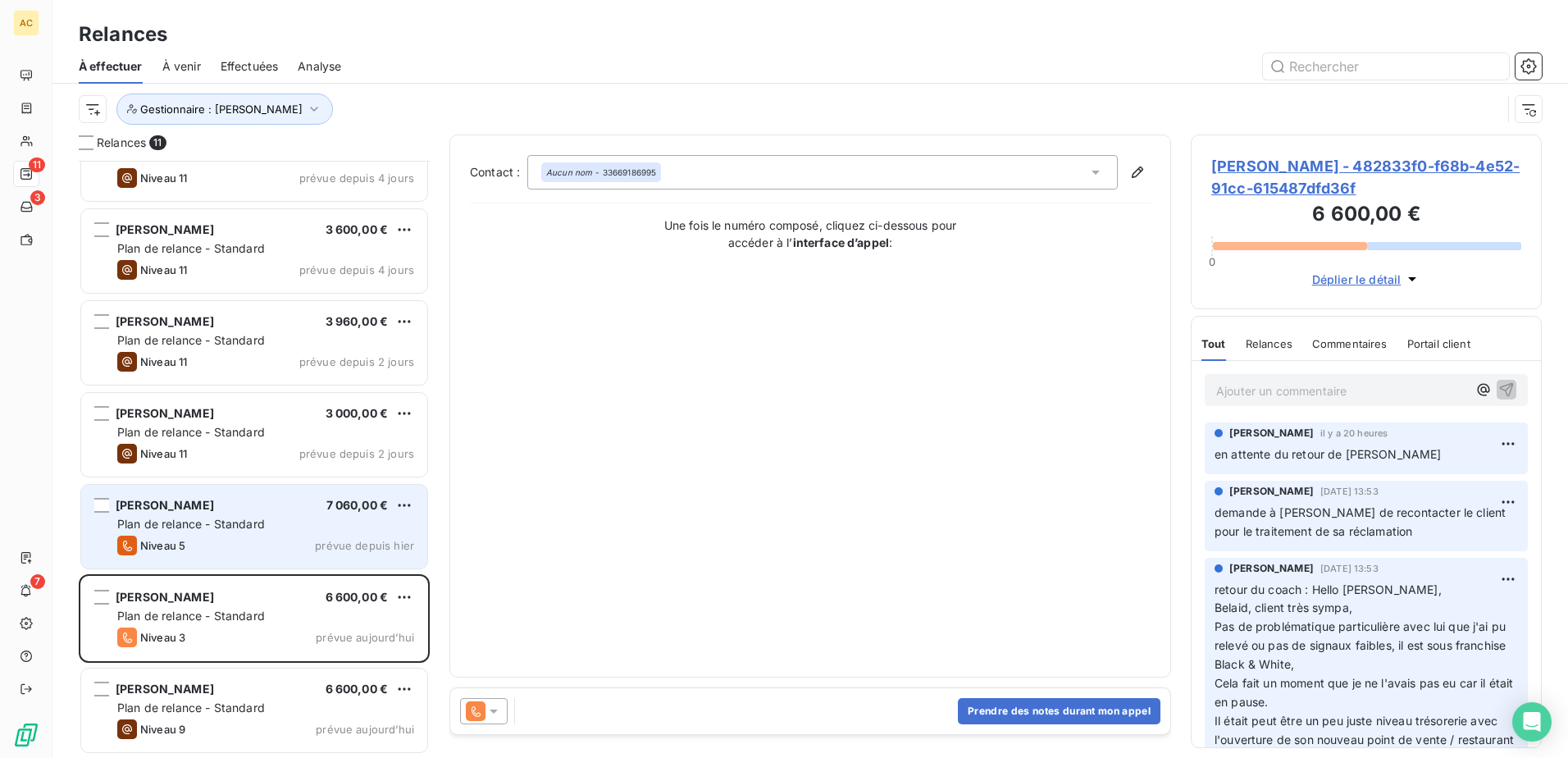
click at [229, 513] on div "[PERSON_NAME] 7 060,00 € Plan de relance - Standard Niveau 5 prévue depuis [DAT…" at bounding box center [254, 527] width 346 height 84
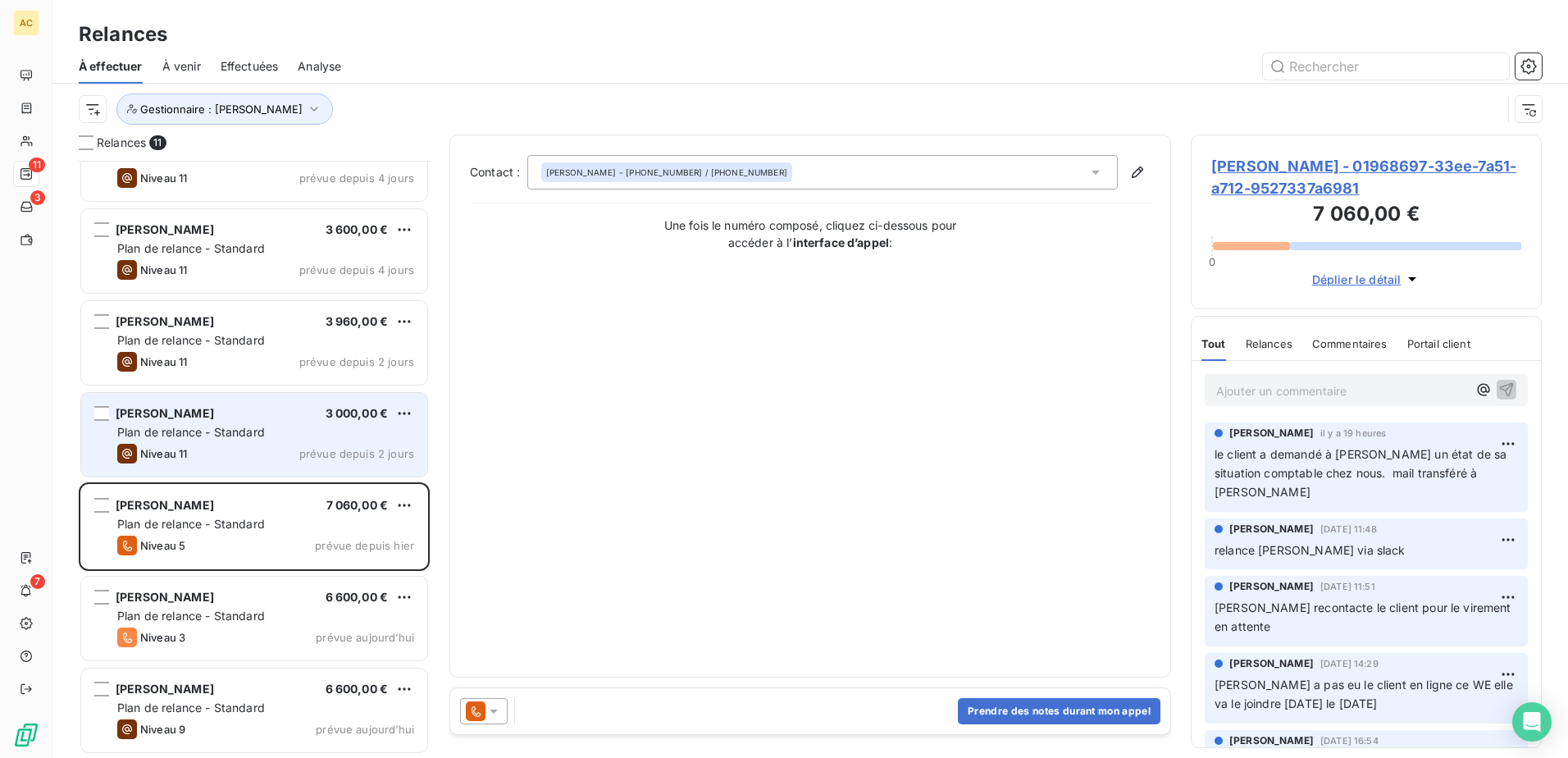
click at [259, 419] on div "[PERSON_NAME] 3 000,00 €" at bounding box center [265, 412] width 297 height 14
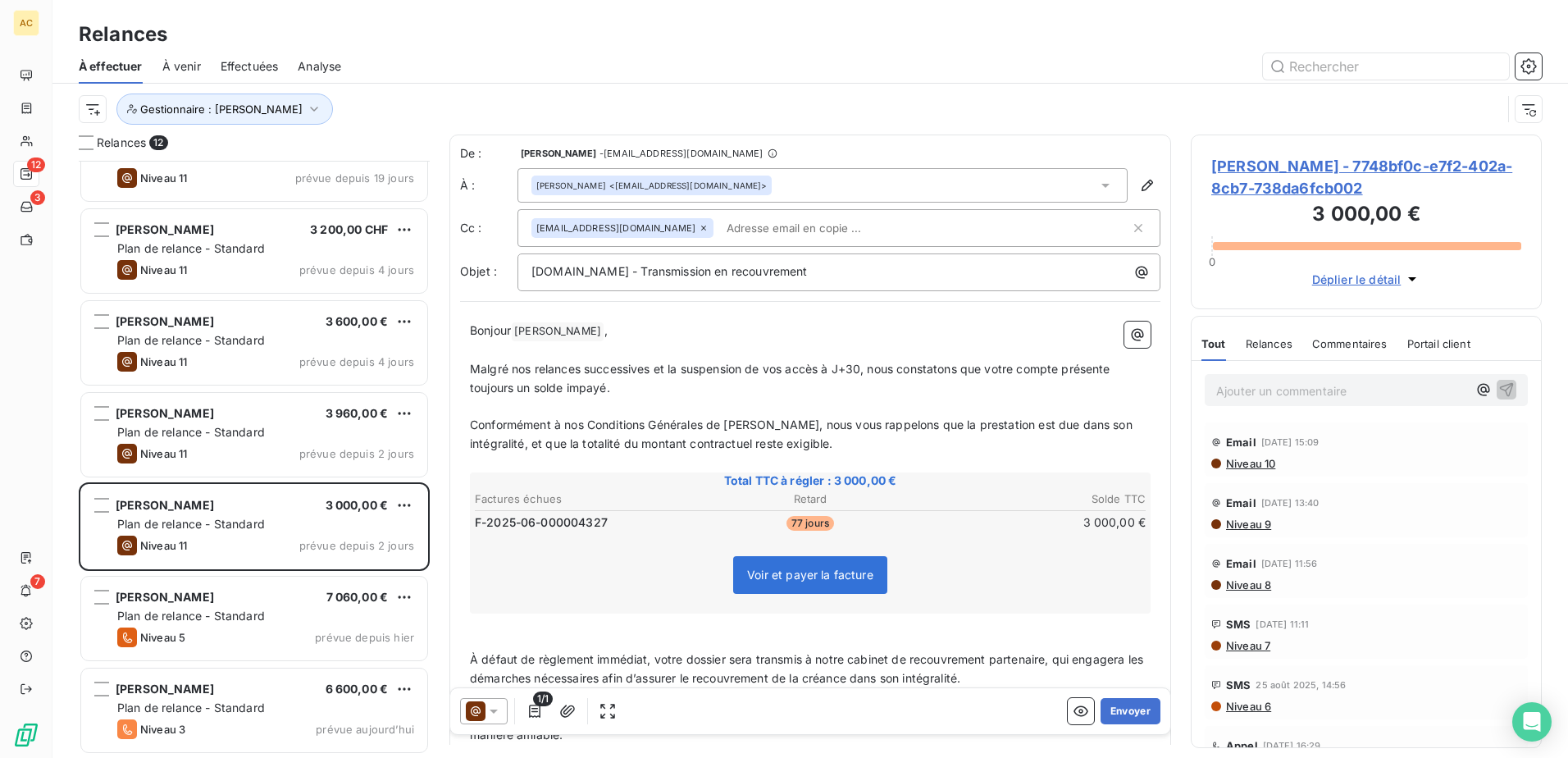
drag, startPoint x: 1345, startPoint y: 392, endPoint x: 1548, endPoint y: 406, distance: 203.5
click at [1349, 392] on p "Ajouter un commentaire ﻿" at bounding box center [1342, 390] width 251 height 20
click at [1303, 485] on span "[PERSON_NAME]" at bounding box center [1312, 483] width 61 height 14
click at [1424, 392] on span "Niveau 11 : accès limités" at bounding box center [1388, 389] width 137 height 14
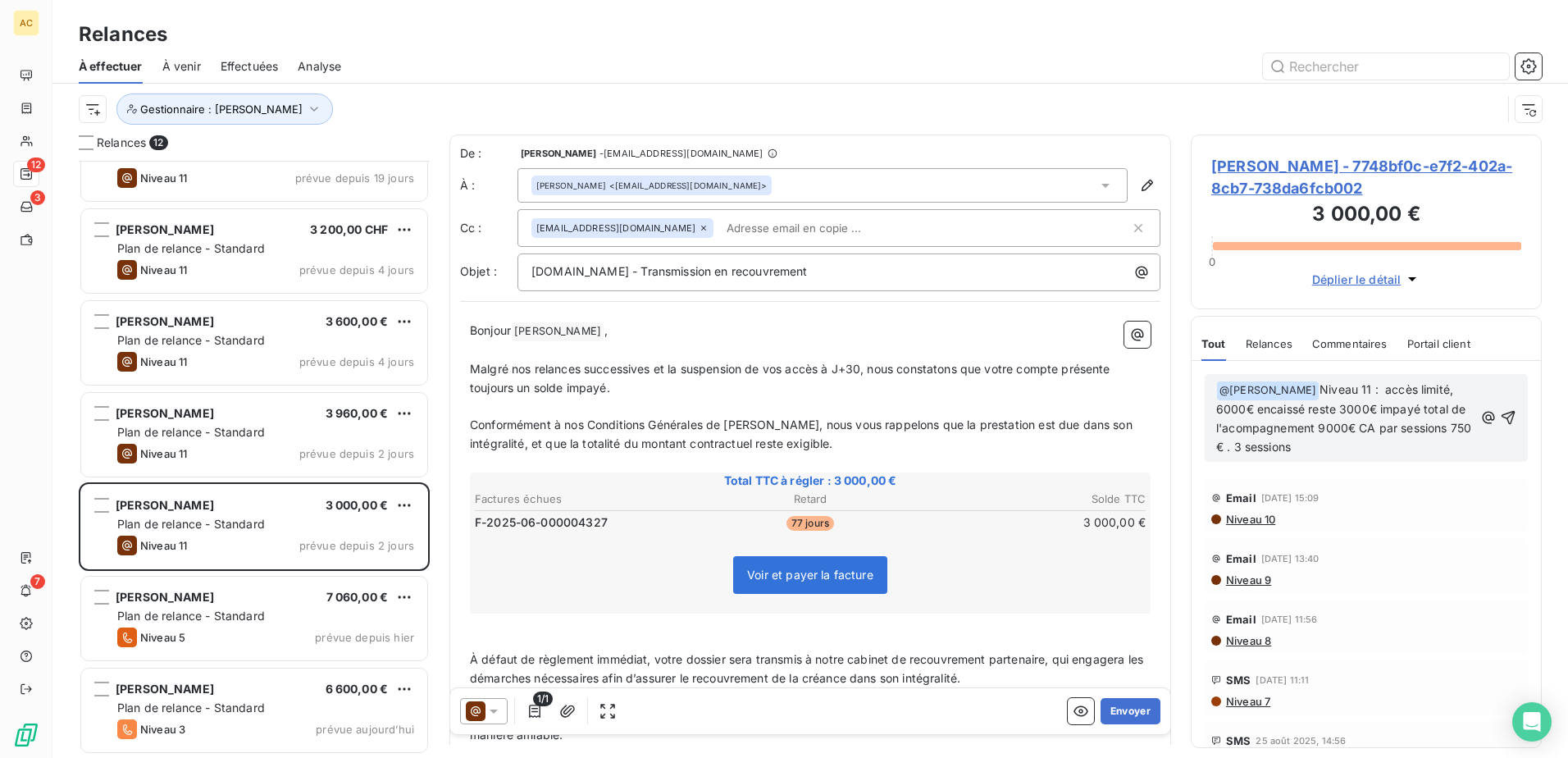
click at [1398, 445] on p "﻿ @ [PERSON_NAME] ﻿ Niveau 11 : accès limité, 6000€ encaissé reste 3000€ impayé…" at bounding box center [1346, 419] width 258 height 76
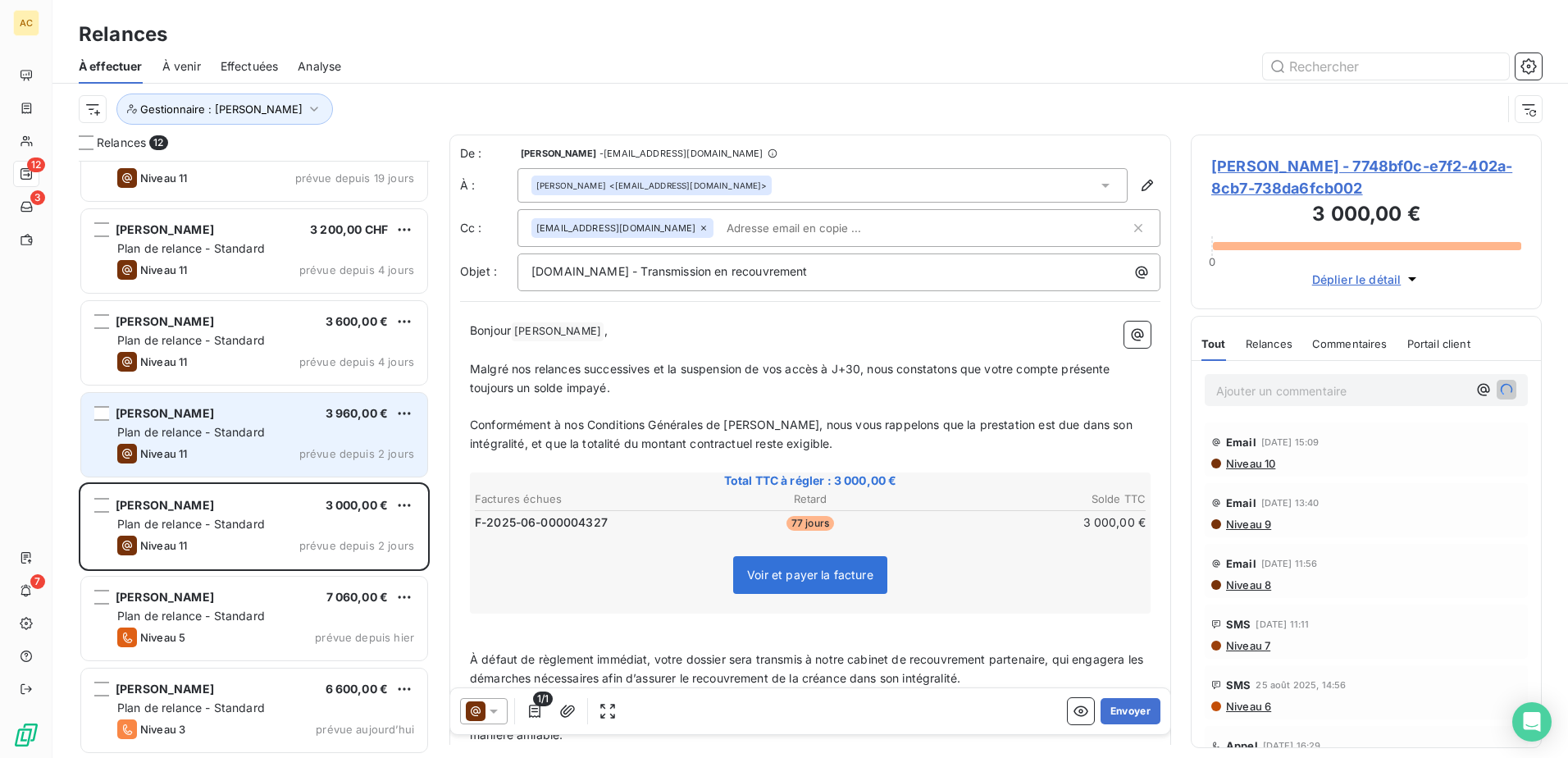
click at [218, 412] on div "[PERSON_NAME] Yahou 3 960,00 €" at bounding box center [265, 412] width 297 height 14
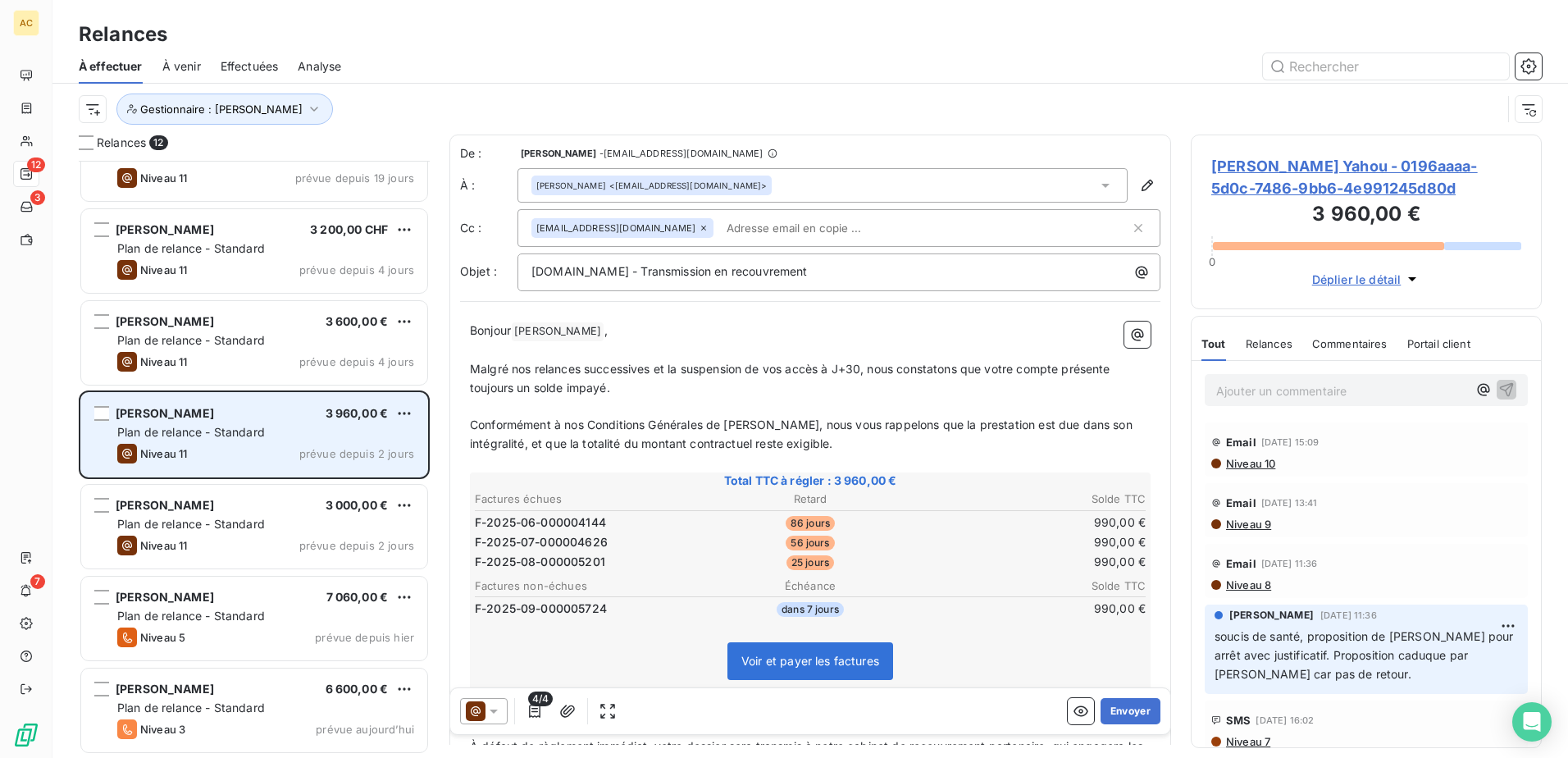
click at [222, 438] on div "Plan de relance - Standard" at bounding box center [265, 432] width 297 height 16
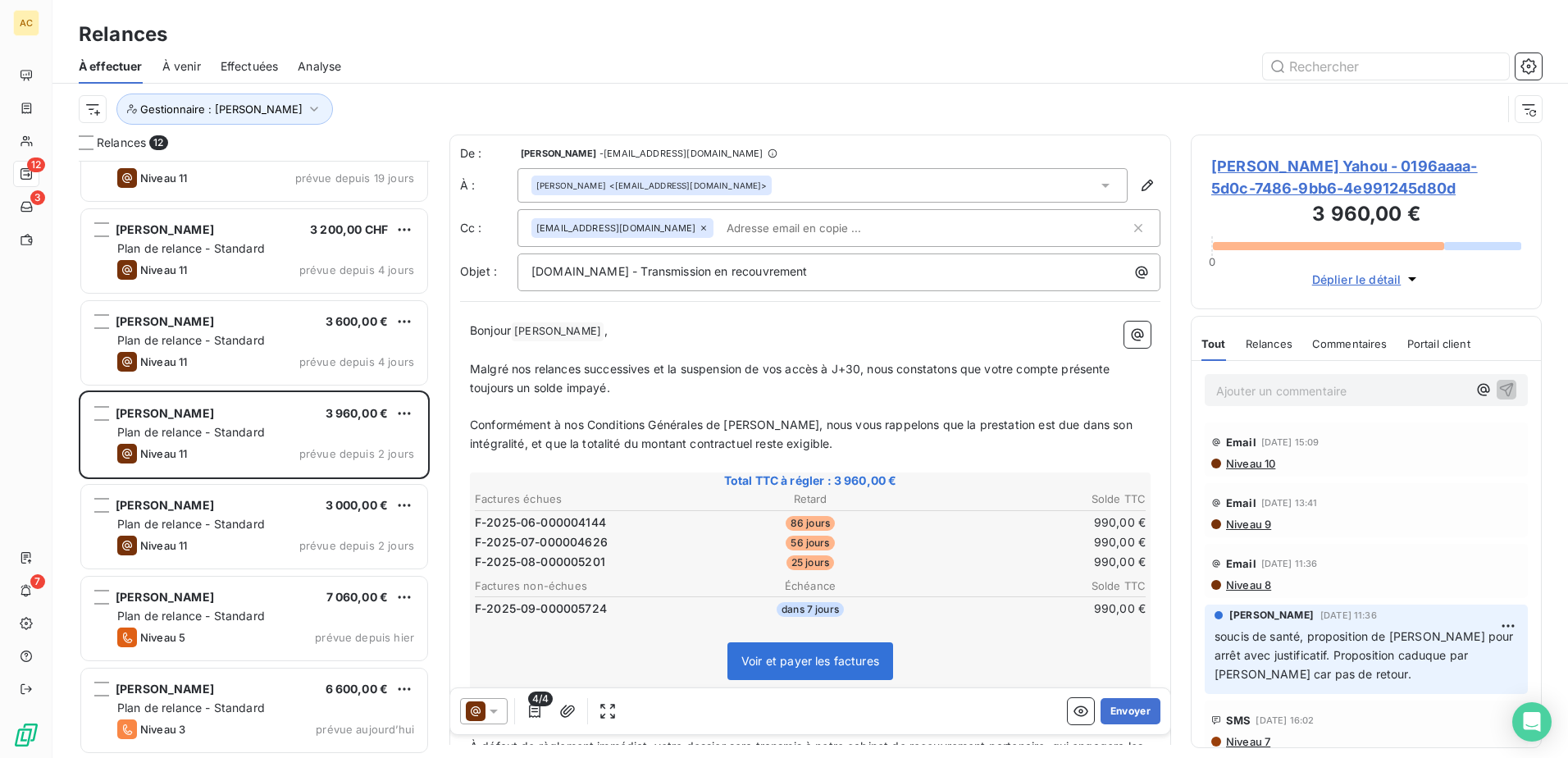
click at [1333, 390] on p "Ajouter un commentaire ﻿" at bounding box center [1342, 390] width 251 height 20
click at [1308, 482] on span "[PERSON_NAME]" at bounding box center [1312, 483] width 61 height 14
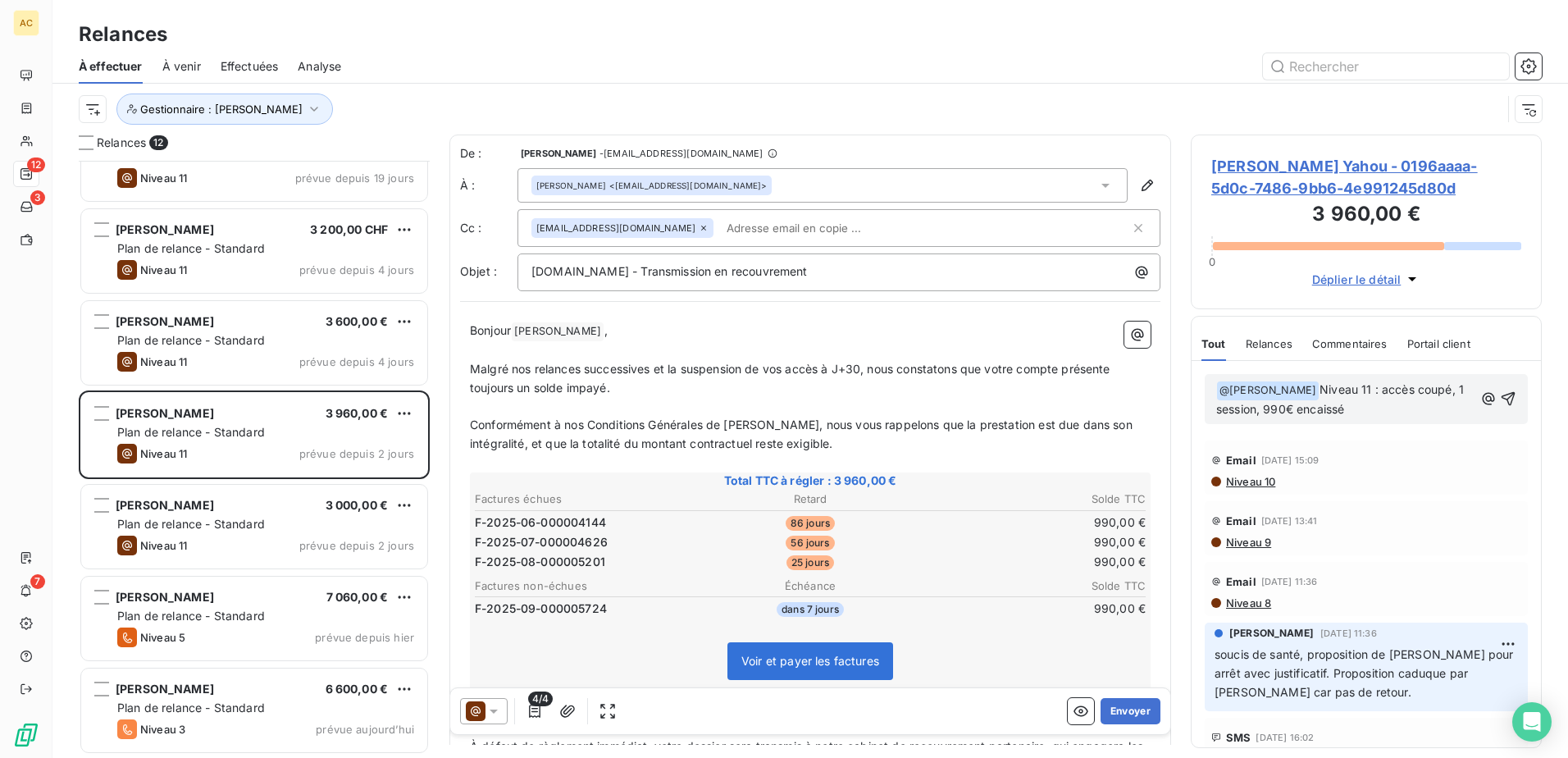
click at [1370, 411] on p "﻿ @ [PERSON_NAME] ﻿ Niveau 11 : accès coupé, 1 session, 990€ encaissé" at bounding box center [1346, 400] width 258 height 38
drag, startPoint x: 1292, startPoint y: 425, endPoint x: 1318, endPoint y: 426, distance: 26.0
click at [1293, 419] on p "﻿ @ [PERSON_NAME] ﻿ Niveau 11 : accès coupé, 1 session, 990€ encaissé CA par se…" at bounding box center [1346, 400] width 258 height 38
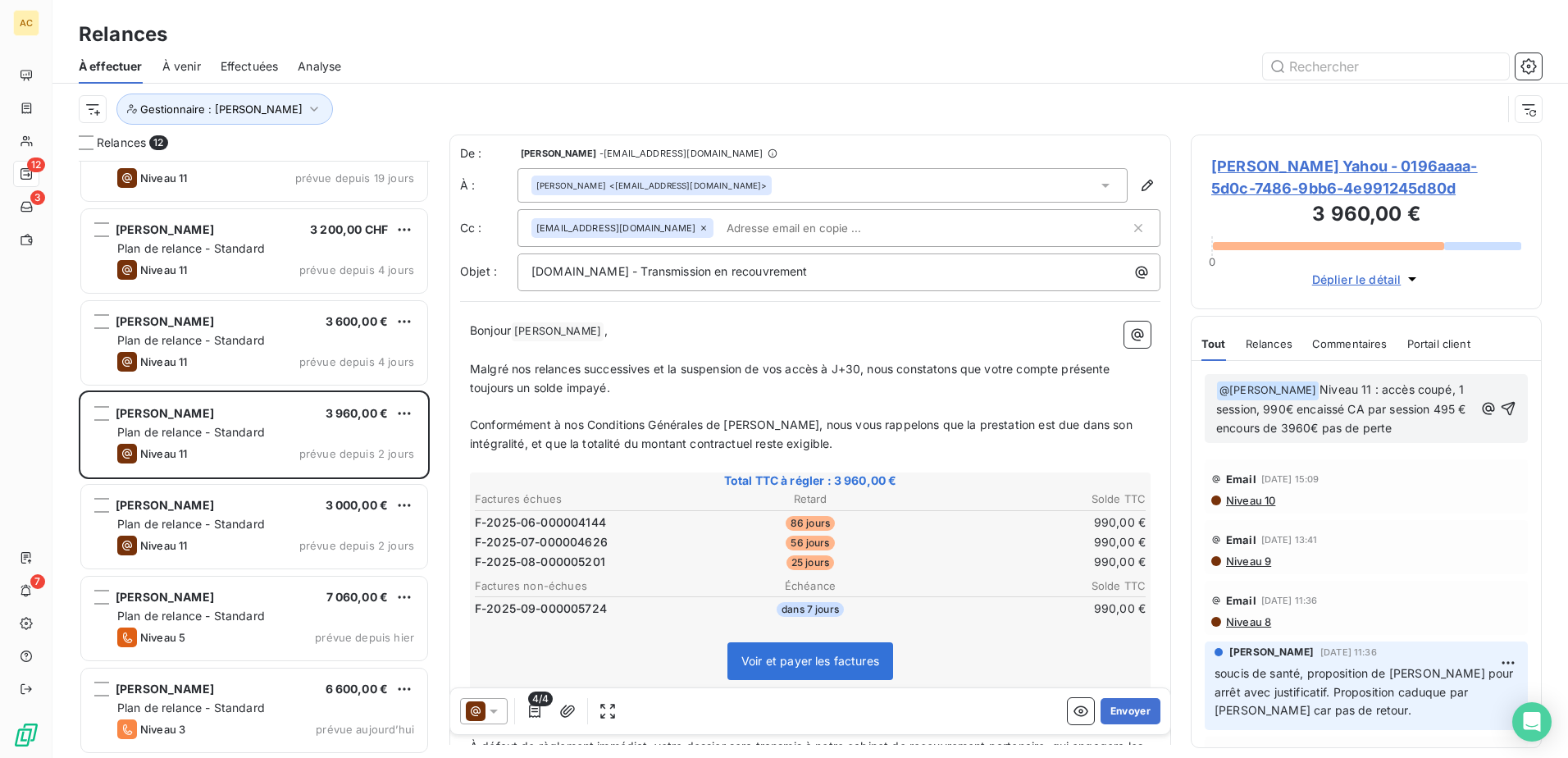
click at [1444, 427] on p "﻿ @ [PERSON_NAME] ﻿ Niveau 11 : accès coupé, 1 session, 990€ encaissé CA par se…" at bounding box center [1346, 410] width 258 height 57
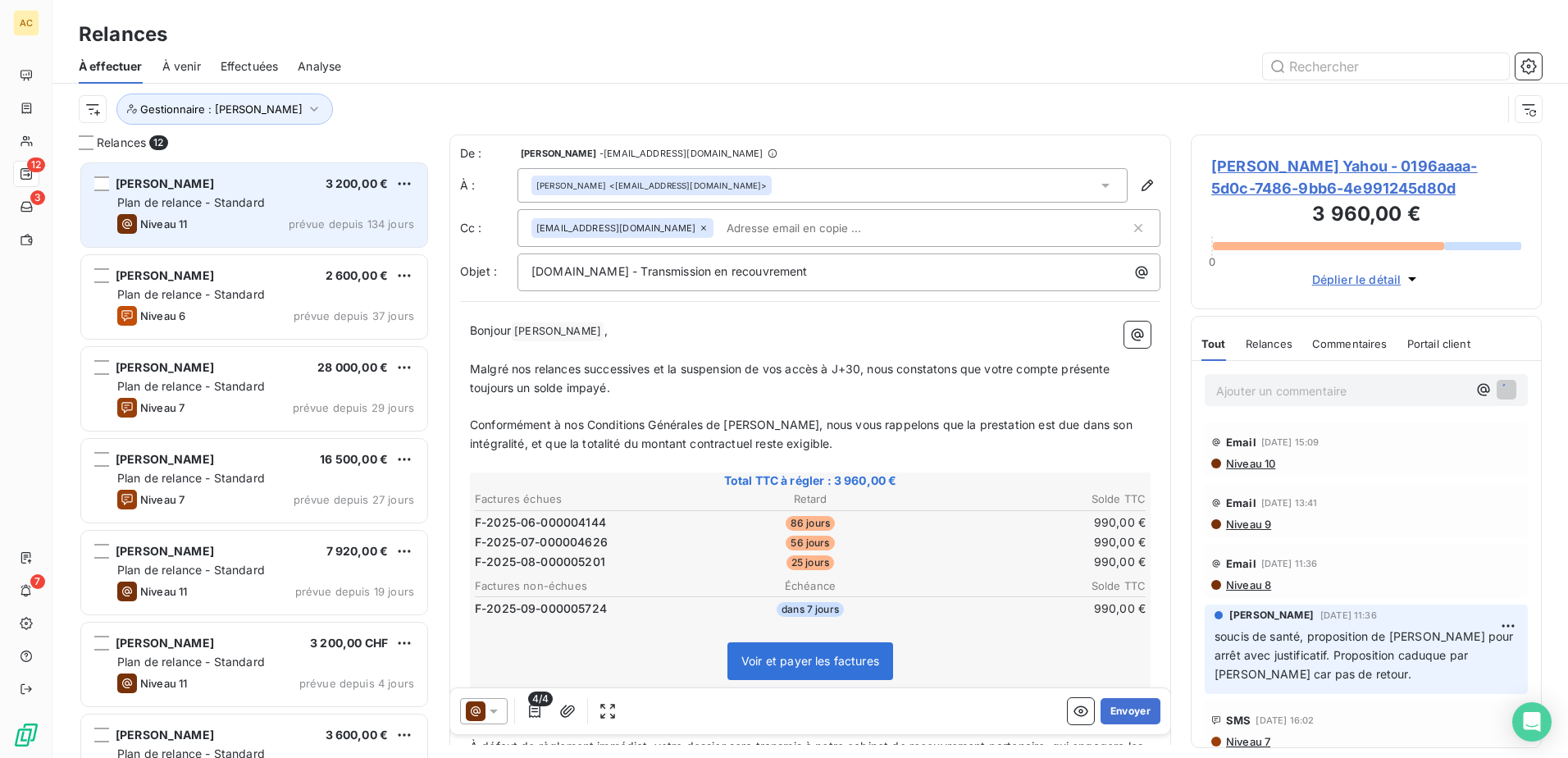
click at [258, 187] on div "[PERSON_NAME] 3 200,00 €" at bounding box center [265, 183] width 297 height 14
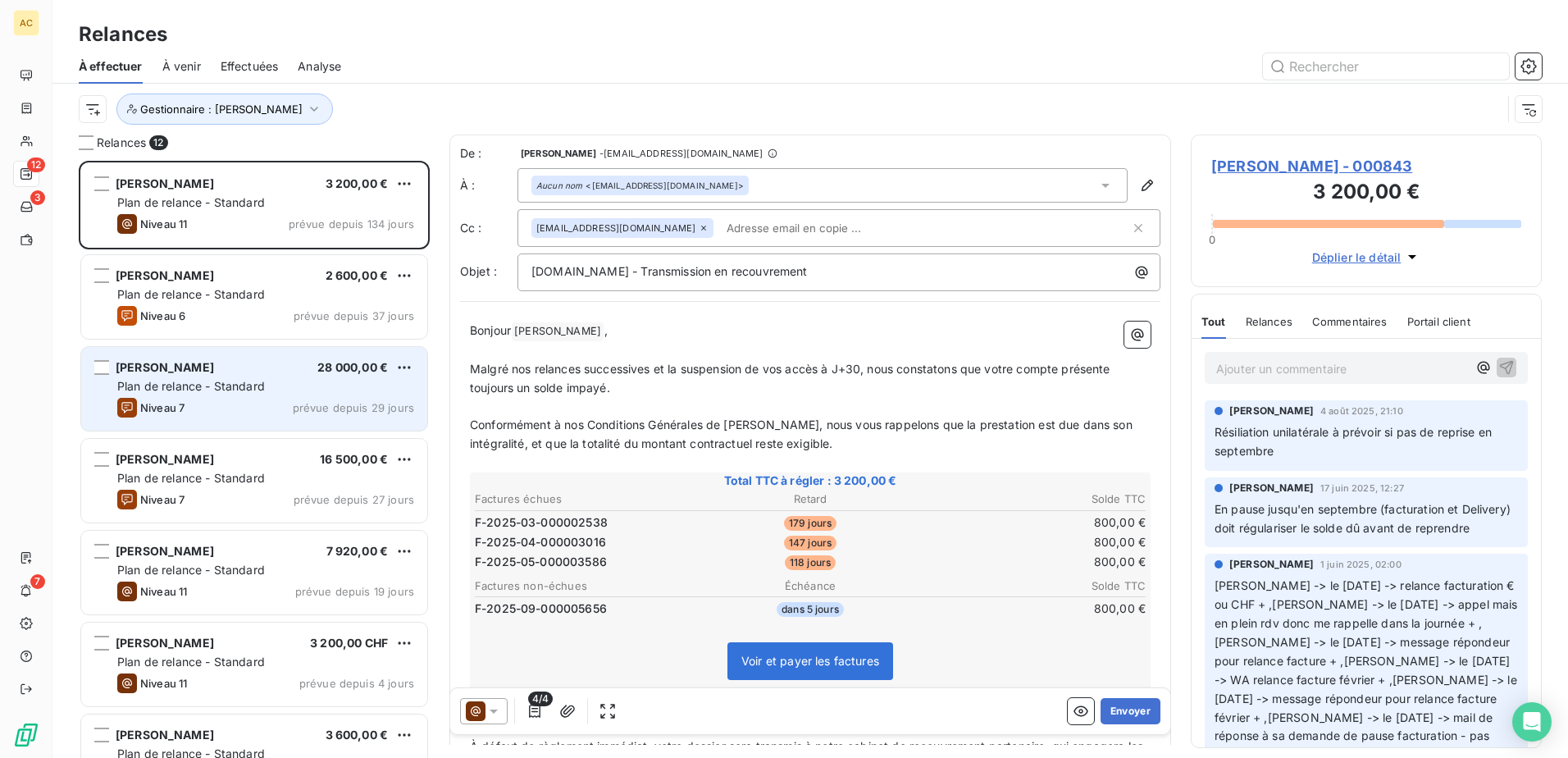
click at [217, 387] on span "Plan de relance - Standard" at bounding box center [191, 386] width 148 height 14
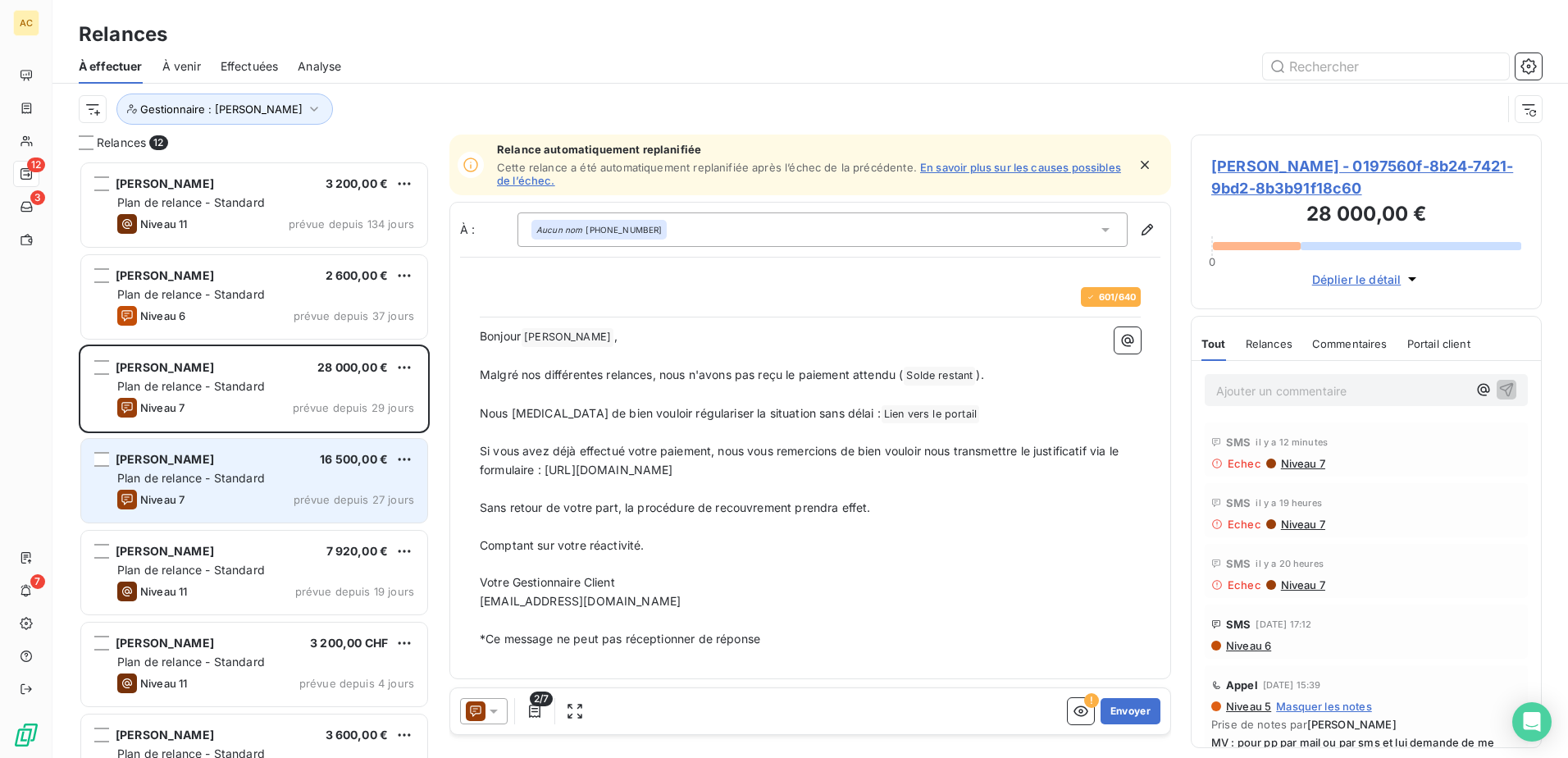
click at [201, 487] on div "[PERSON_NAME] 16 500,00 € Plan de relance - Standard Niveau 7 prévue depuis 27 …" at bounding box center [254, 480] width 346 height 84
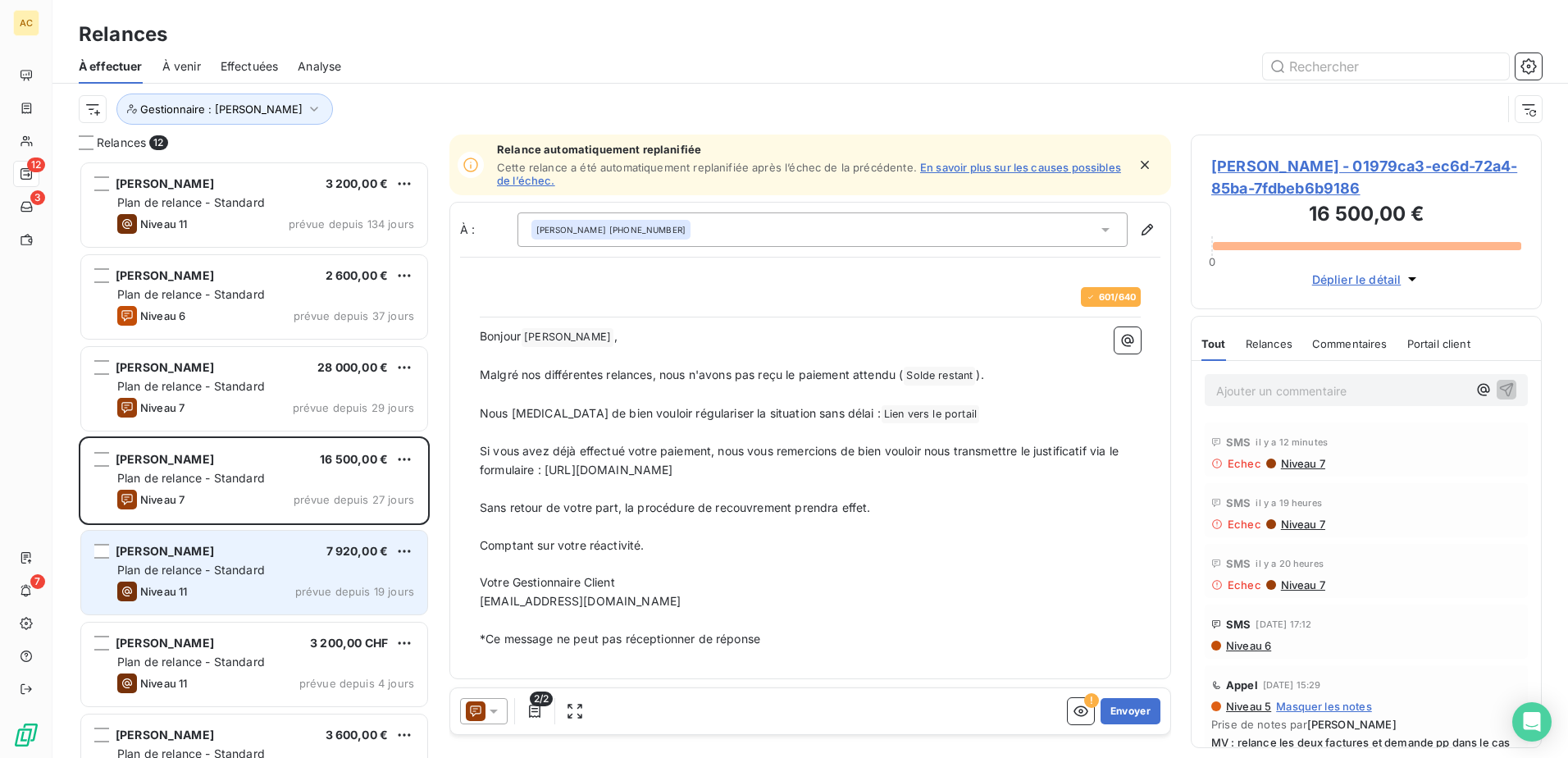
click at [187, 598] on div "Niveau 11" at bounding box center [152, 591] width 70 height 20
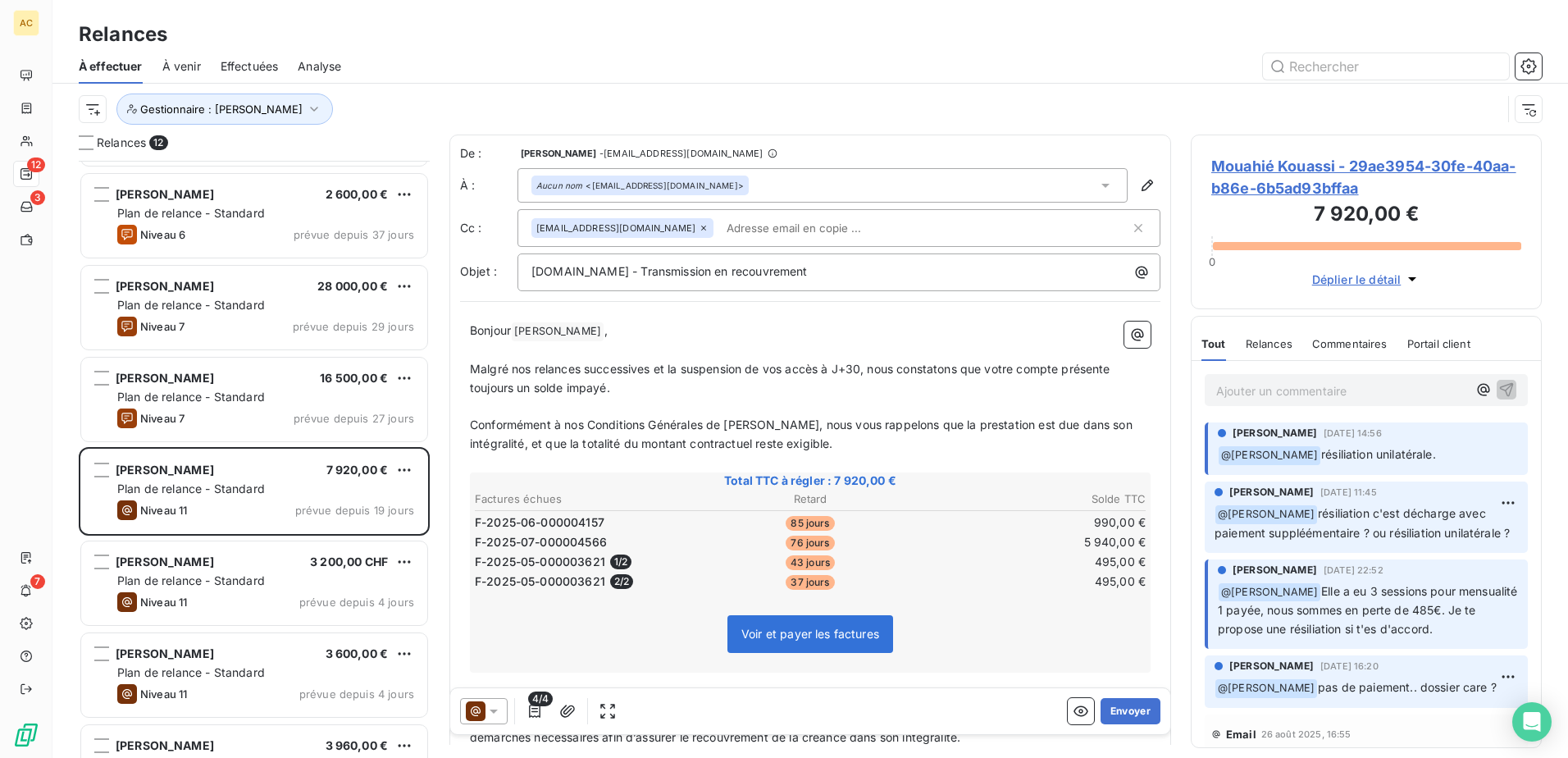
scroll to position [83, 0]
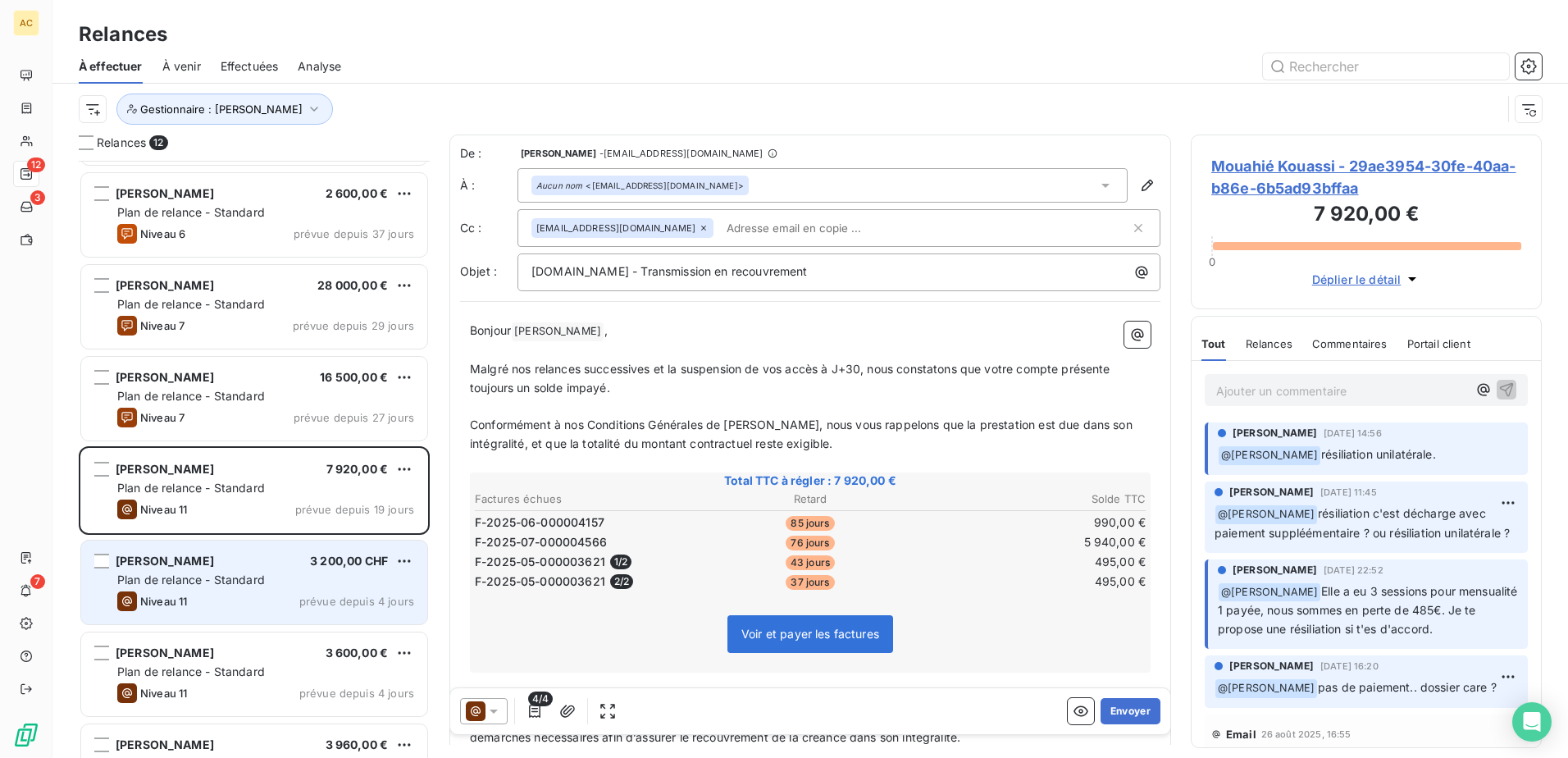
click at [193, 566] on span "[PERSON_NAME]" at bounding box center [164, 560] width 98 height 14
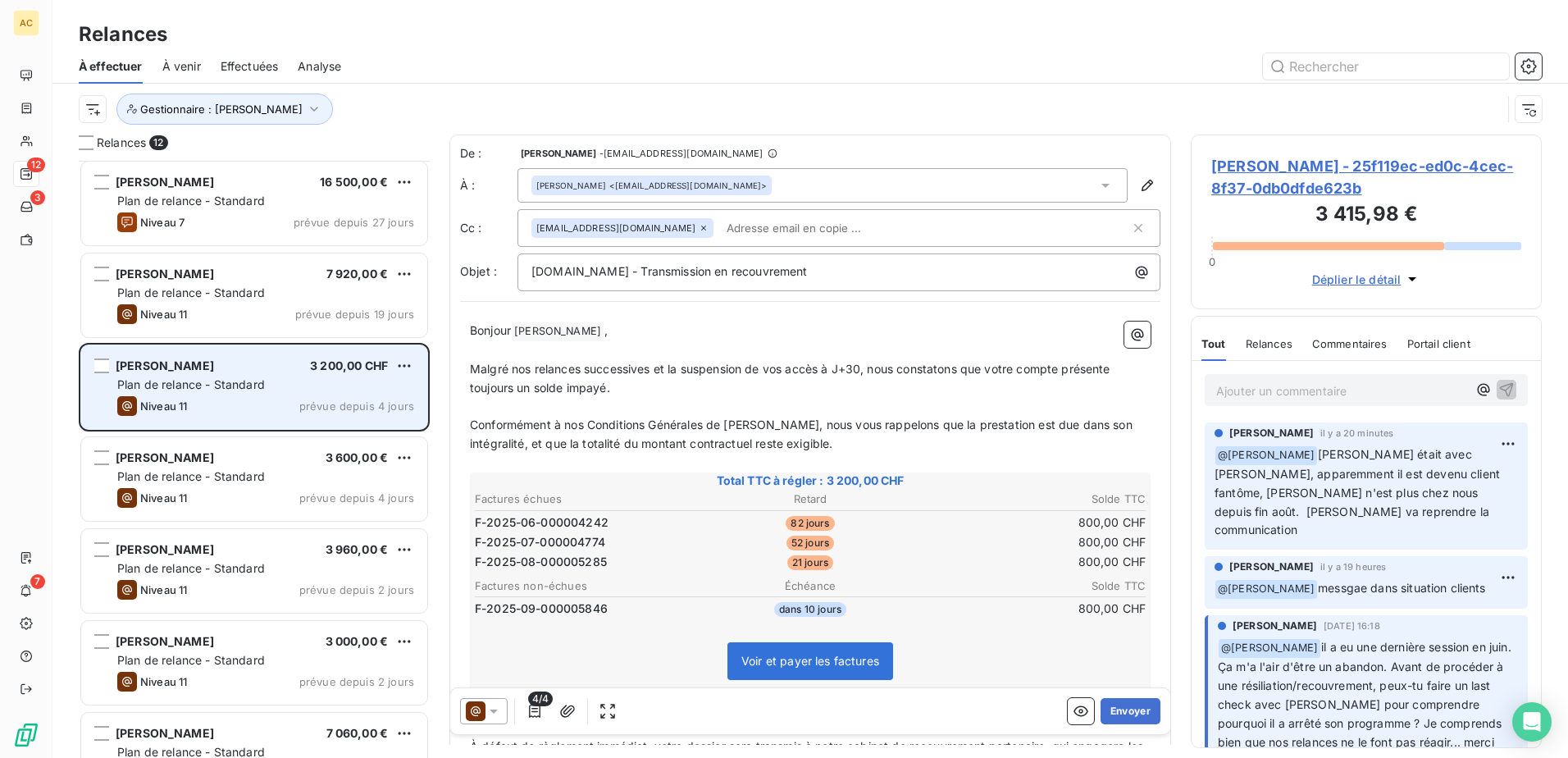
scroll to position [328, 0]
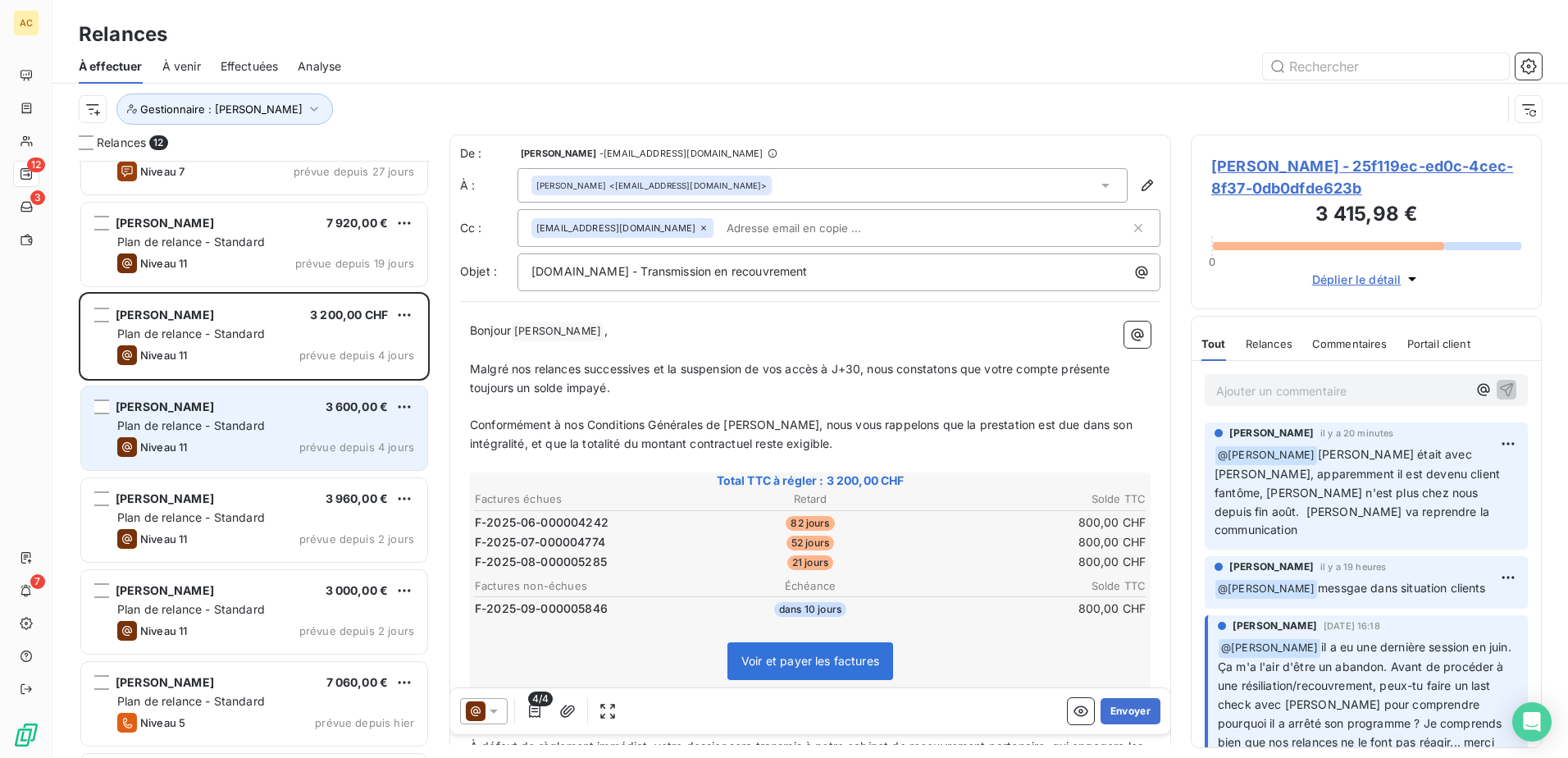
click at [255, 430] on span "Plan de relance - Standard" at bounding box center [191, 425] width 148 height 14
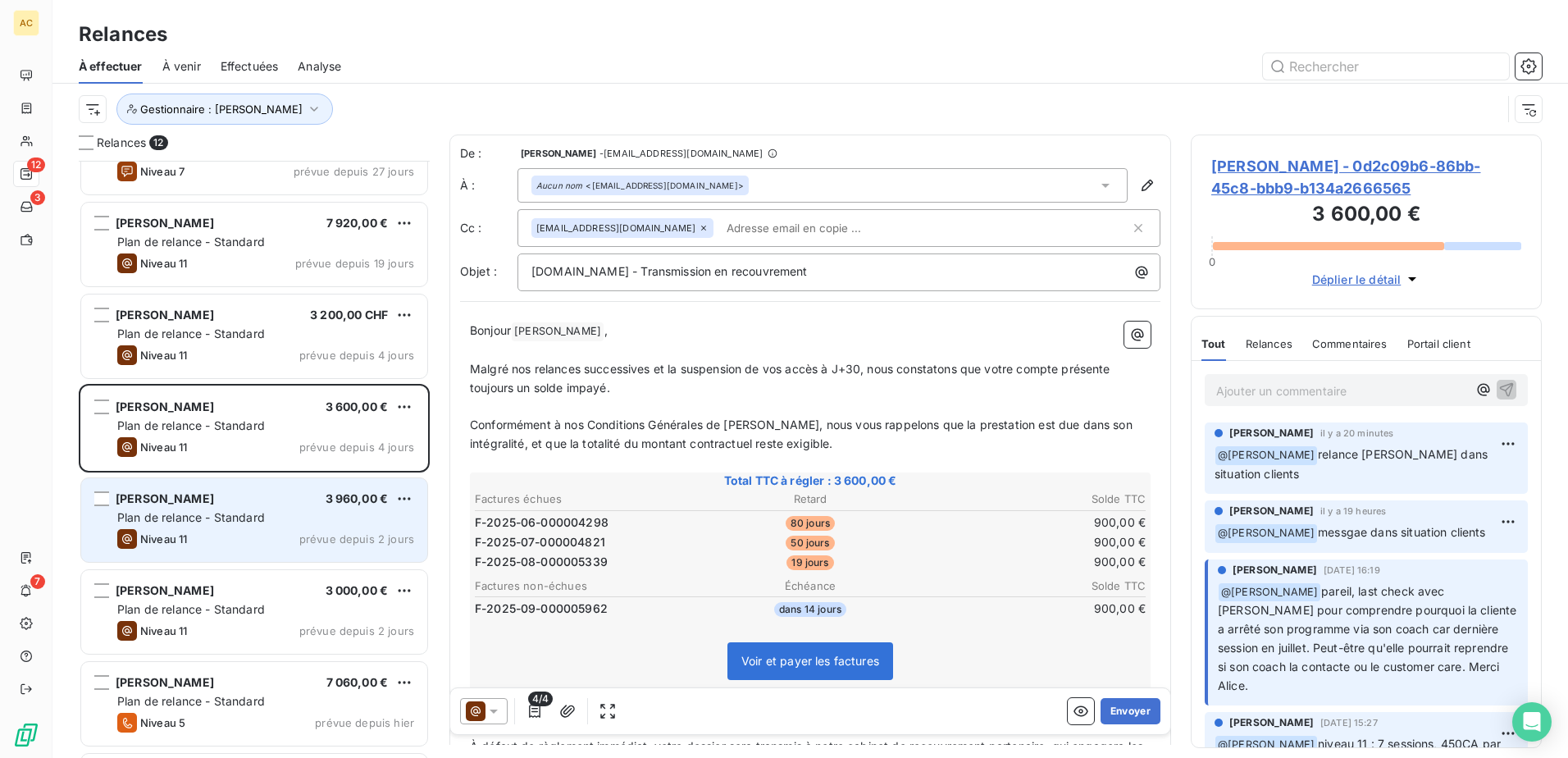
click at [213, 521] on span "Plan de relance - Standard" at bounding box center [191, 516] width 148 height 14
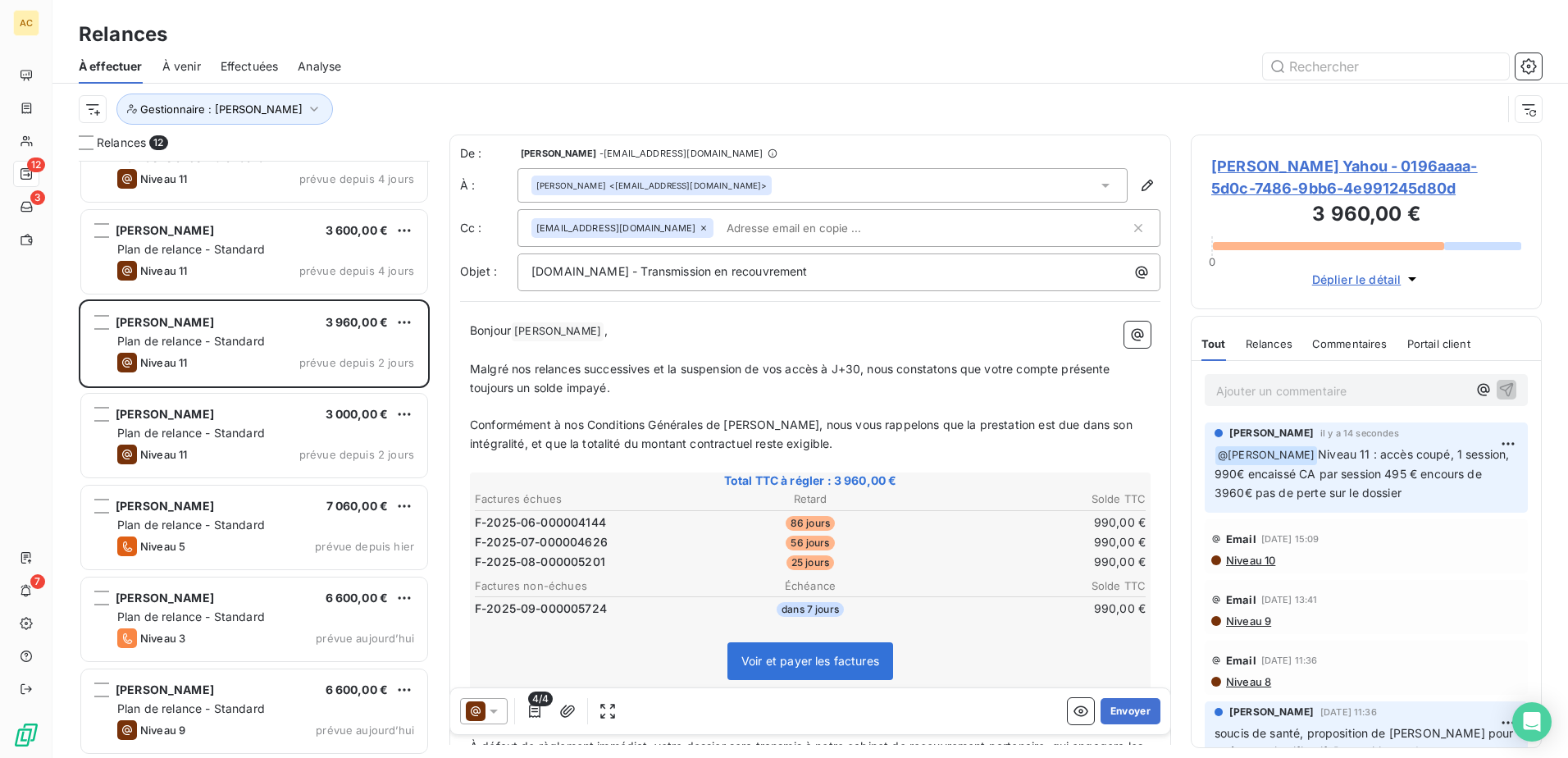
scroll to position [506, 0]
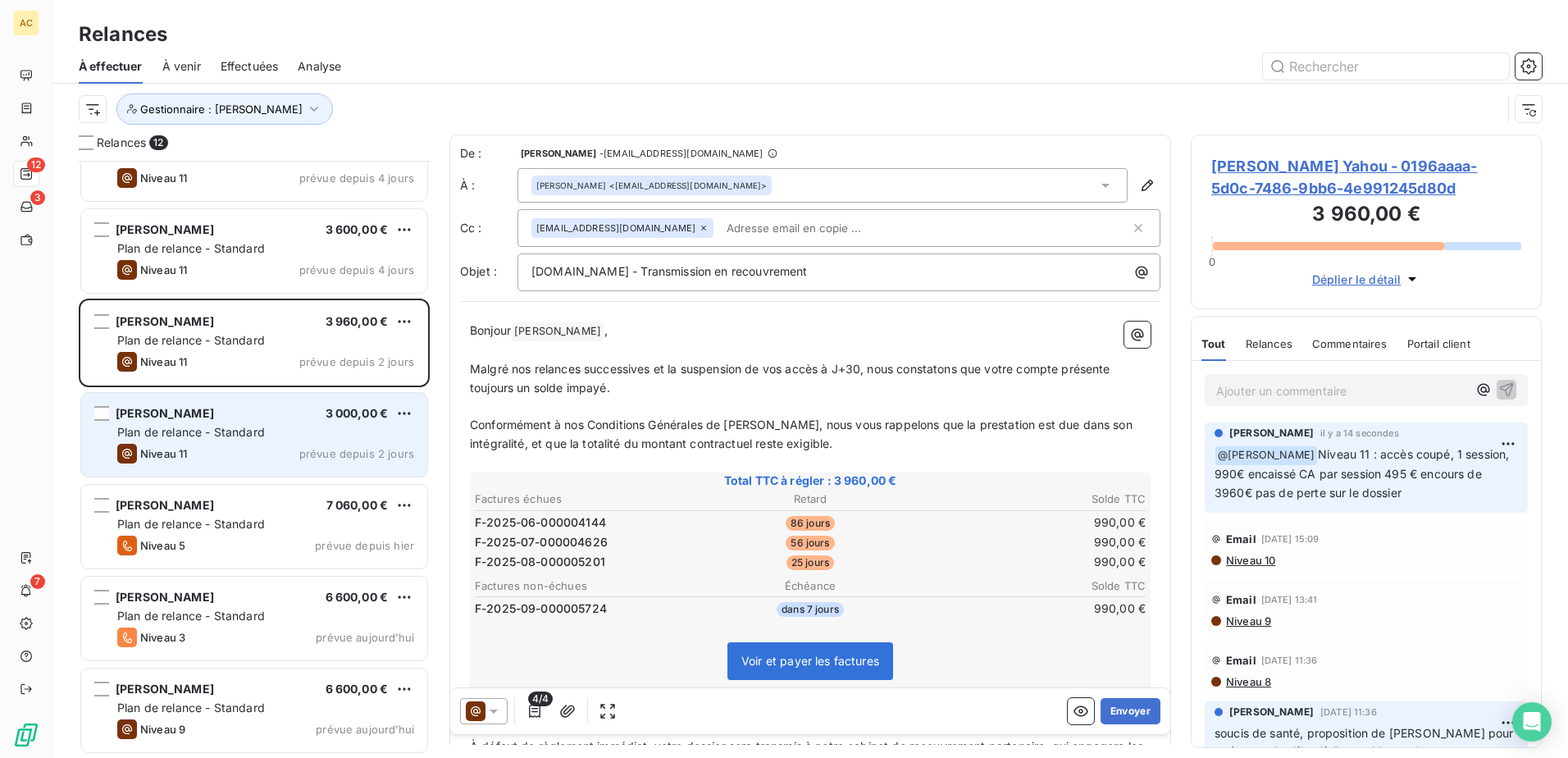
click at [239, 425] on span "Plan de relance - Standard" at bounding box center [191, 432] width 148 height 14
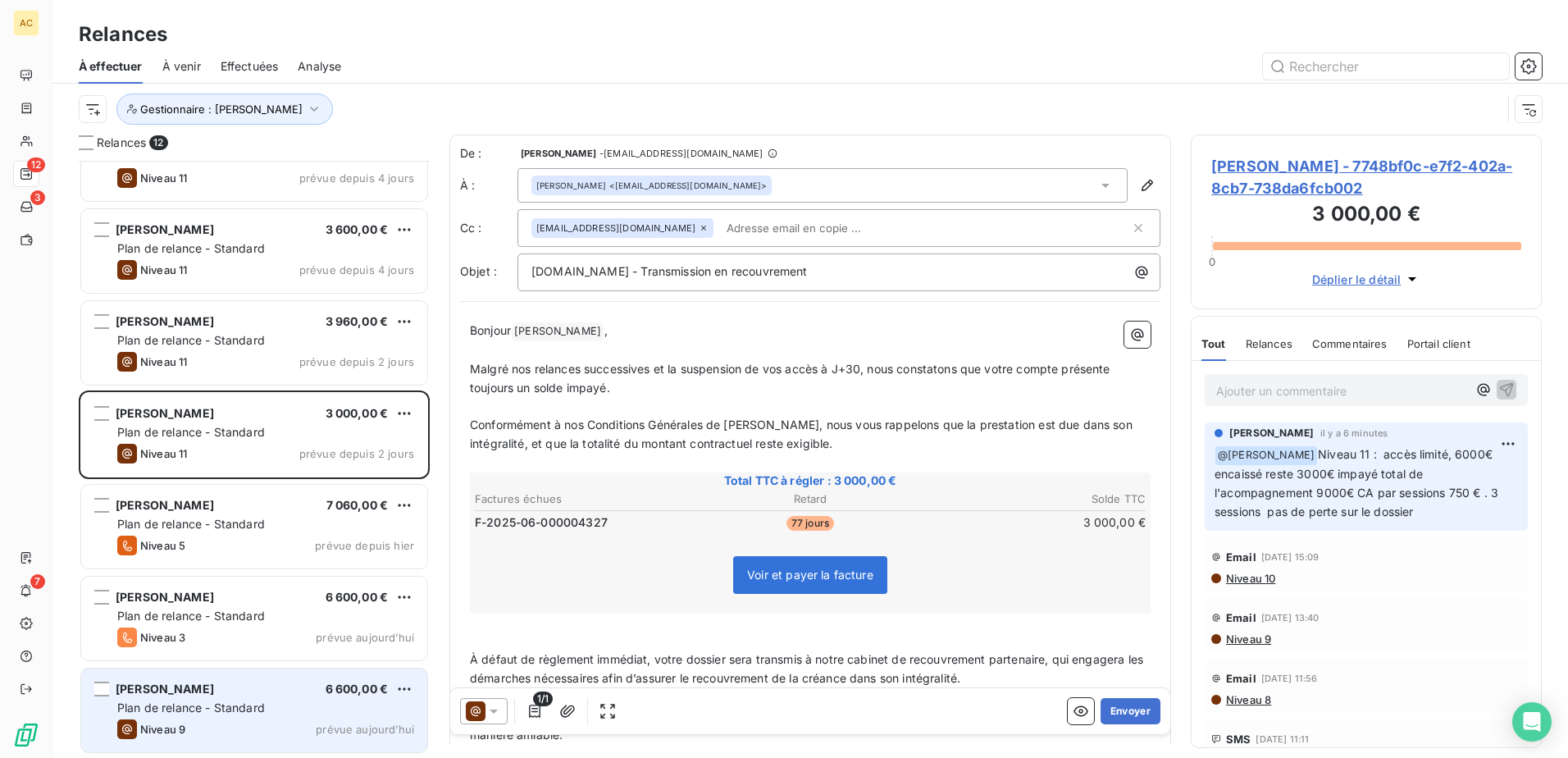
click at [248, 711] on span "Plan de relance - Standard" at bounding box center [191, 706] width 148 height 14
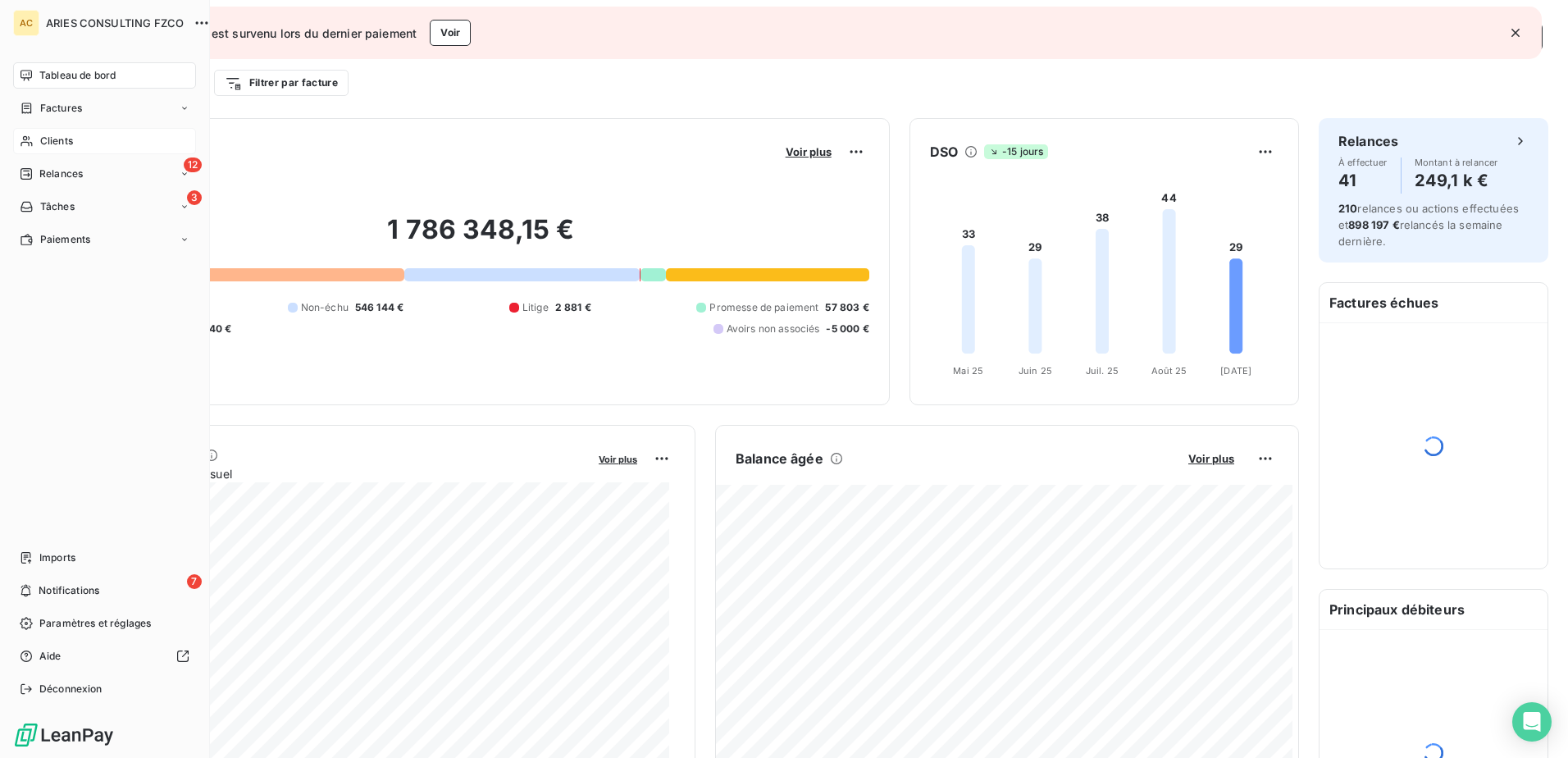
click at [16, 133] on div "Clients" at bounding box center [105, 140] width 183 height 26
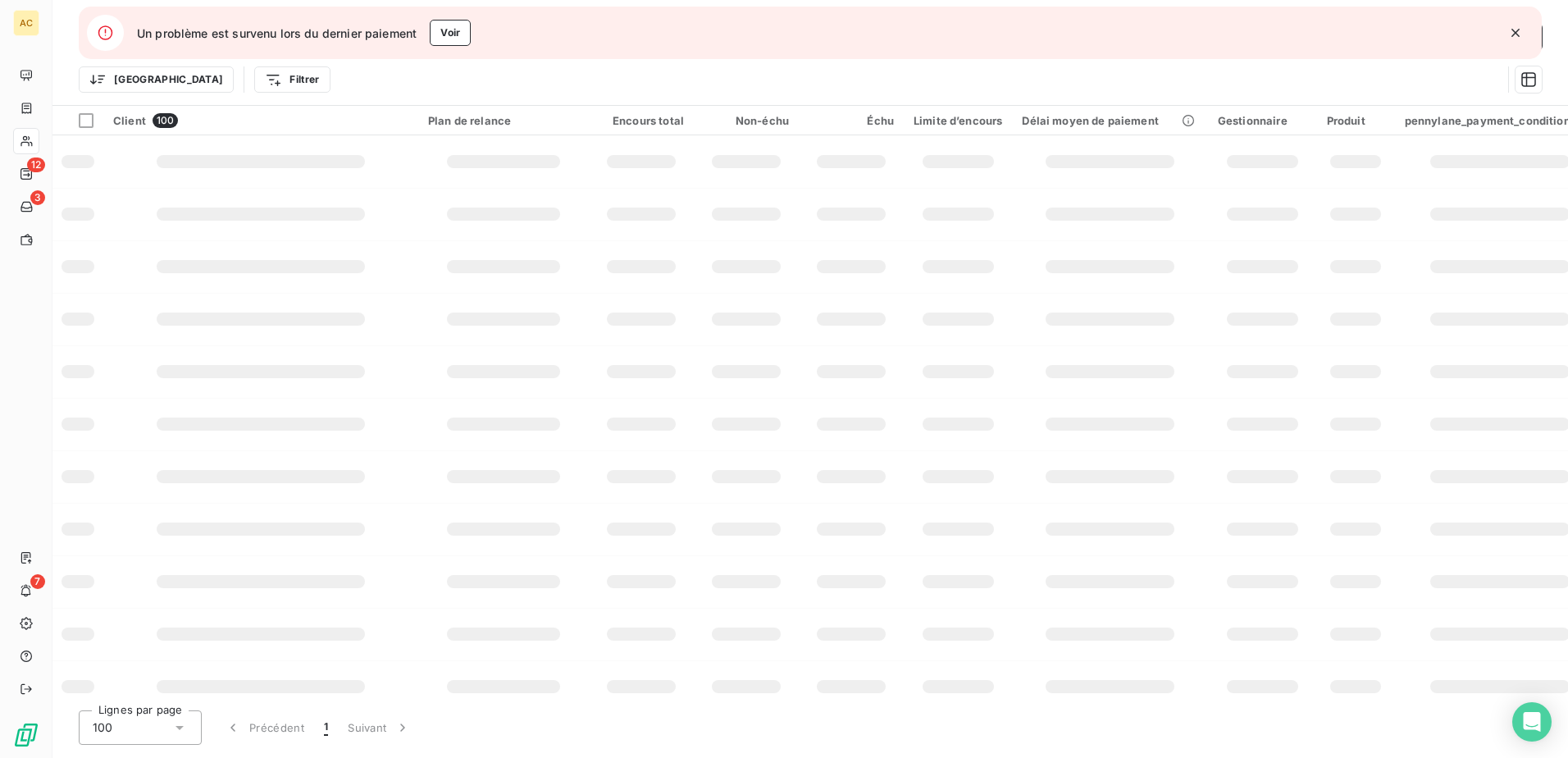
click at [1515, 32] on icon "button" at bounding box center [1515, 32] width 16 height 16
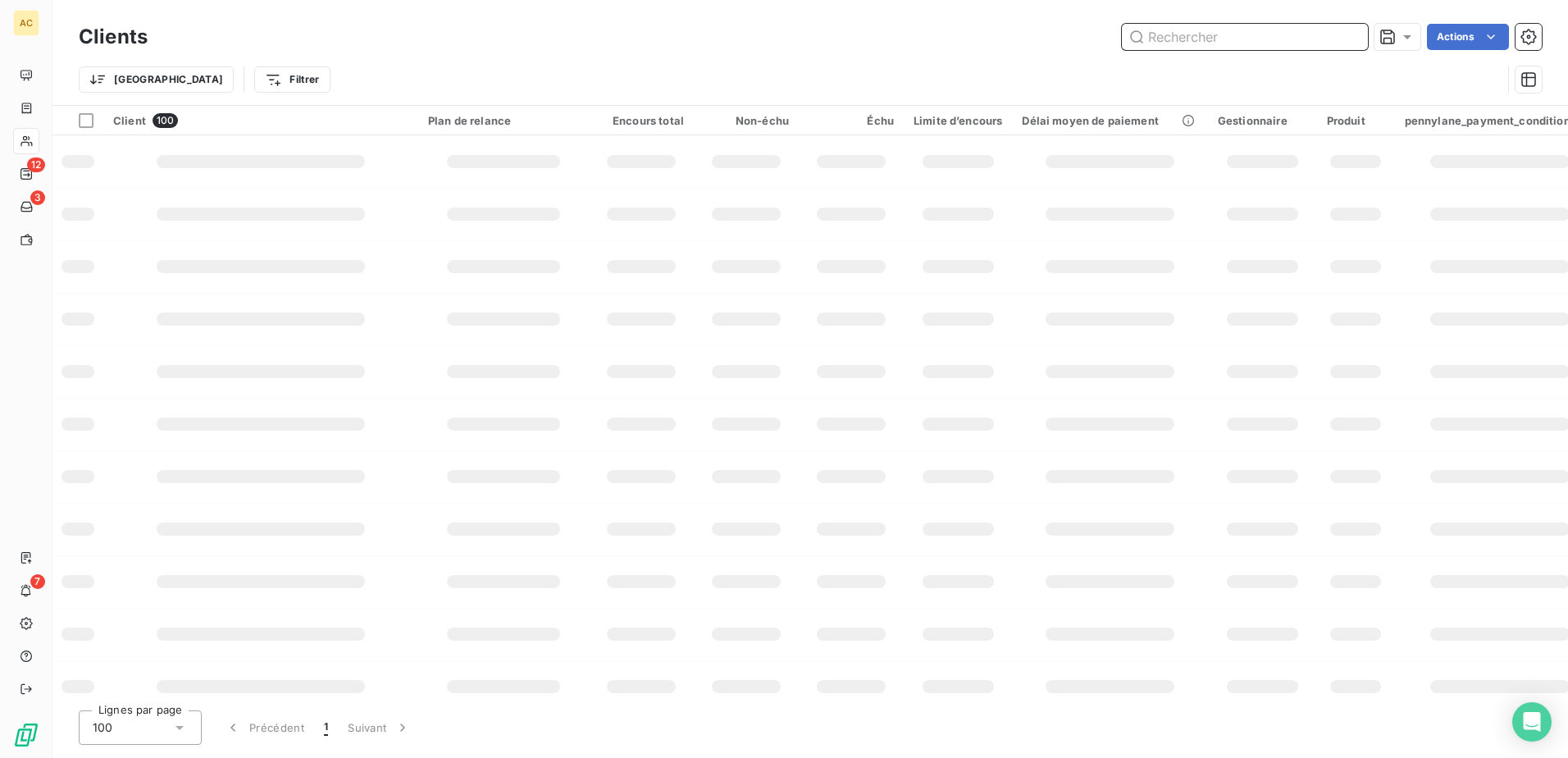
click at [1286, 40] on input "text" at bounding box center [1245, 36] width 246 height 26
paste input "[PERSON_NAME]"
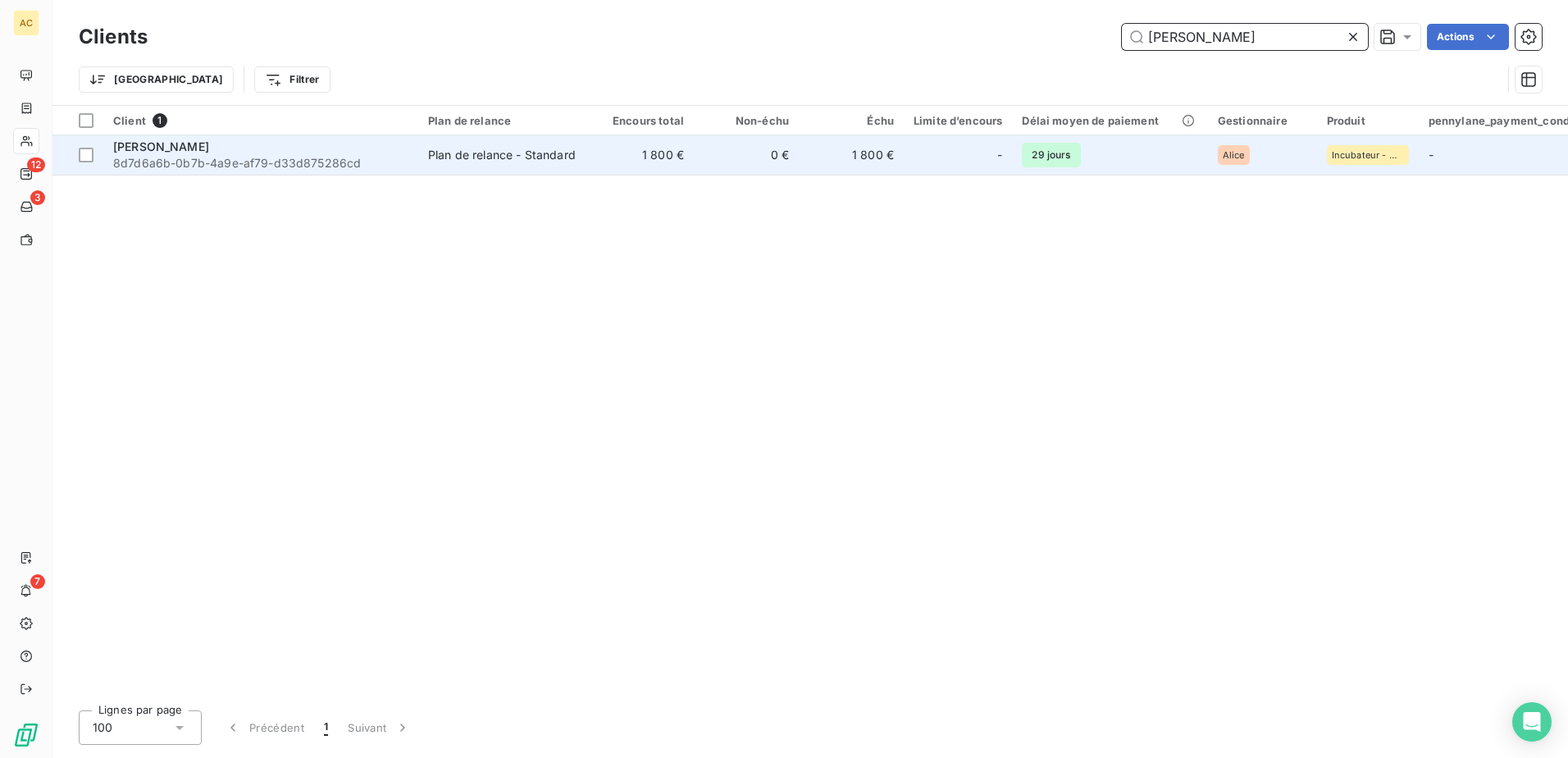
type input "Jennifer Lemoine"
click at [213, 143] on div "Jennifer Lemoine" at bounding box center [261, 146] width 295 height 16
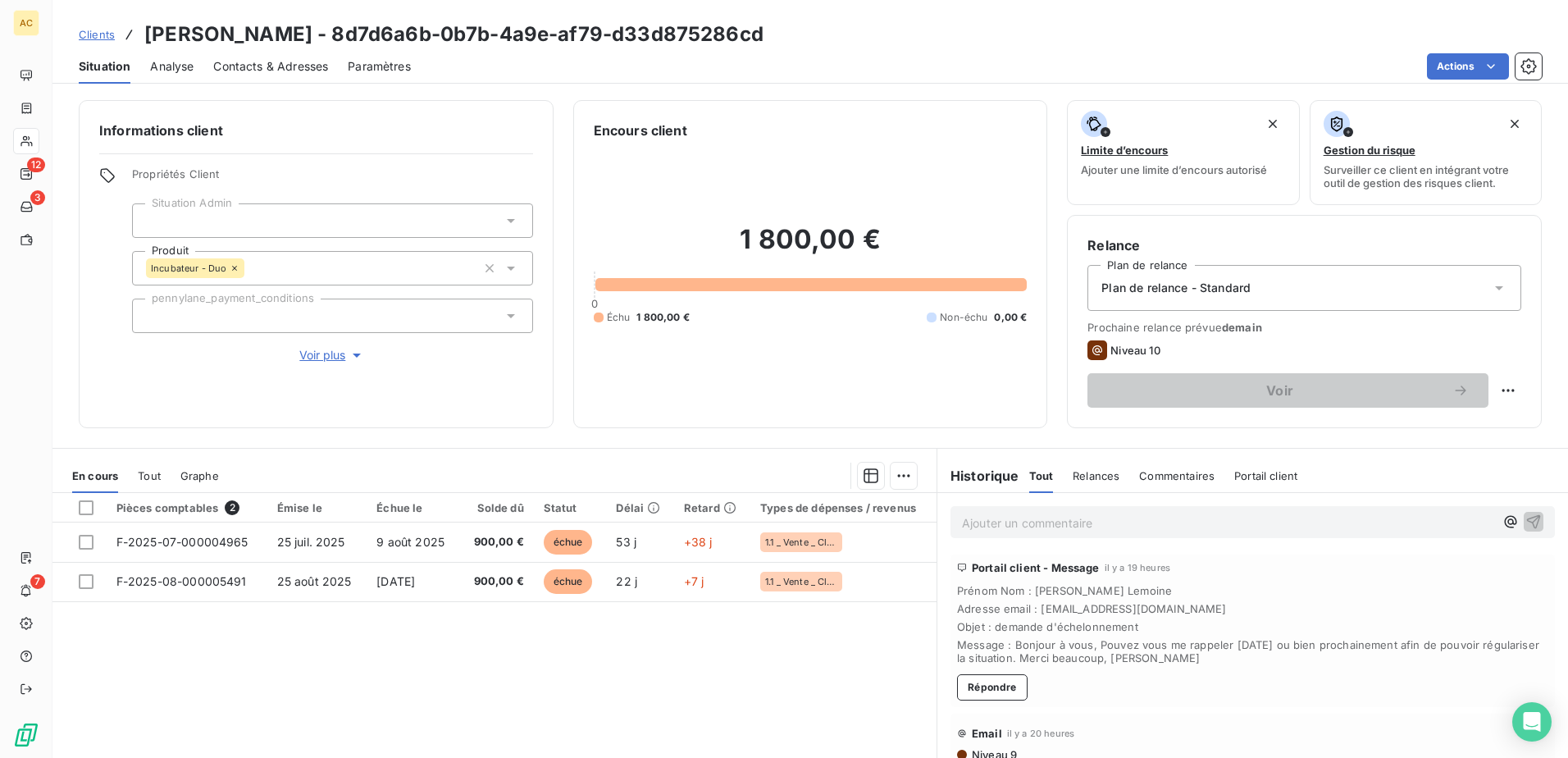
click at [307, 363] on button "Voir plus" at bounding box center [332, 354] width 401 height 18
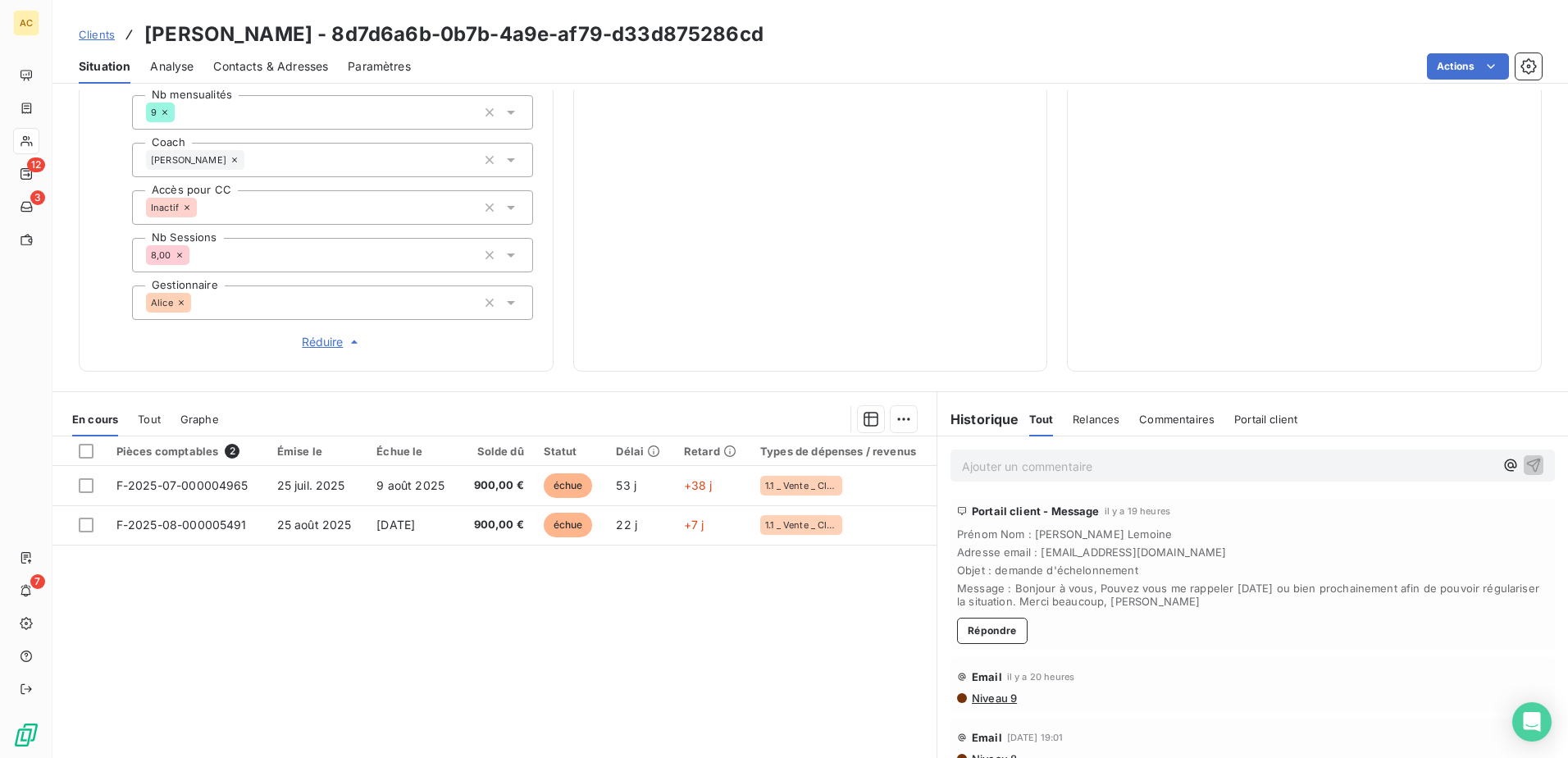
scroll to position [574, 0]
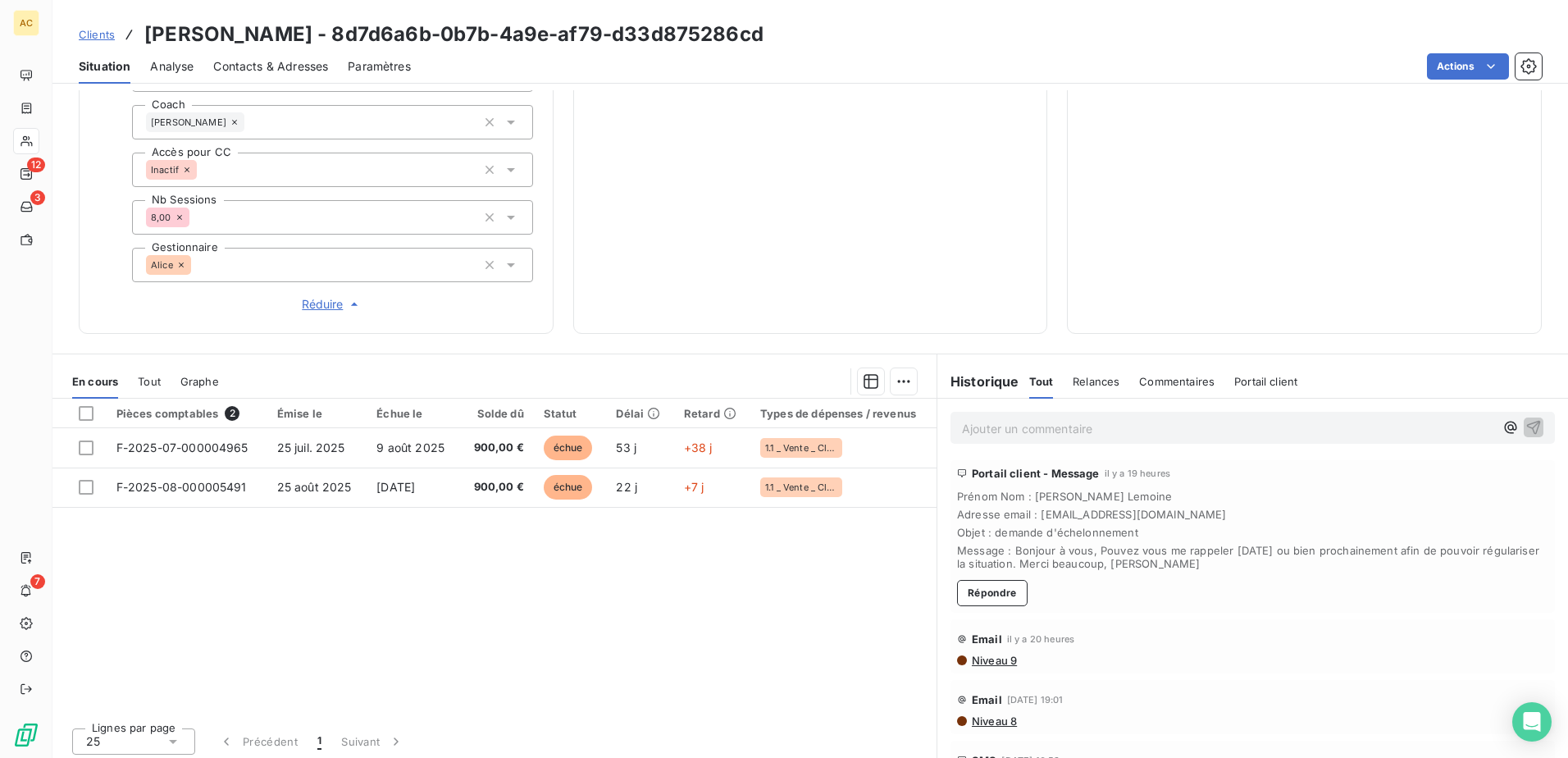
click at [323, 305] on span "Réduire" at bounding box center [332, 304] width 61 height 16
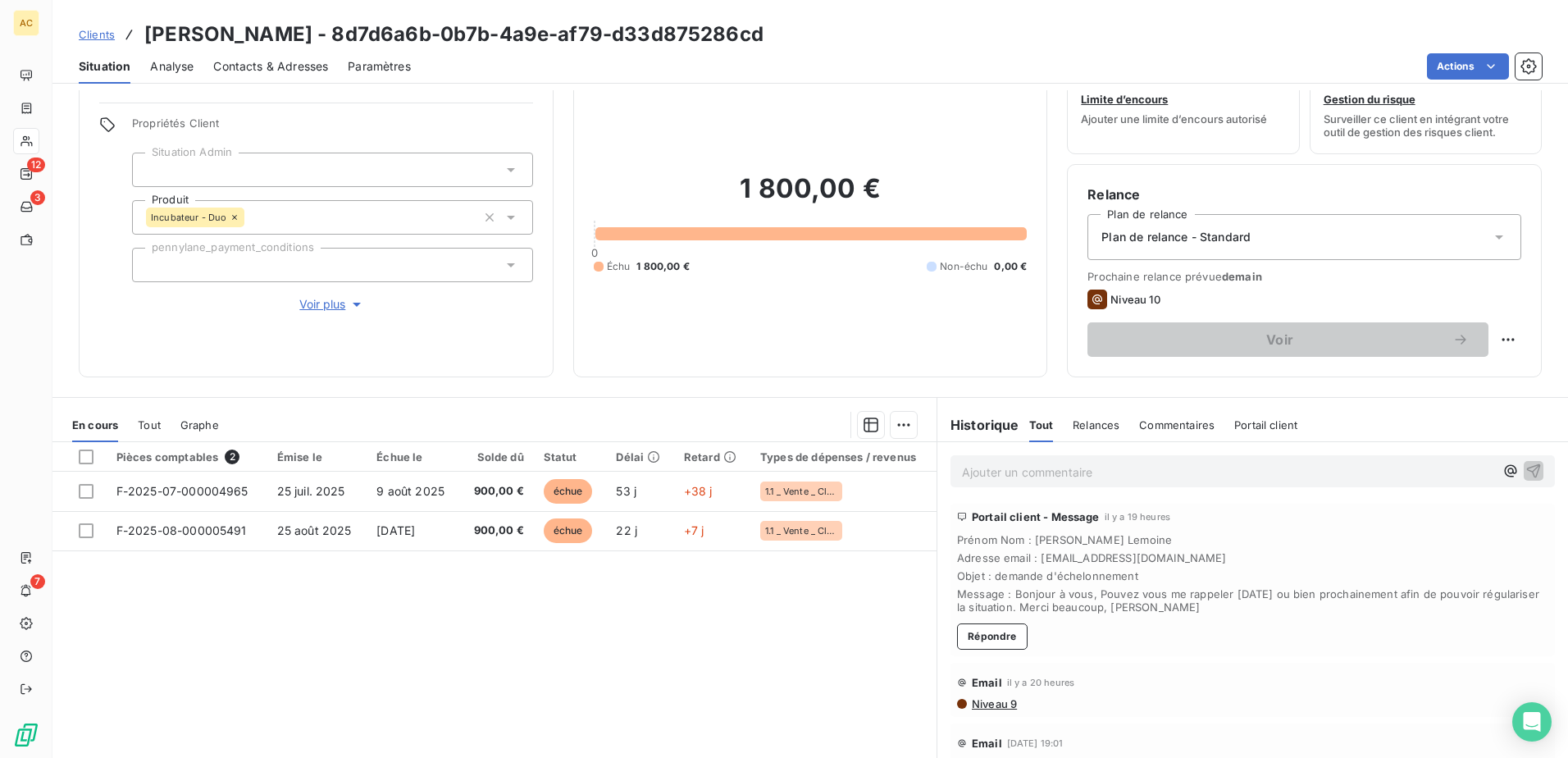
scroll to position [0, 0]
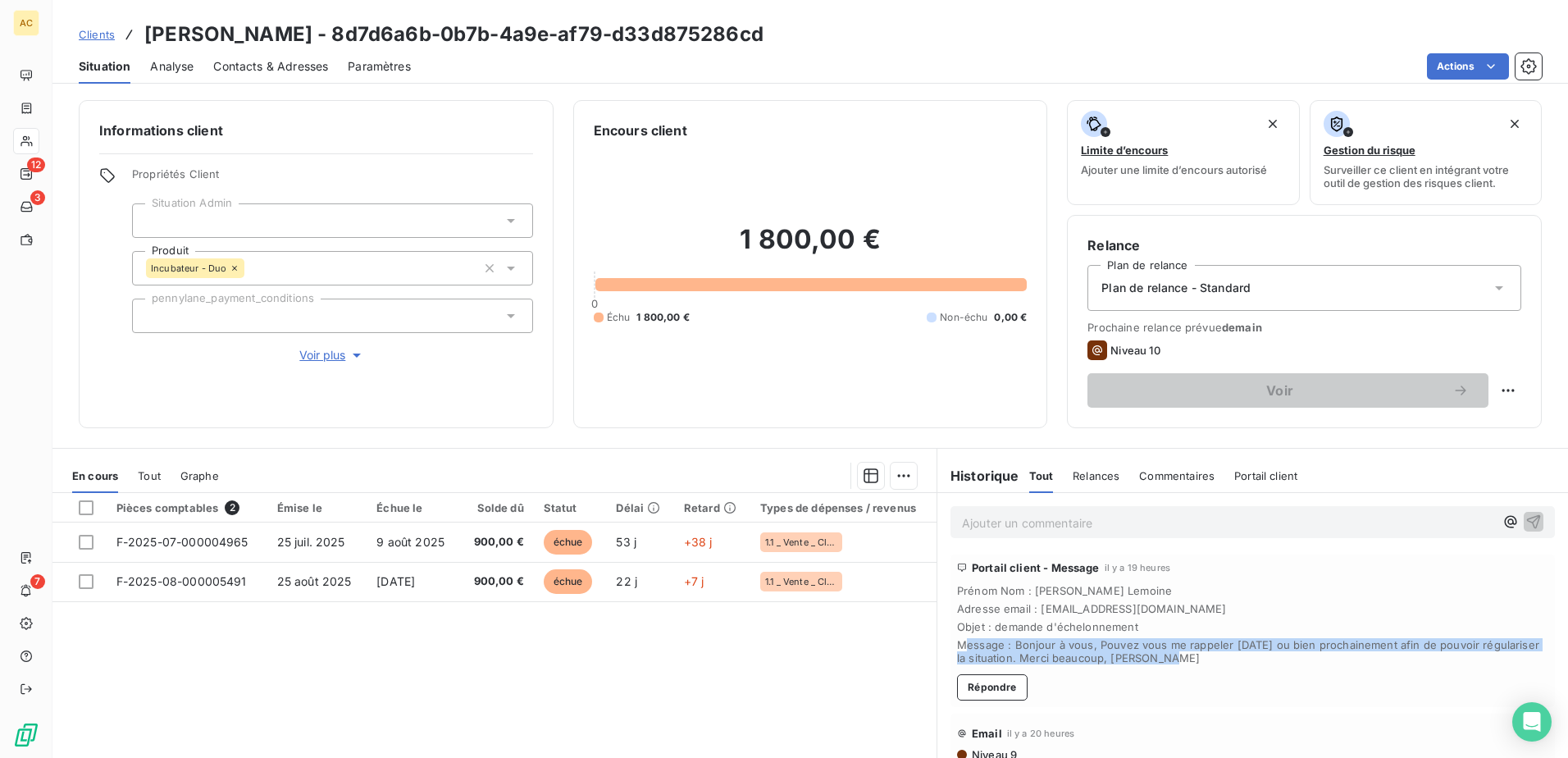
drag, startPoint x: 959, startPoint y: 646, endPoint x: 1157, endPoint y: 662, distance: 198.6
click at [1157, 662] on span "Message : Bonjour à vous, Pouvez vous me rappeler demain ou bien prochainement …" at bounding box center [1252, 650] width 591 height 26
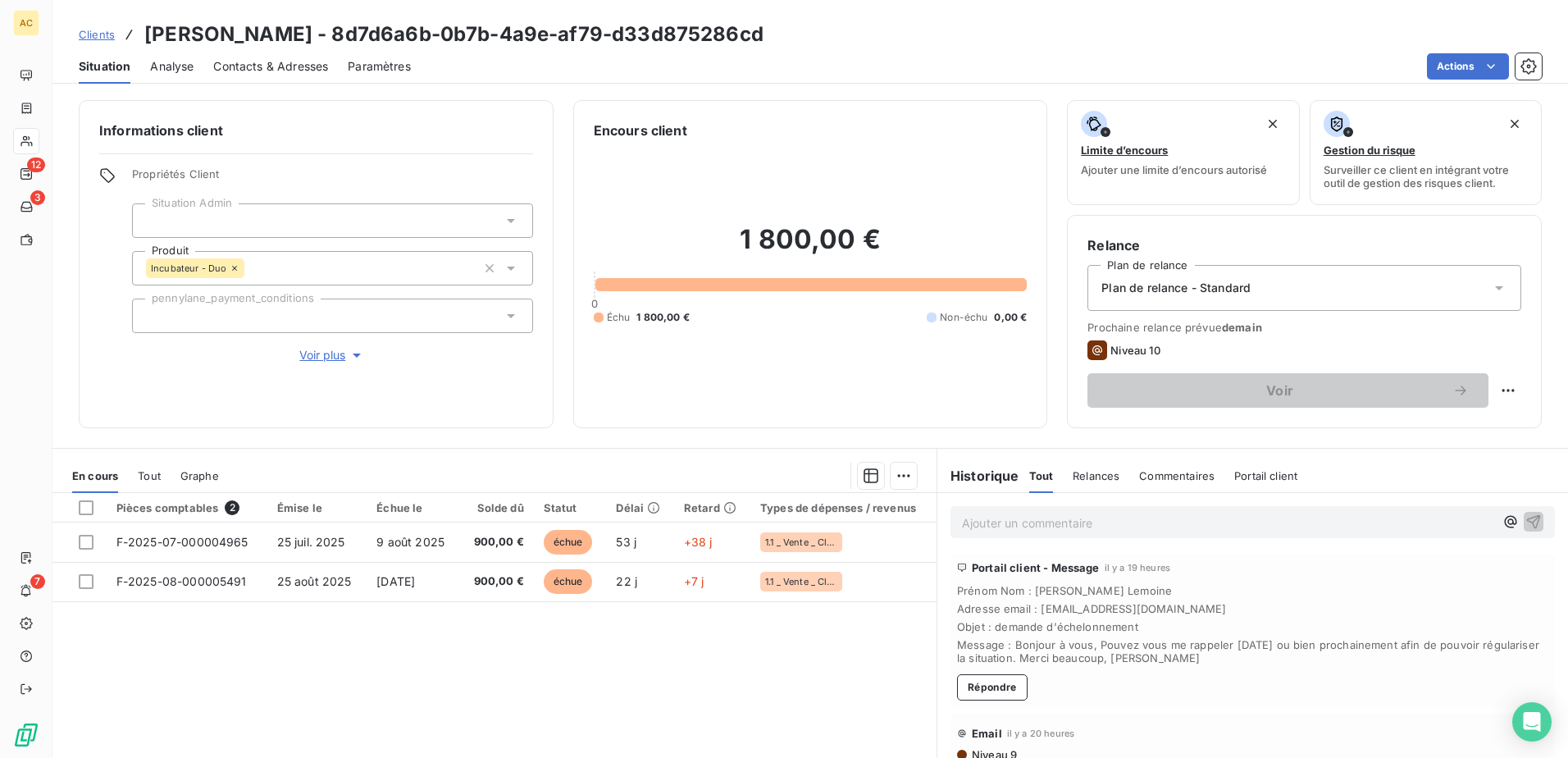
drag, startPoint x: 1157, startPoint y: 662, endPoint x: 1206, endPoint y: 673, distance: 50.2
click at [1206, 673] on div "Portail client - Message il y a 19 heures Prénom Nom : Jennifer Lemoine Adresse…" at bounding box center [1252, 631] width 604 height 153
click at [319, 355] on span "Voir plus" at bounding box center [331, 354] width 66 height 16
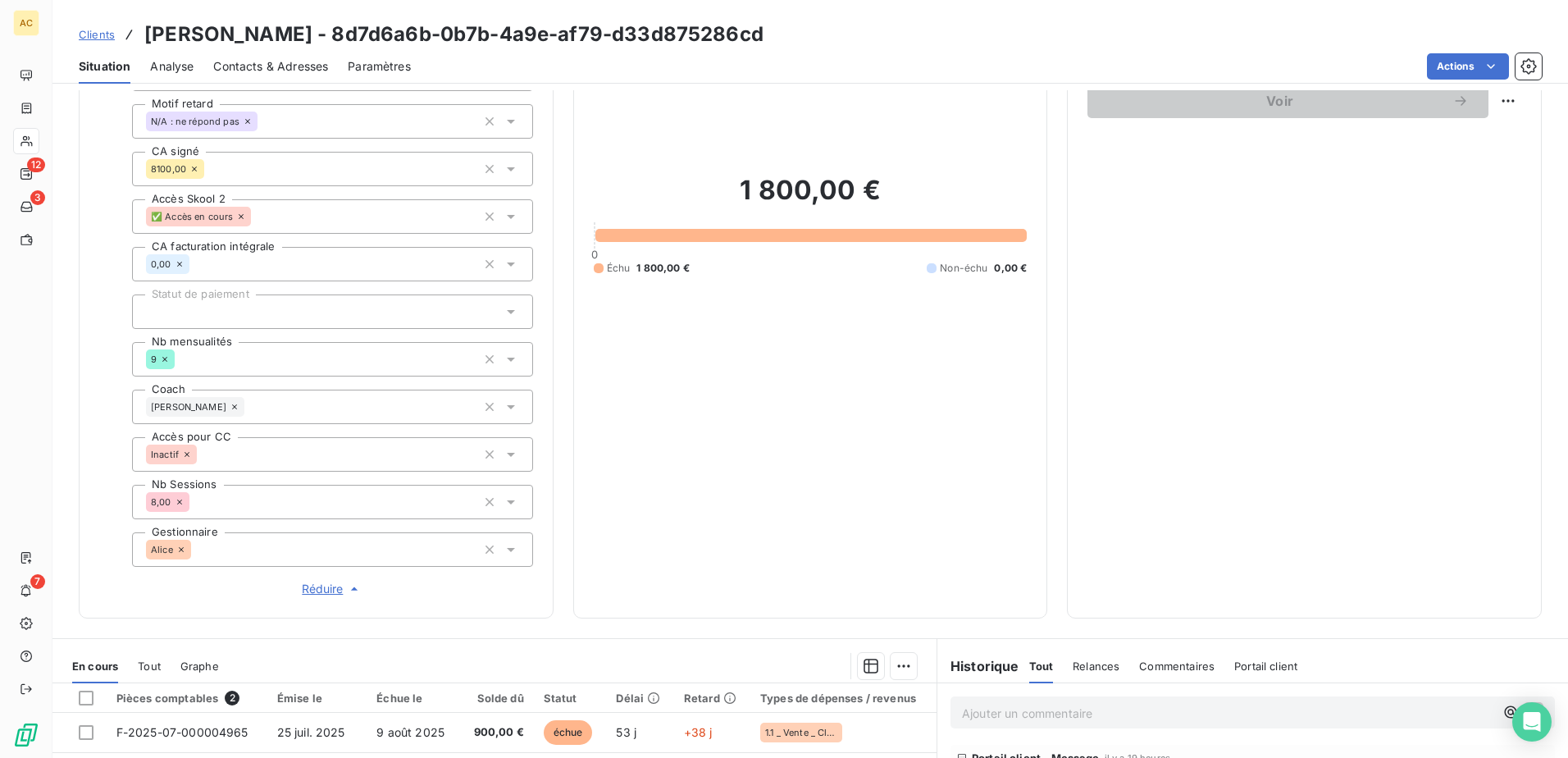
scroll to position [328, 0]
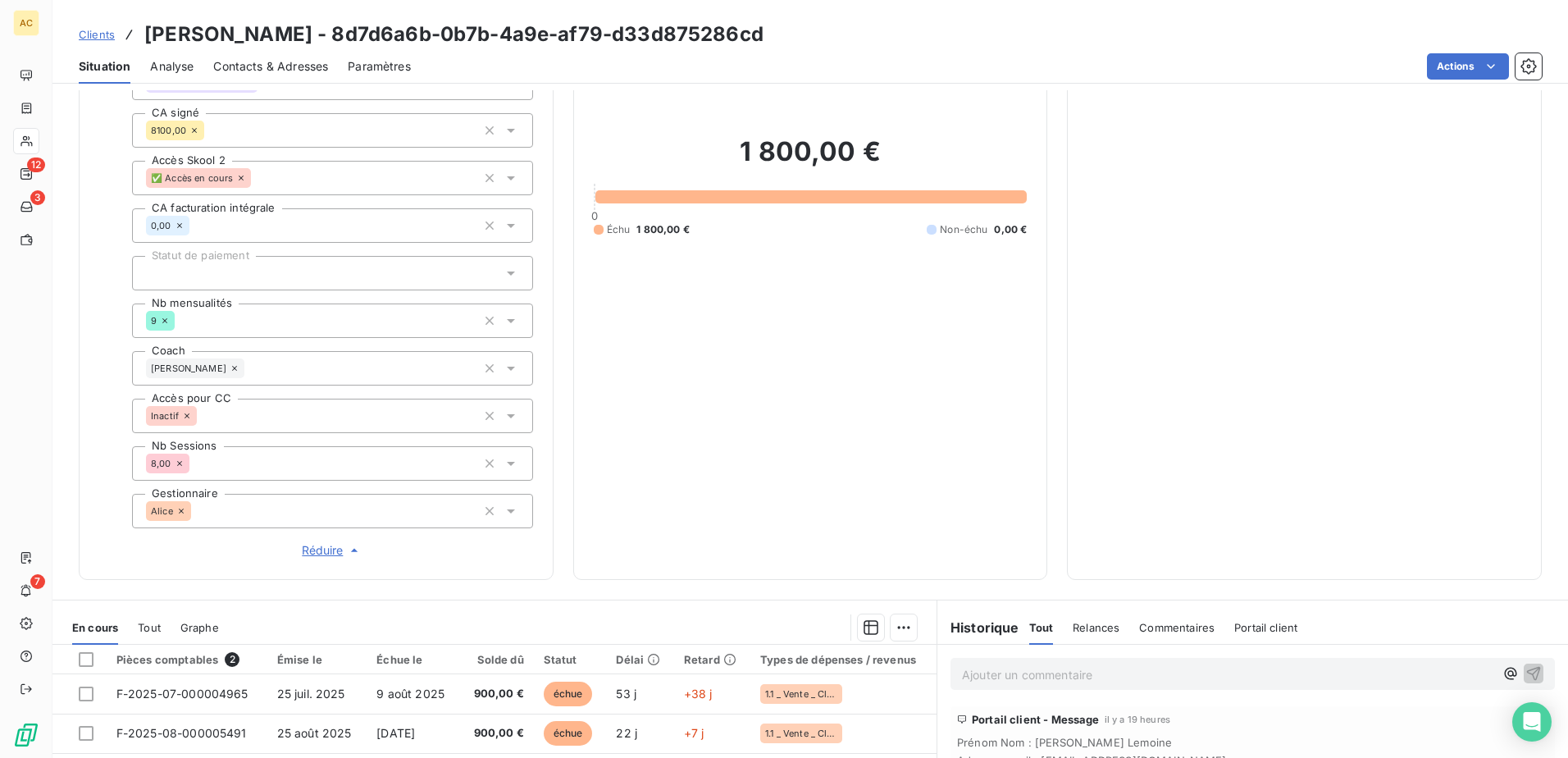
click at [285, 66] on span "Contacts & Adresses" at bounding box center [270, 66] width 115 height 16
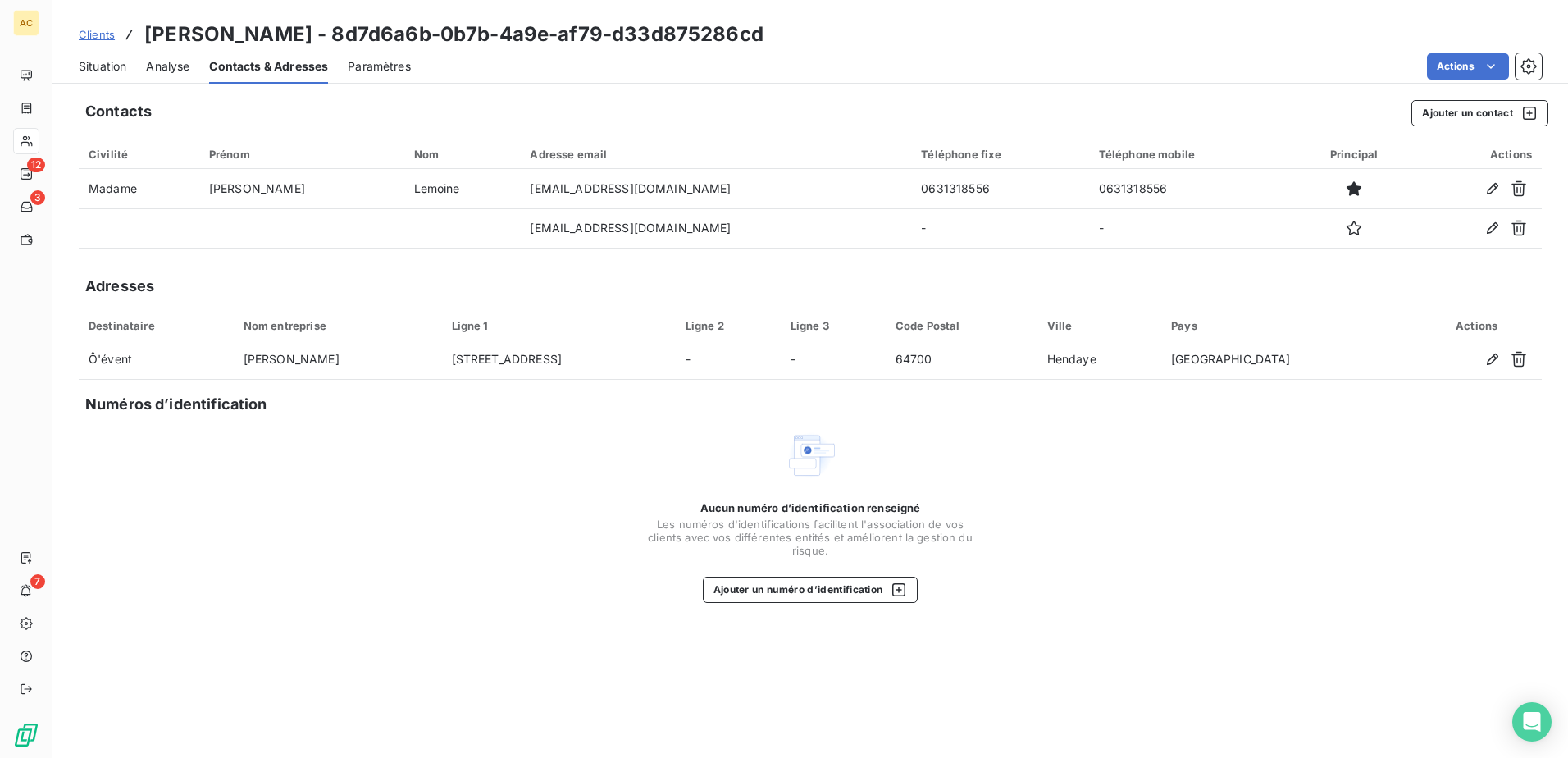
click at [119, 63] on span "Situation" at bounding box center [102, 66] width 48 height 16
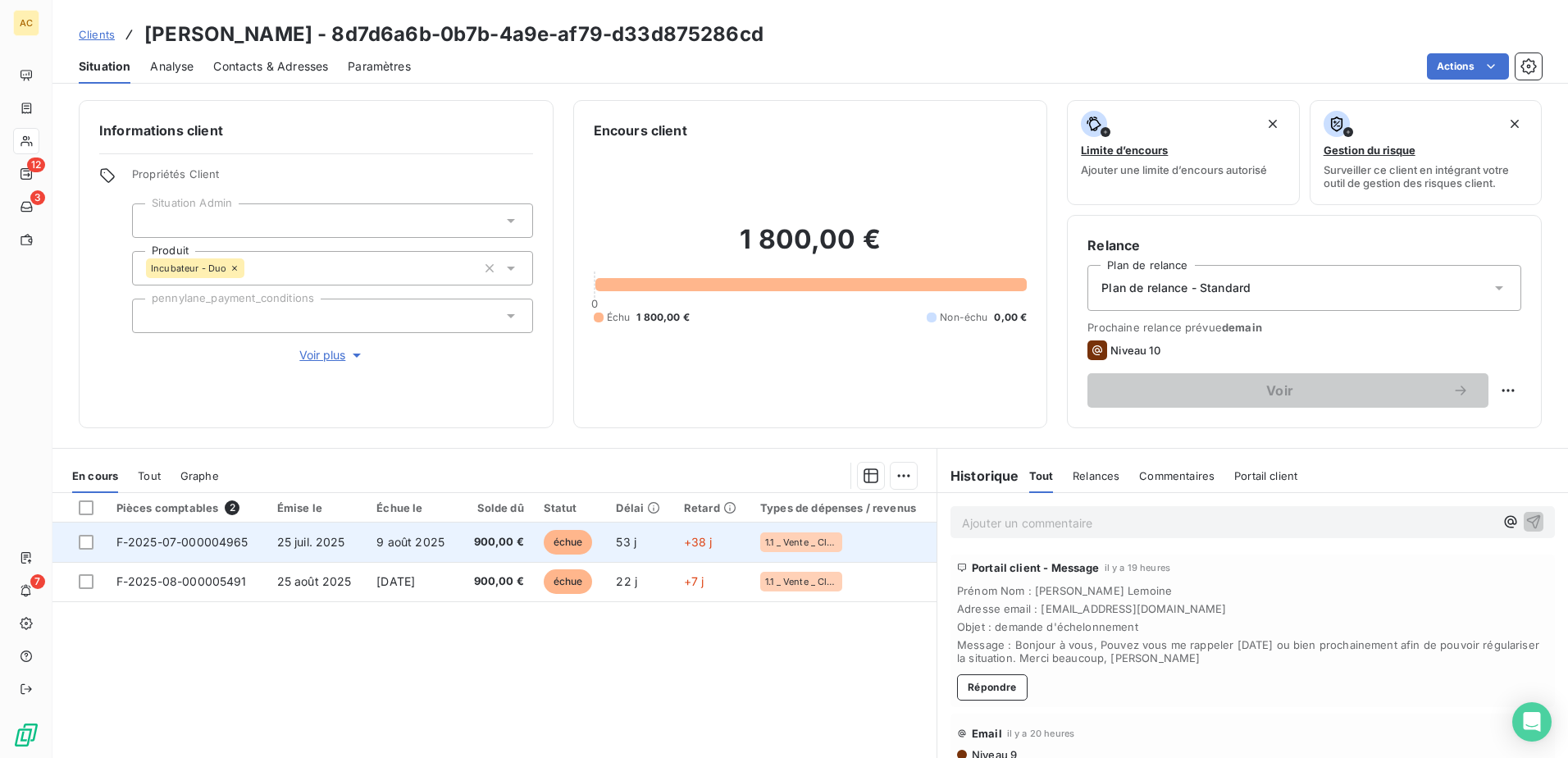
click at [331, 543] on span "25 juil. 2025" at bounding box center [310, 541] width 68 height 14
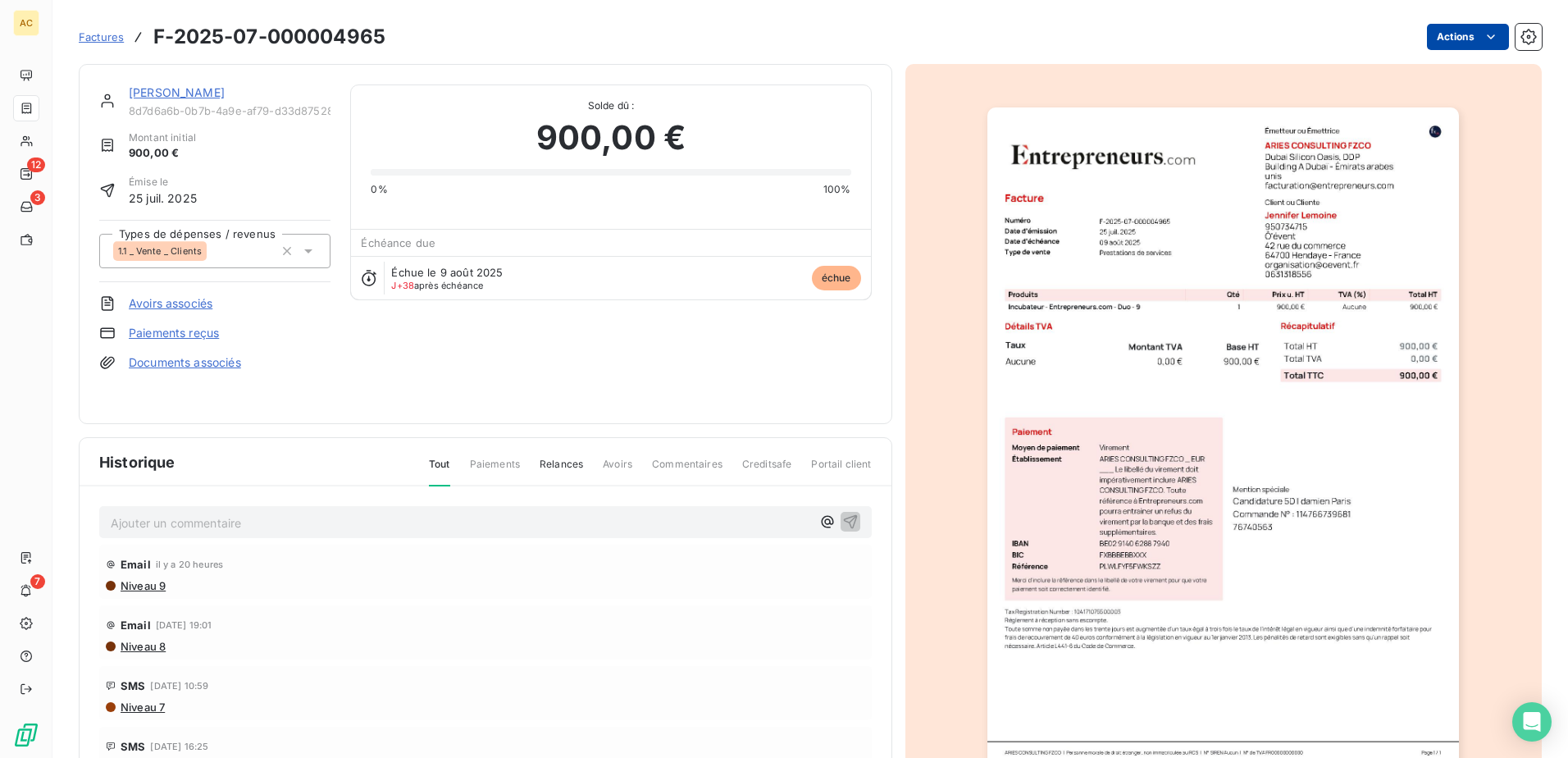
click at [1464, 46] on html "AC 12 3 7 Factures F-2025-07-000004965 Actions Jennifer Lemoine 8d7d6a6b-0b7b-4…" at bounding box center [784, 379] width 1568 height 758
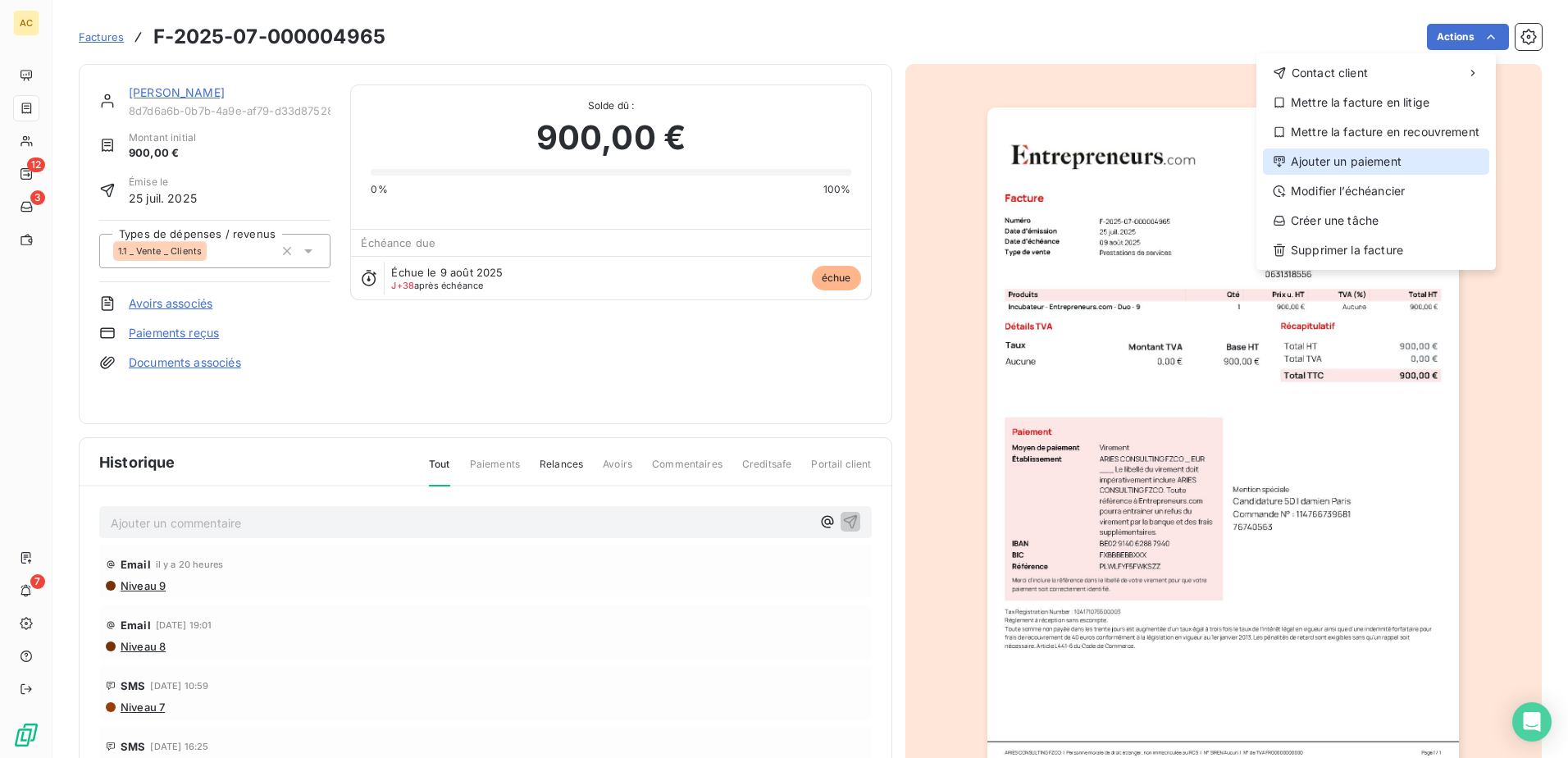
click at [1415, 160] on div "Ajouter un paiement" at bounding box center [1376, 160] width 226 height 26
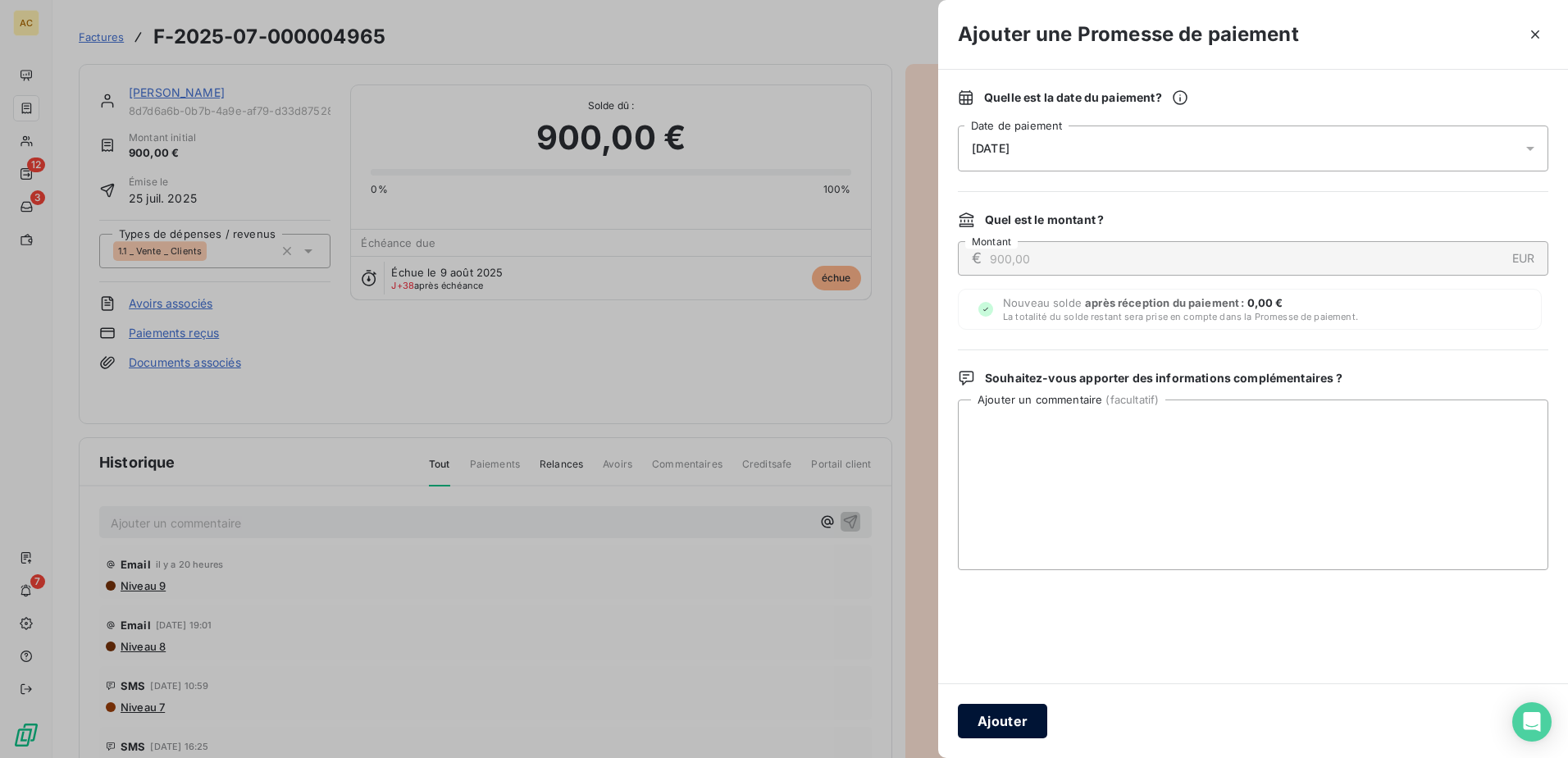
click at [997, 722] on button "Ajouter" at bounding box center [1003, 721] width 90 height 34
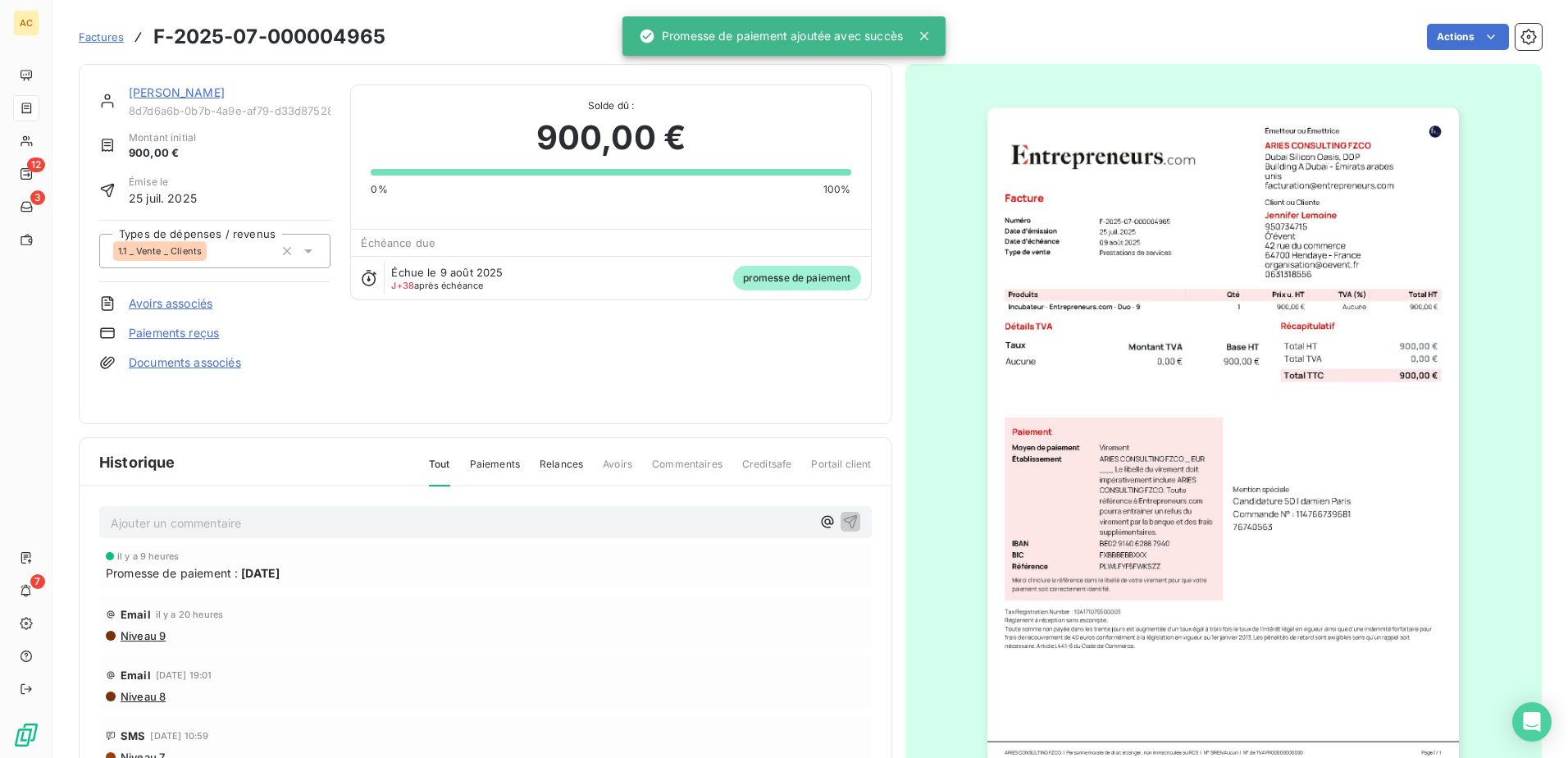
click at [142, 88] on link "Jennifer Lemoine" at bounding box center [177, 92] width 95 height 14
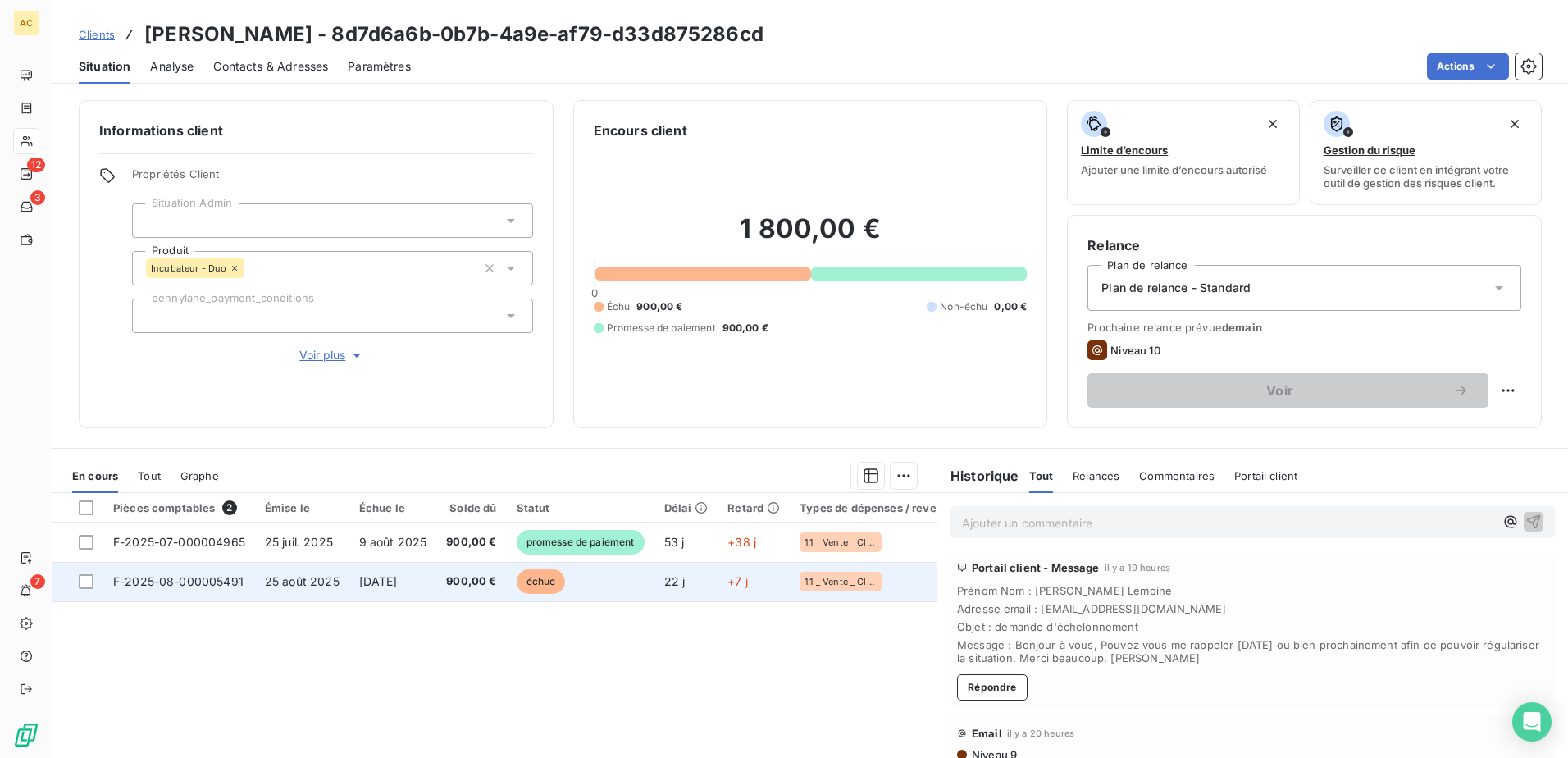
click at [464, 574] on span "900,00 €" at bounding box center [471, 580] width 50 height 16
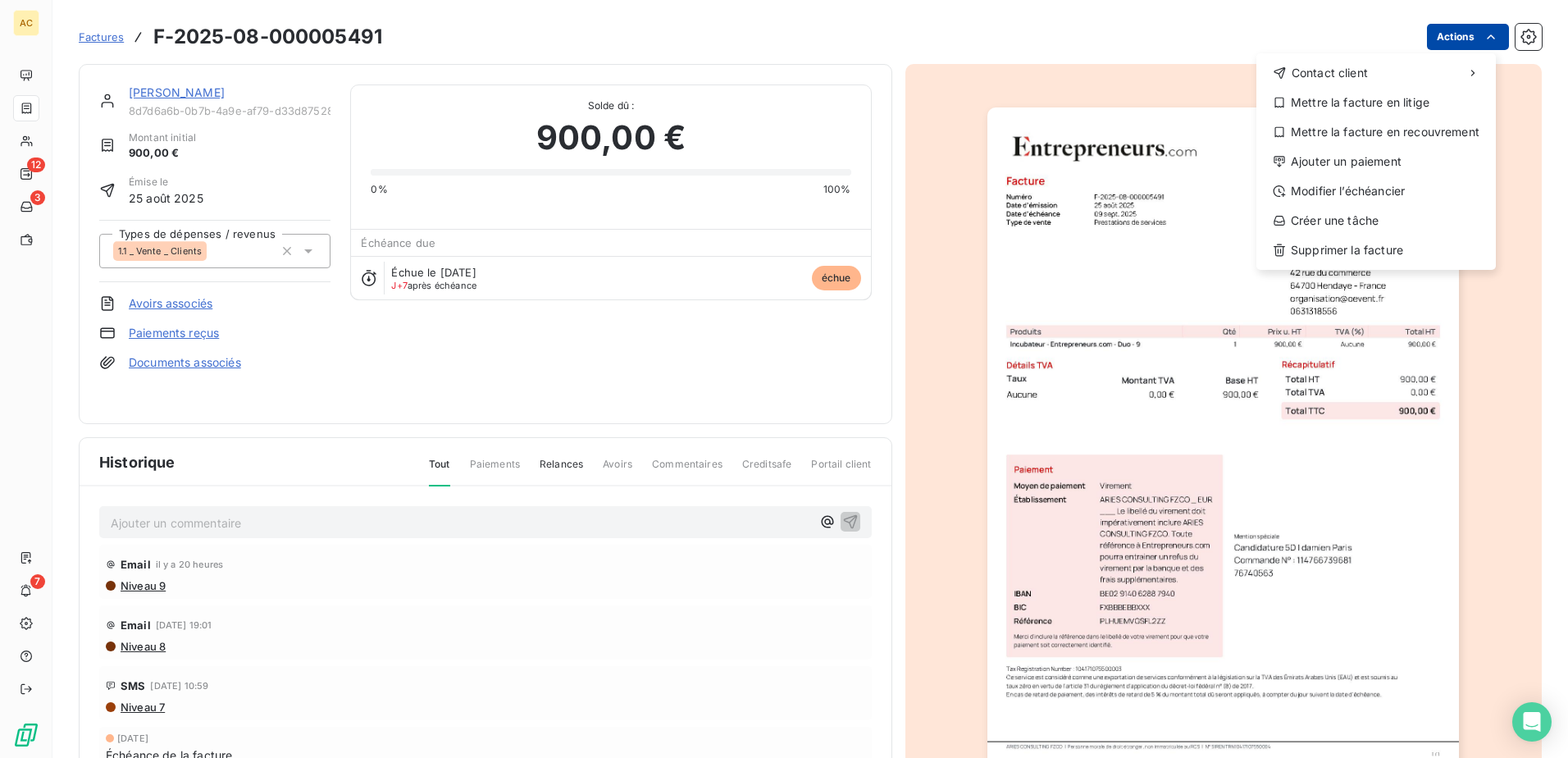
click at [1462, 32] on html "AC 12 3 7 Factures F-2025-08-000005491 Actions Contact client Mettre la facture…" at bounding box center [784, 379] width 1568 height 758
click at [1403, 164] on div "Ajouter un paiement" at bounding box center [1376, 160] width 226 height 26
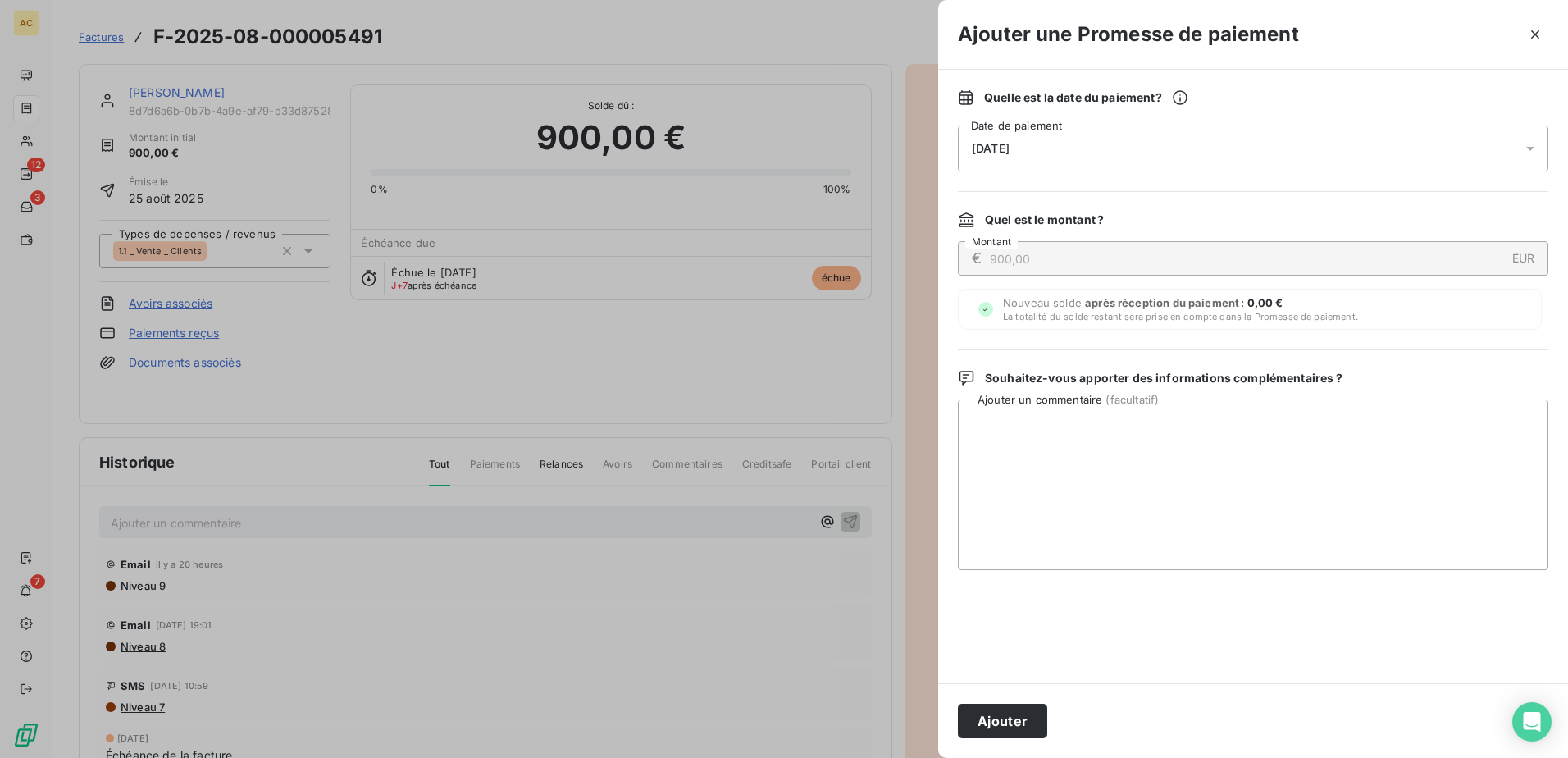
click at [1118, 144] on div "17/09/2025" at bounding box center [1253, 148] width 590 height 46
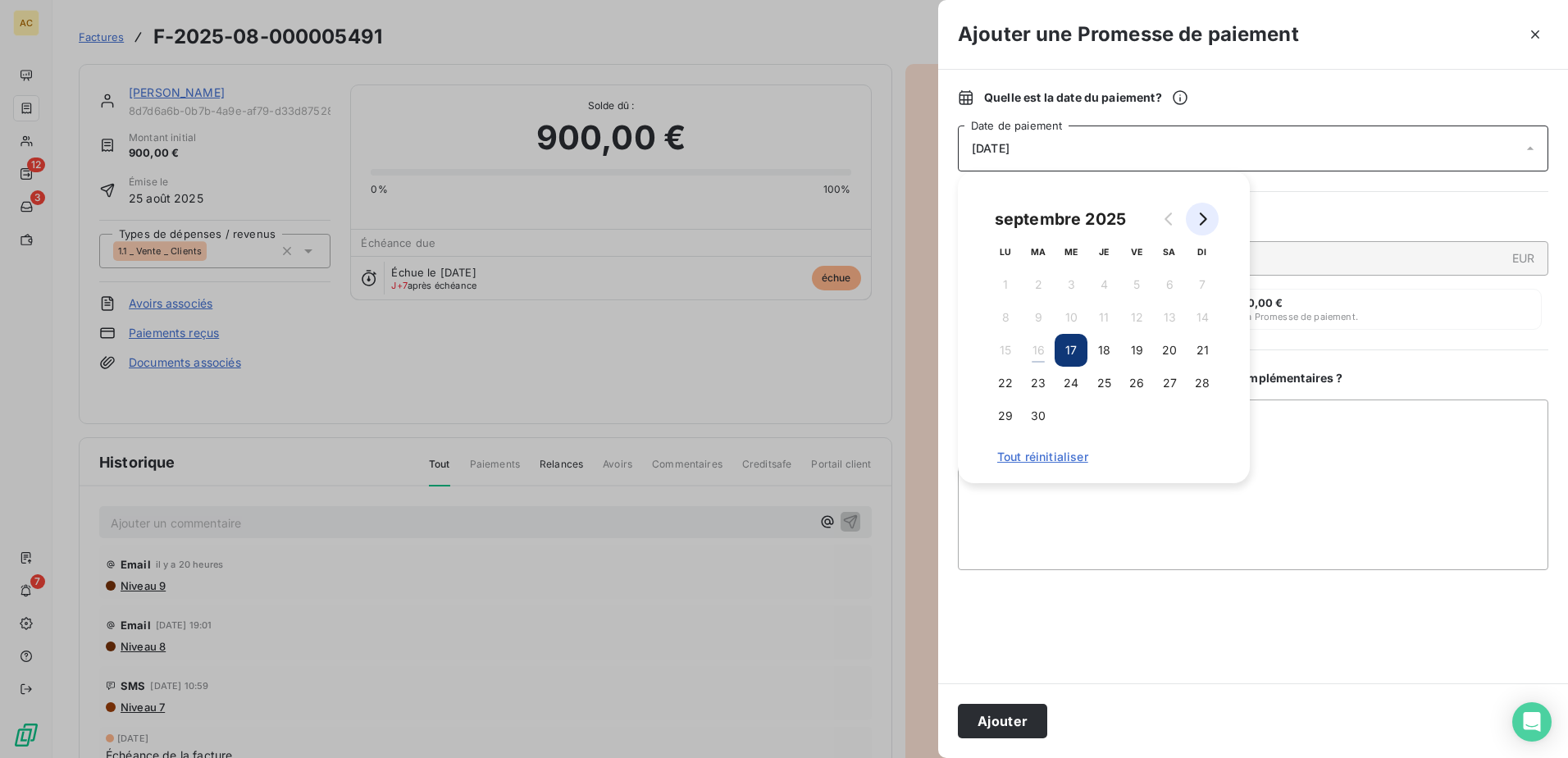
click at [1194, 233] on button "Go to next month" at bounding box center [1202, 219] width 32 height 32
click at [1165, 212] on button "Go to previous month" at bounding box center [1170, 219] width 32 height 32
click at [1212, 208] on button "Go to next month" at bounding box center [1202, 219] width 32 height 32
click at [1165, 213] on icon "Go to previous month" at bounding box center [1170, 219] width 13 height 13
click at [1041, 411] on button "30" at bounding box center [1038, 415] width 32 height 32
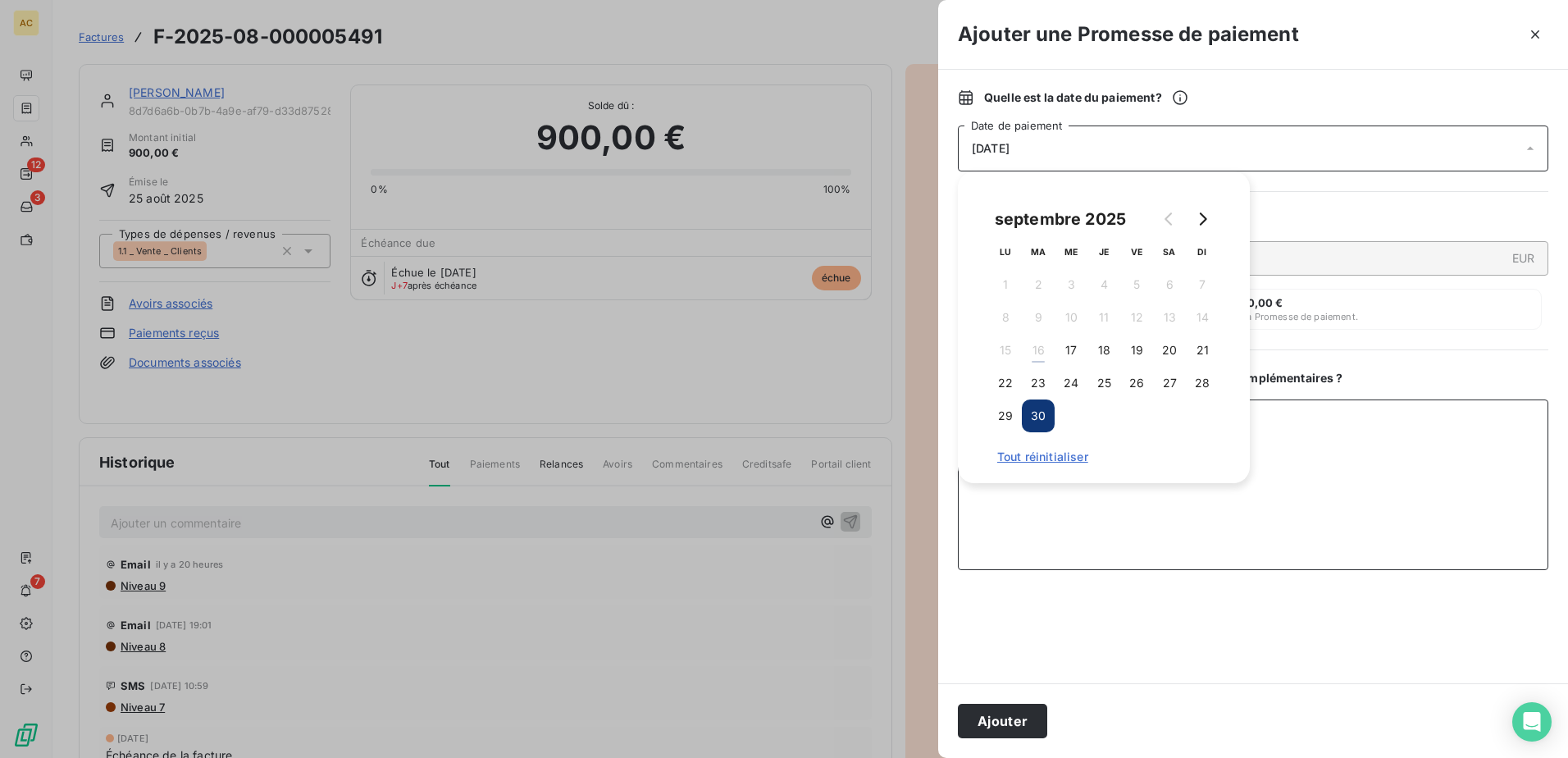
click at [1362, 452] on textarea "Ajouter un commentaire ( facultatif )" at bounding box center [1253, 484] width 590 height 171
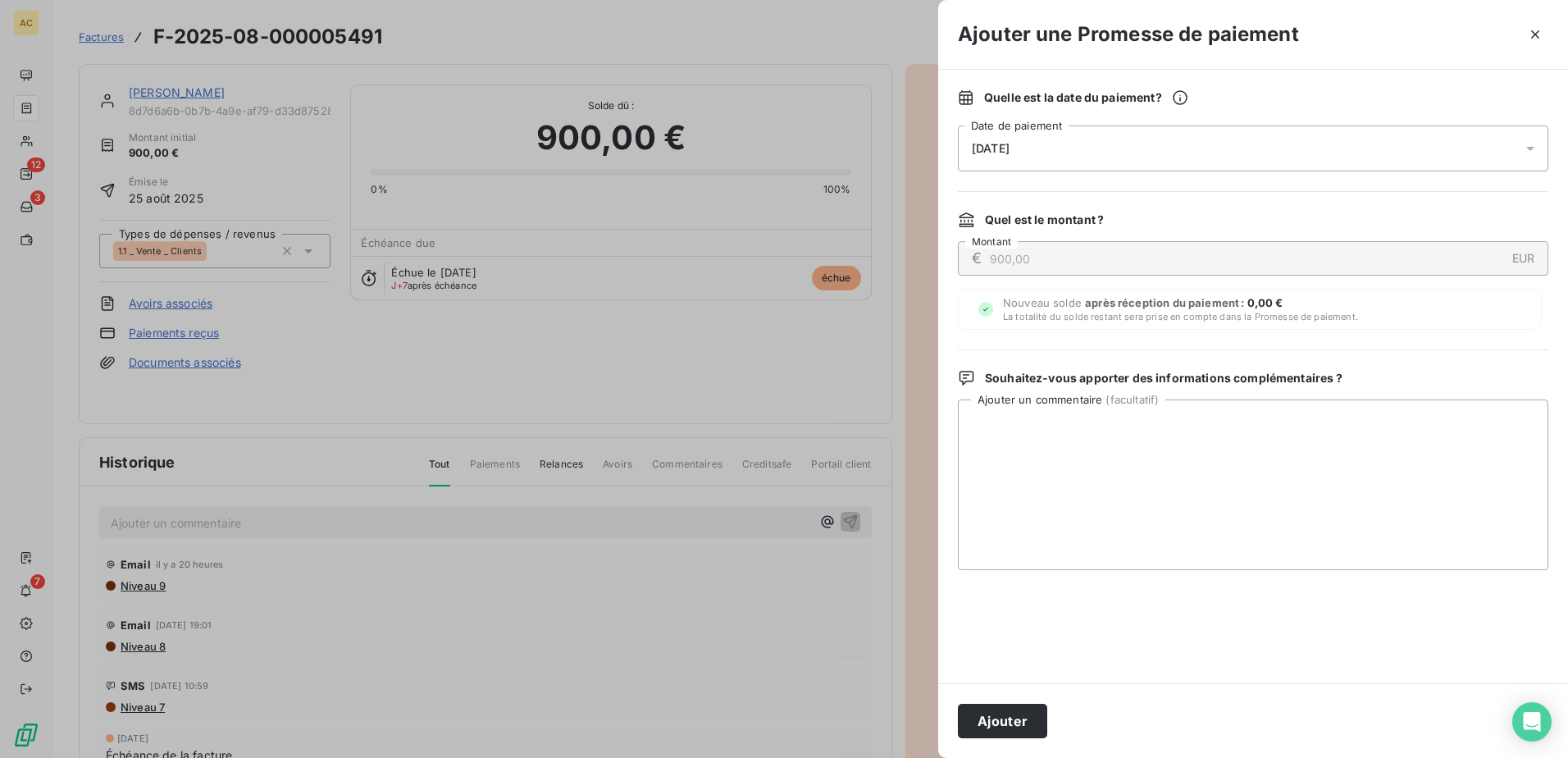
click at [992, 714] on button "Ajouter" at bounding box center [1003, 721] width 90 height 34
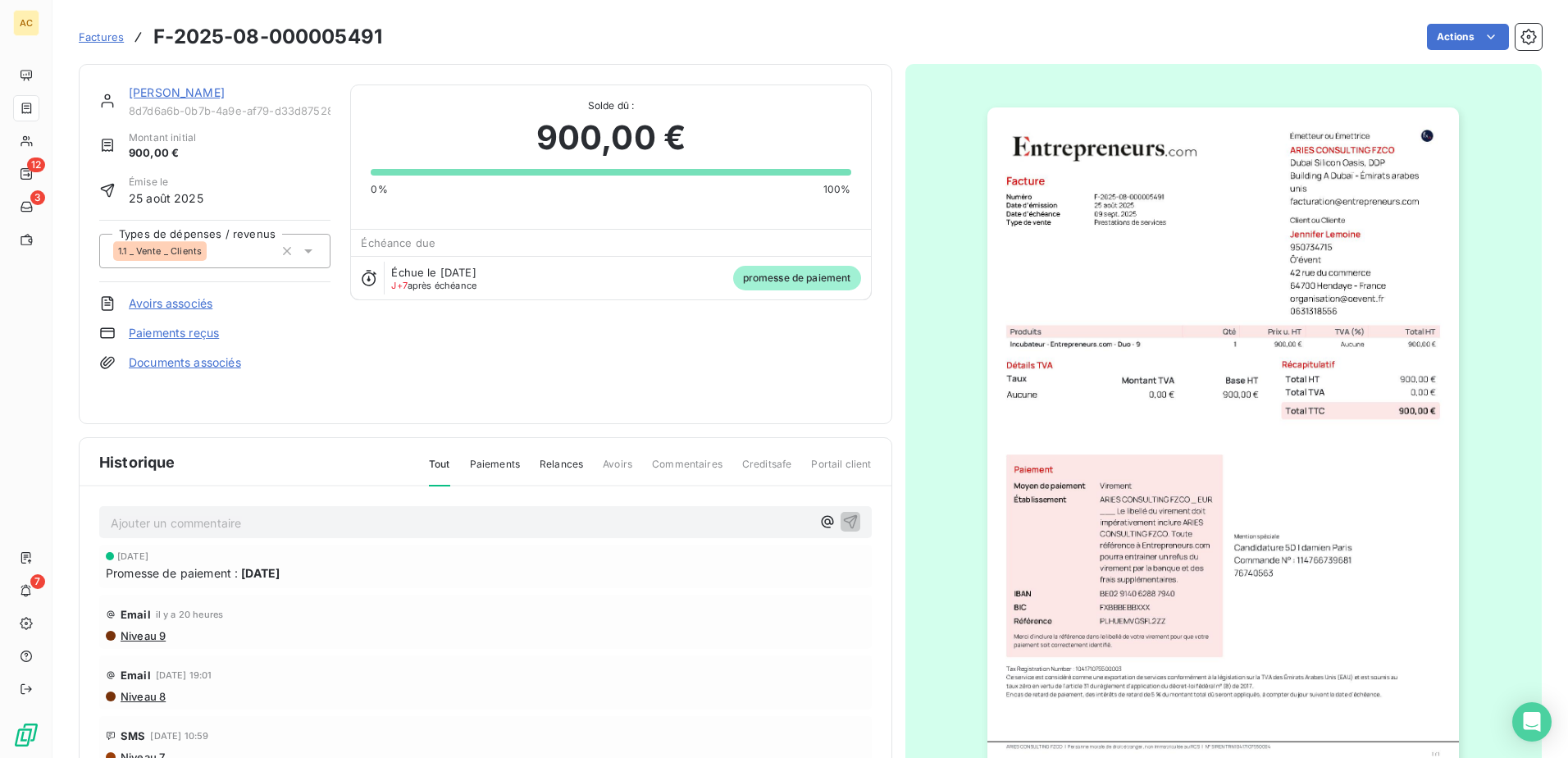
click at [154, 91] on link "Jennifer Lemoine" at bounding box center [177, 92] width 95 height 14
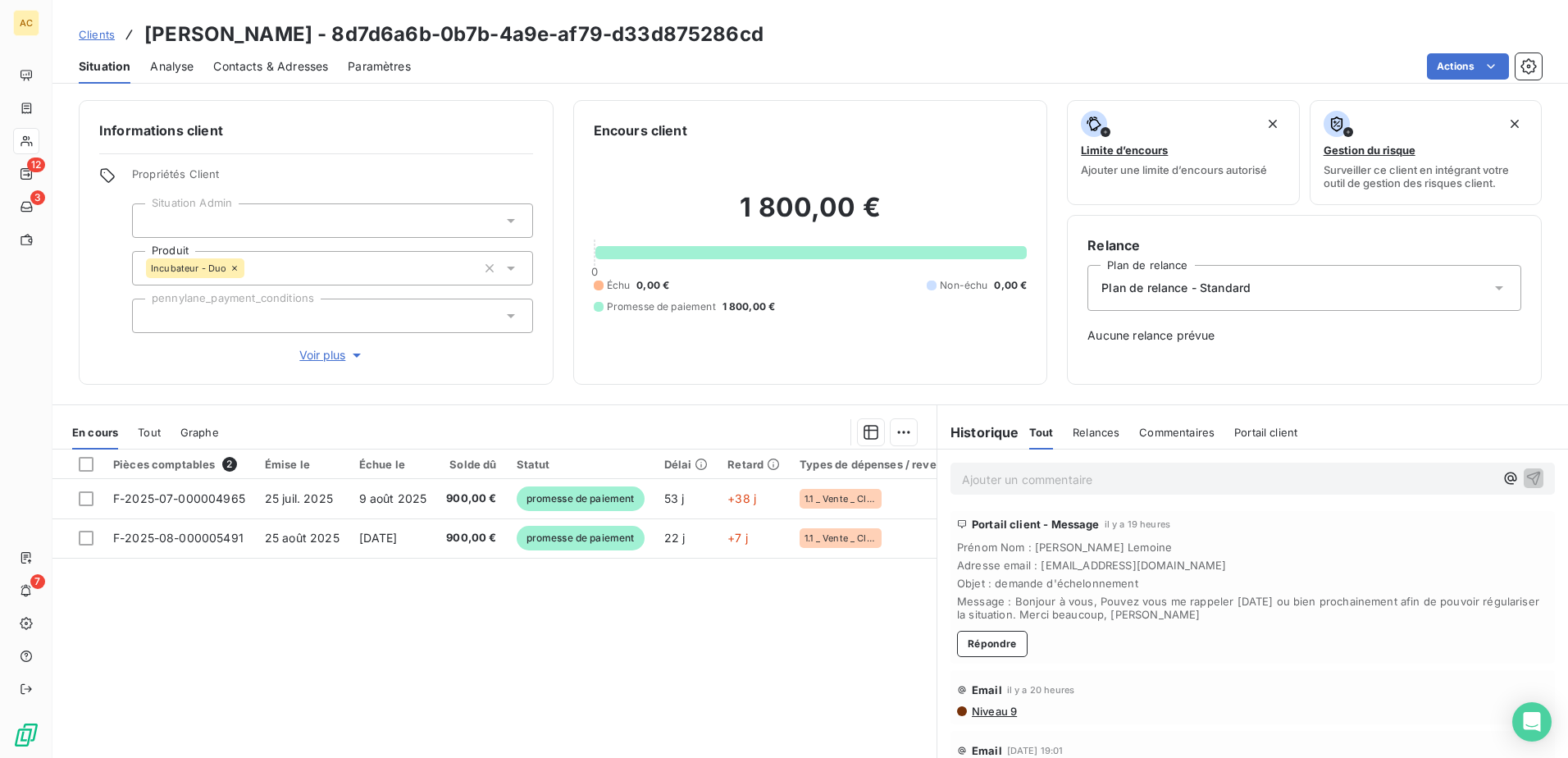
click at [602, 609] on div "Pièces comptables 2 Émise le Échue le Solde dû Statut Délai Retard Types de dép…" at bounding box center [495, 607] width 884 height 316
click at [1084, 487] on p "Ajouter un commentaire ﻿" at bounding box center [1227, 478] width 532 height 20
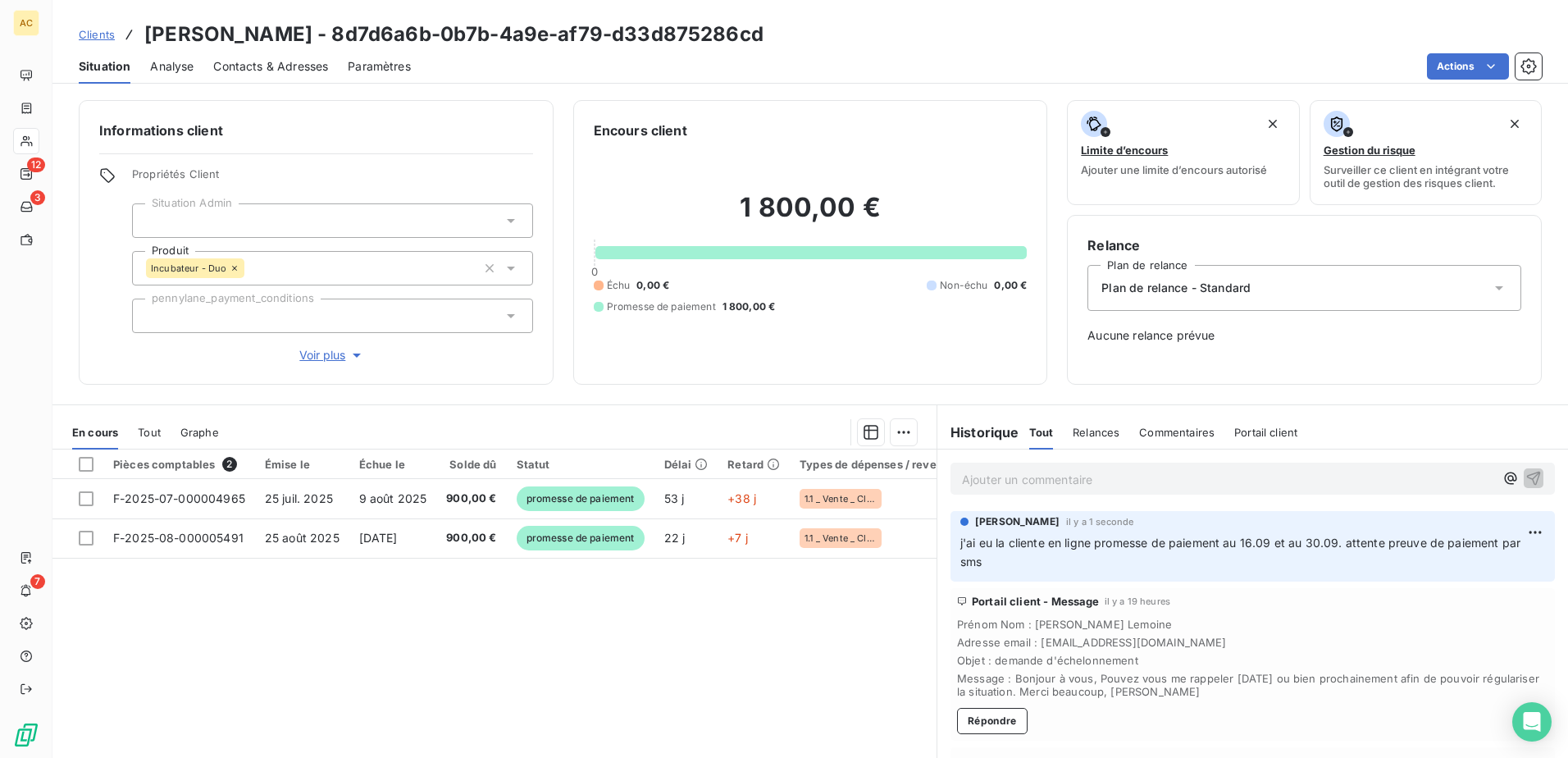
click at [539, 615] on div "Pièces comptables 2 Émise le Échue le Solde dû Statut Délai Retard Types de dép…" at bounding box center [495, 607] width 884 height 316
click at [99, 32] on span "Clients" at bounding box center [96, 34] width 36 height 13
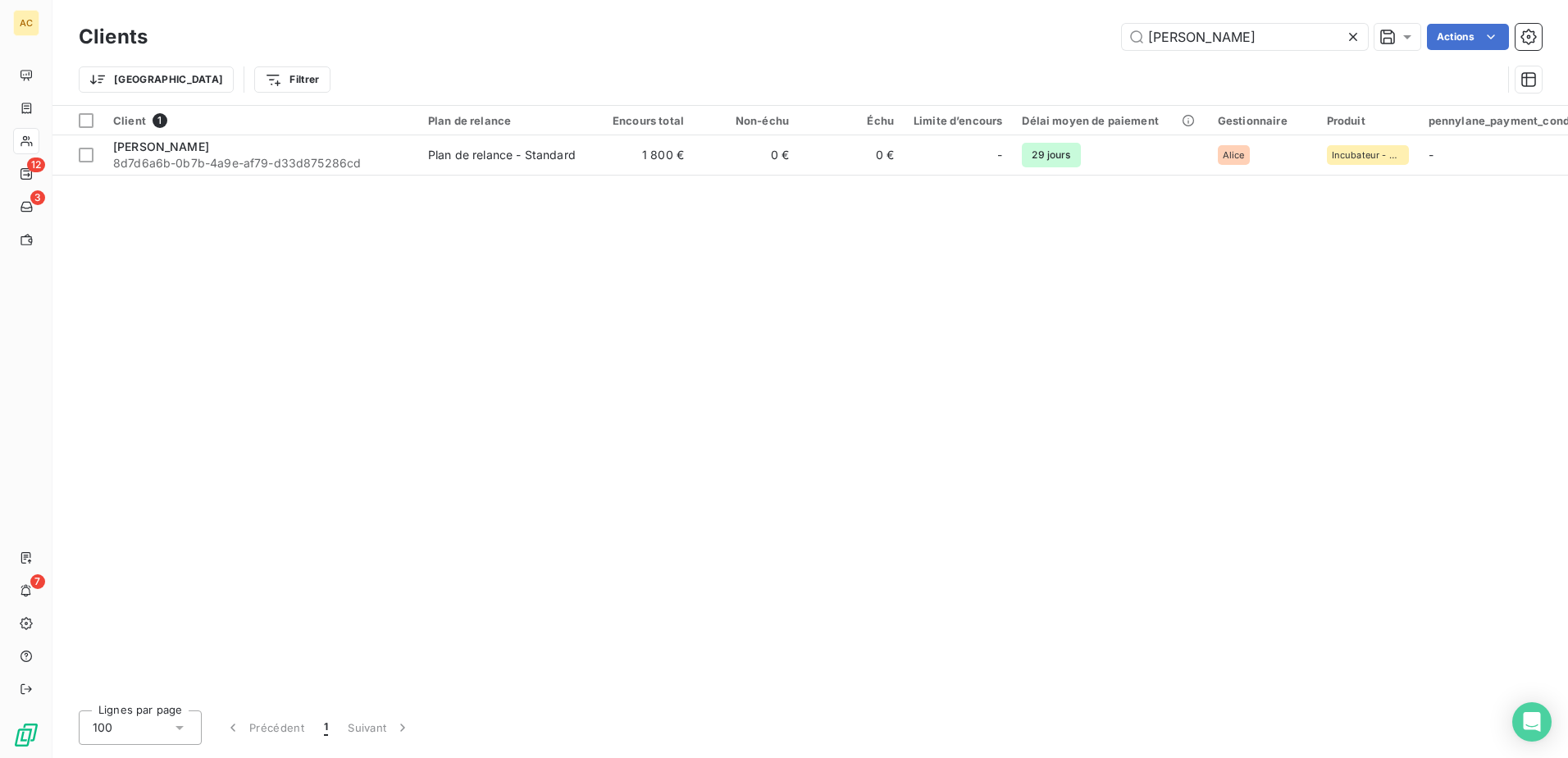
click at [345, 346] on div "Client 1 Plan de relance Encours total Non-échu Échu Limite d’encours Délai moy…" at bounding box center [810, 401] width 1515 height 591
